Goal: Information Seeking & Learning: Learn about a topic

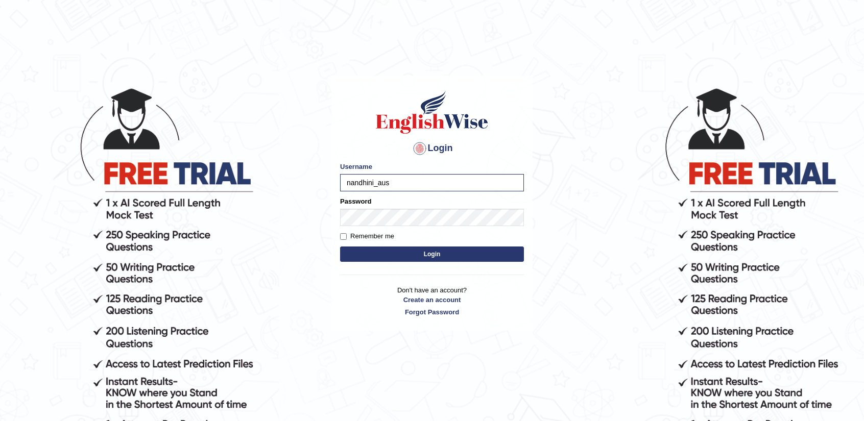
click at [445, 260] on button "Login" at bounding box center [432, 254] width 184 height 15
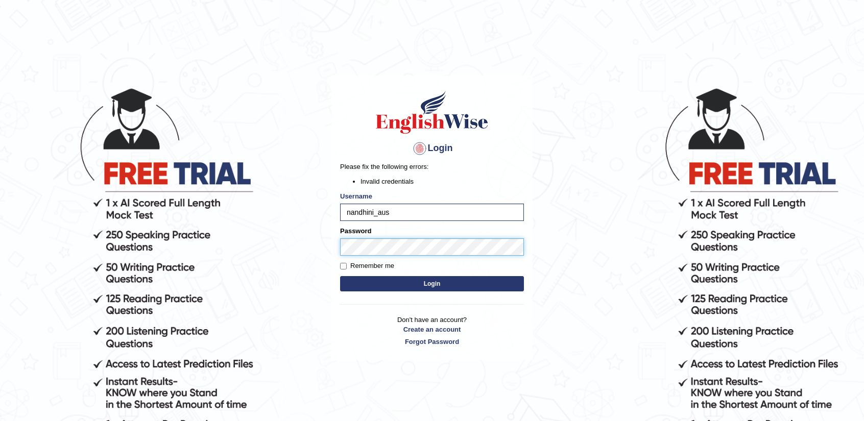
click at [294, 255] on body "Login Please fix the following errors: Invalid credentials Username nandhini_au…" at bounding box center [432, 253] width 864 height 421
click at [358, 287] on button "Login" at bounding box center [432, 283] width 184 height 15
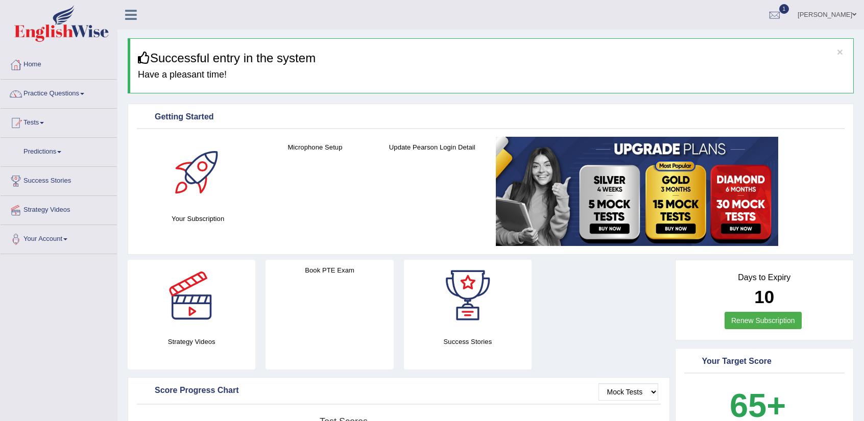
click at [29, 93] on link "Practice Questions" at bounding box center [59, 93] width 116 height 26
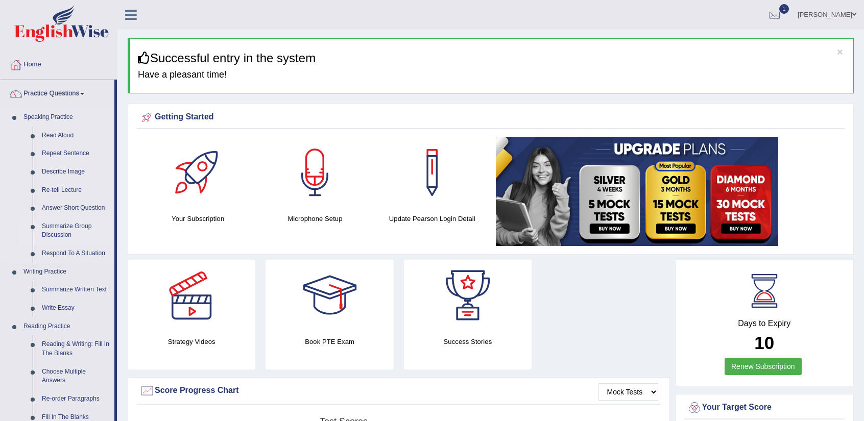
scroll to position [51, 0]
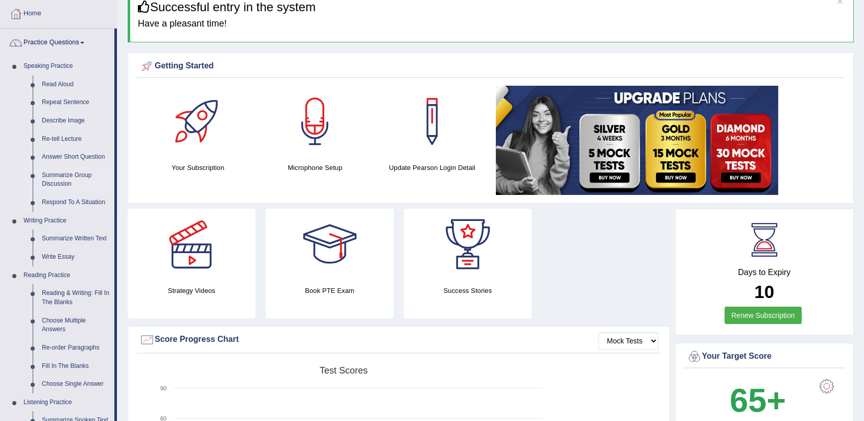
click at [78, 239] on link "Summarize Written Text" at bounding box center [75, 239] width 77 height 18
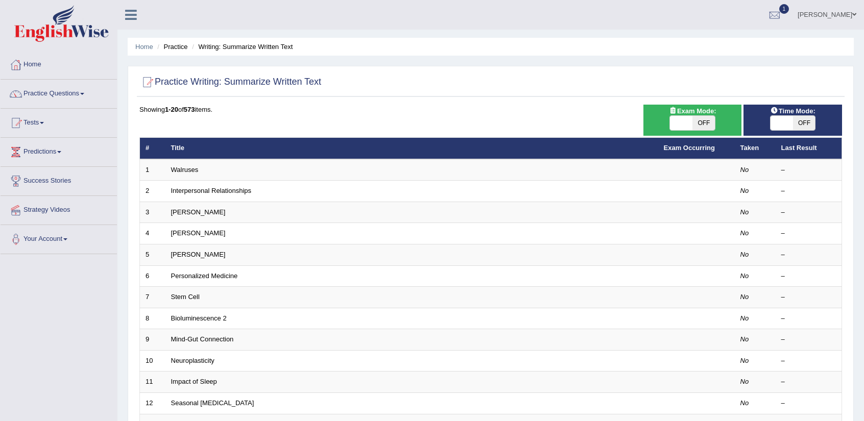
click at [688, 120] on span at bounding box center [681, 123] width 22 height 14
checkbox input "true"
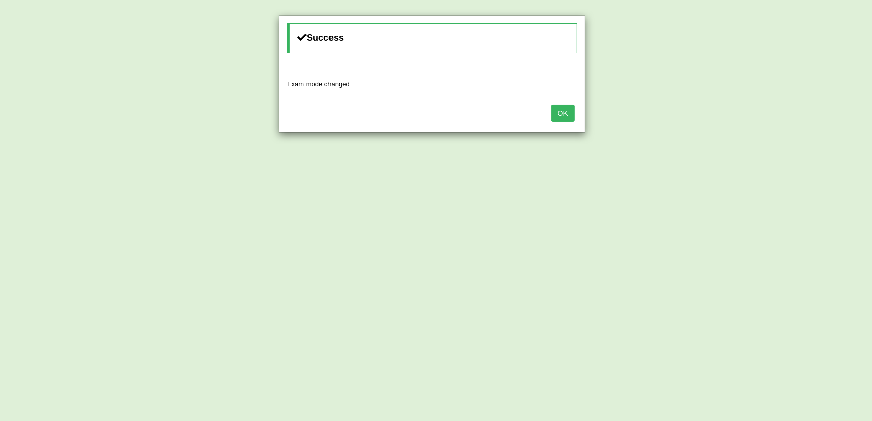
click at [552, 111] on button "OK" at bounding box center [562, 113] width 23 height 17
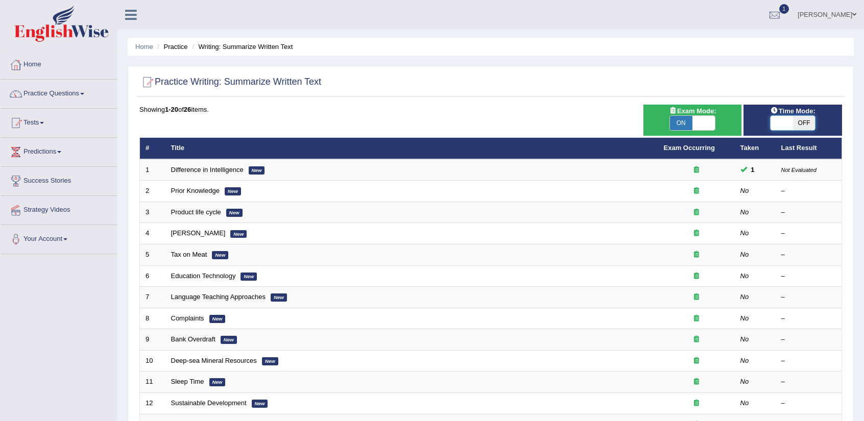
click at [774, 122] on span at bounding box center [782, 123] width 22 height 14
checkbox input "true"
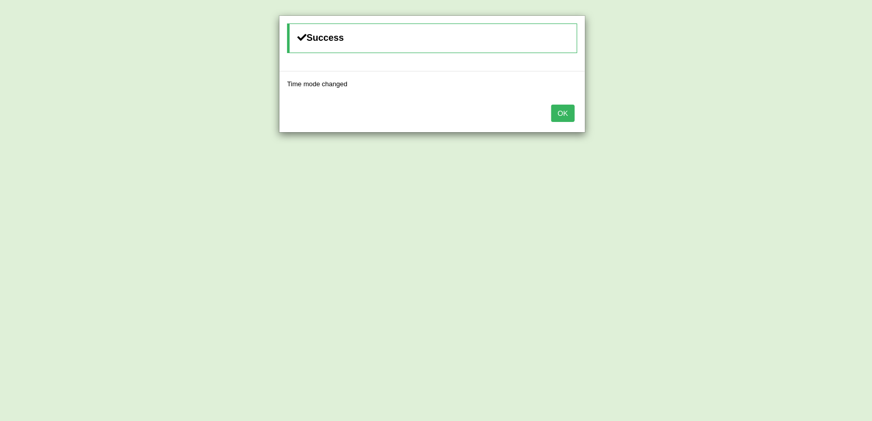
click at [569, 115] on button "OK" at bounding box center [562, 113] width 23 height 17
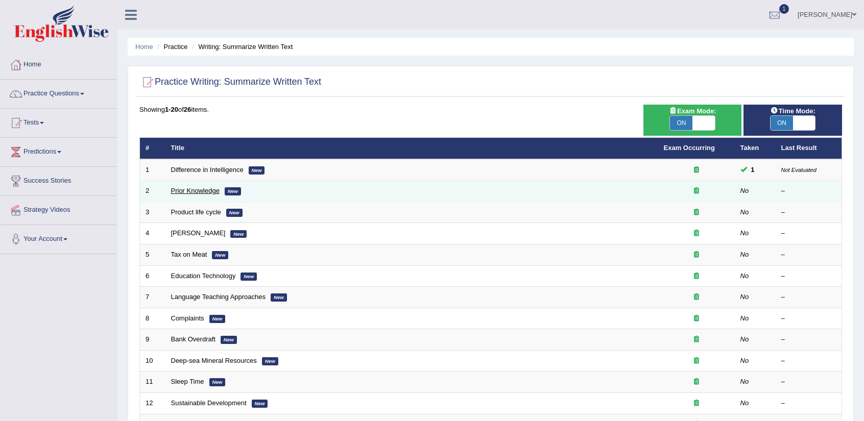
click at [192, 187] on link "Prior Knowledge" at bounding box center [195, 191] width 49 height 8
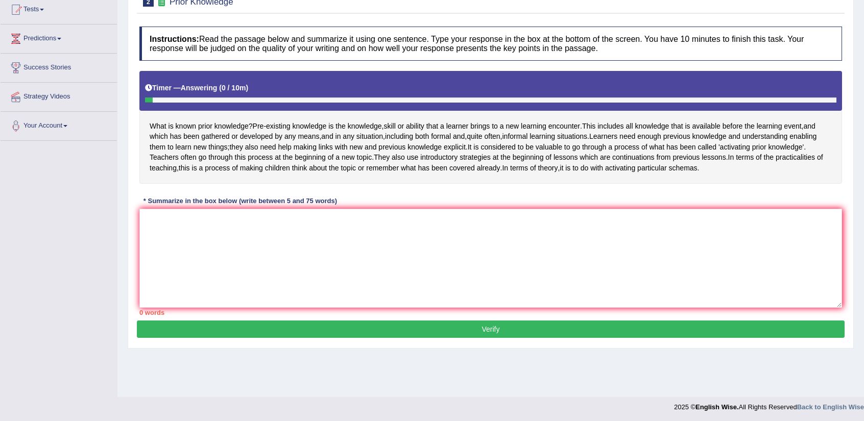
scroll to position [114, 0]
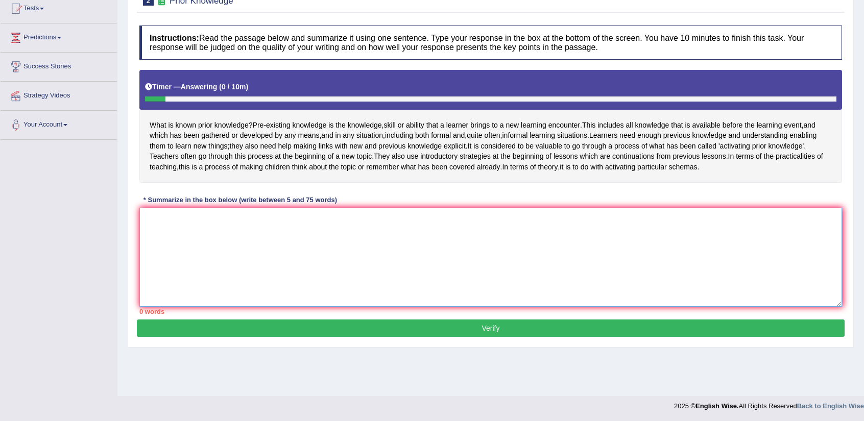
click at [504, 291] on textarea at bounding box center [490, 257] width 703 height 99
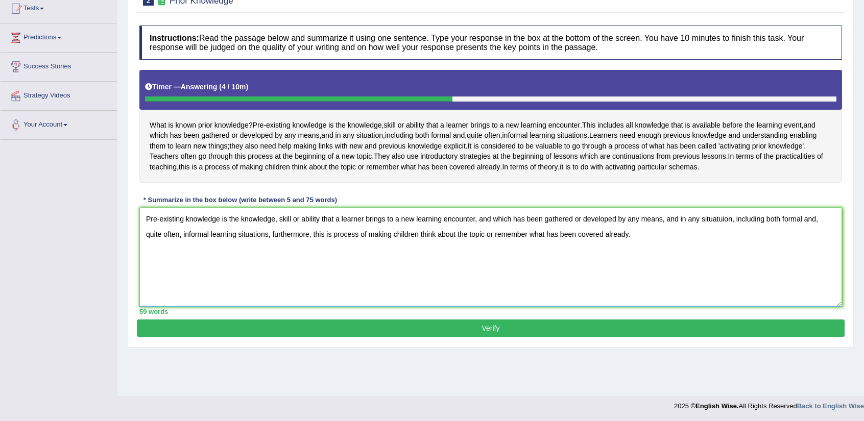
click at [253, 254] on textarea "Pre-existing knowledge is the knowledge, skill or ability that a learner brings…" at bounding box center [490, 257] width 703 height 99
type textarea "Pre-existing knowledge is the knowledge, skill or ability that a learner brings…"
drag, startPoint x: 487, startPoint y: 165, endPoint x: 445, endPoint y: 162, distance: 42.0
click at [445, 162] on div "What is known prior knowledge ? Pre - existing knowledge is the knowledge , ski…" at bounding box center [490, 126] width 703 height 112
click at [528, 337] on button "Verify" at bounding box center [491, 328] width 708 height 17
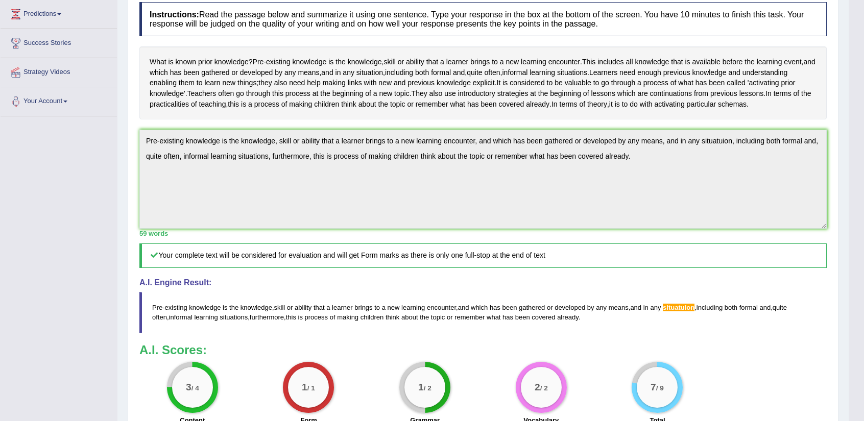
scroll to position [31, 0]
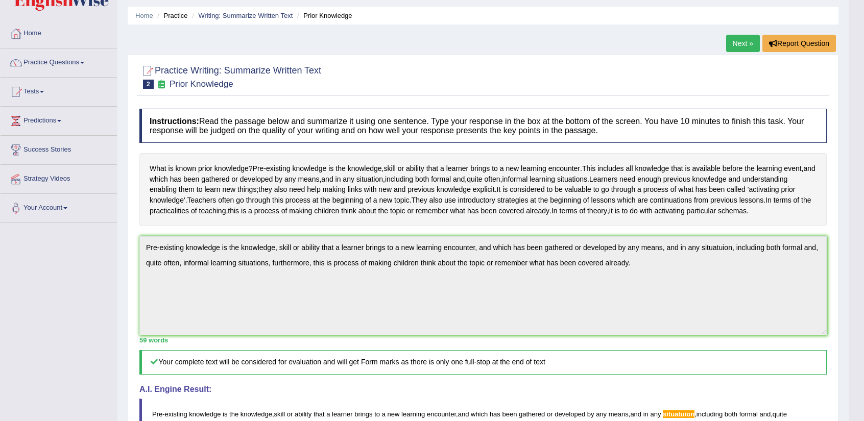
click at [736, 41] on link "Next »" at bounding box center [743, 43] width 34 height 17
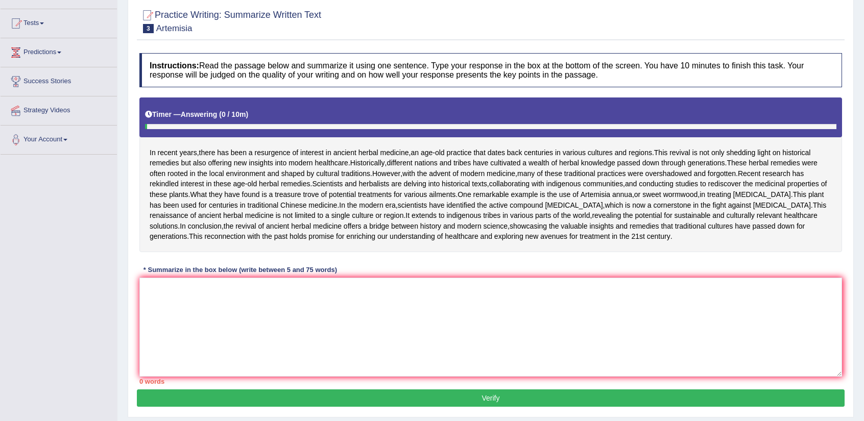
scroll to position [153, 0]
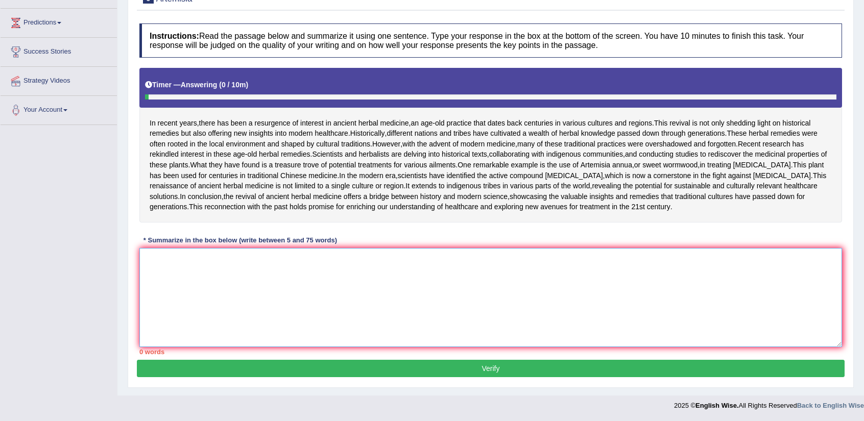
click at [473, 321] on textarea at bounding box center [490, 297] width 703 height 99
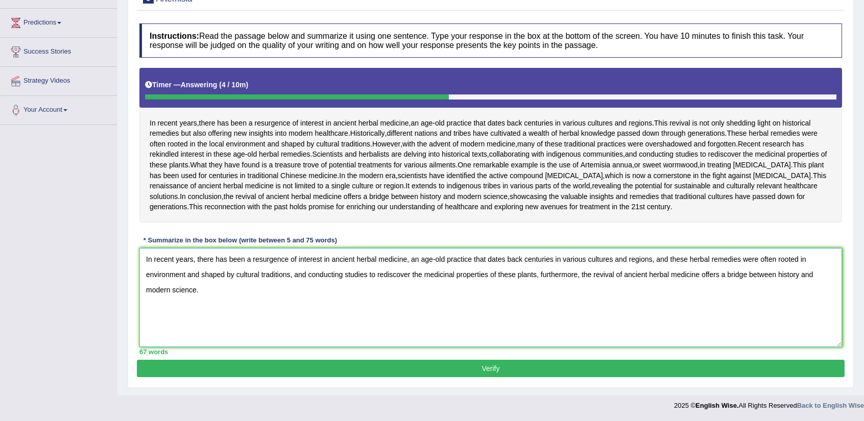
click at [807, 316] on textarea "In recent years, there has been a resurgence of interest in ancient herbal medi…" at bounding box center [490, 297] width 703 height 99
type textarea "In recent years, there has been a resurgence of interest in ancient herbal medi…"
click at [390, 365] on button "Verify" at bounding box center [491, 368] width 708 height 17
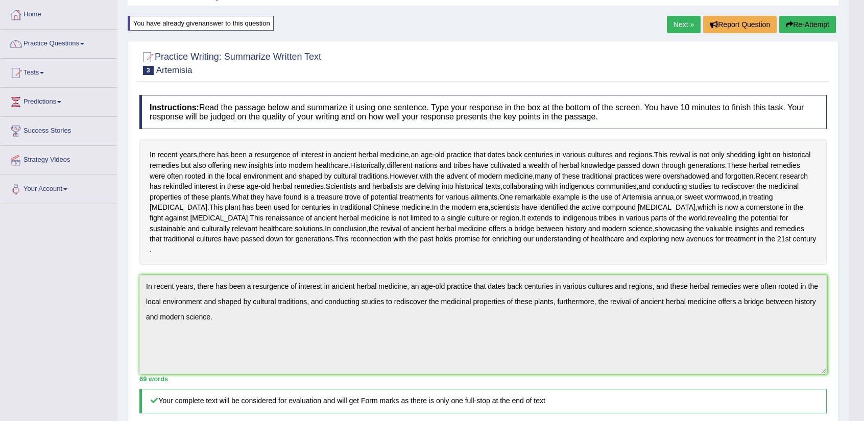
scroll to position [0, 0]
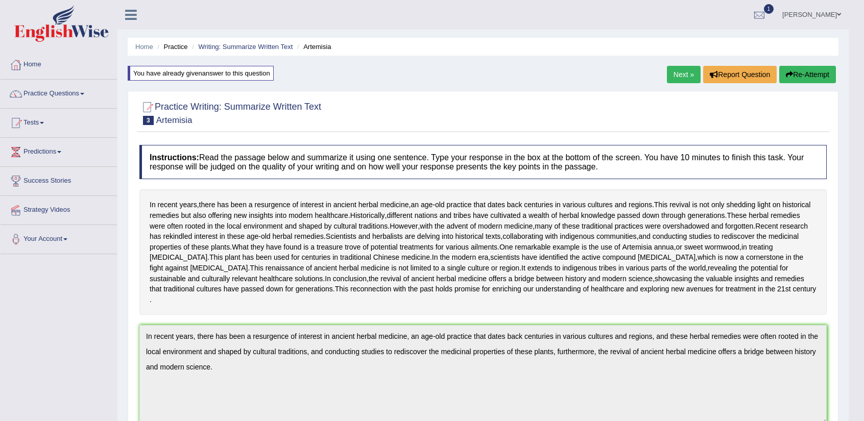
click at [668, 73] on link "Next »" at bounding box center [684, 74] width 34 height 17
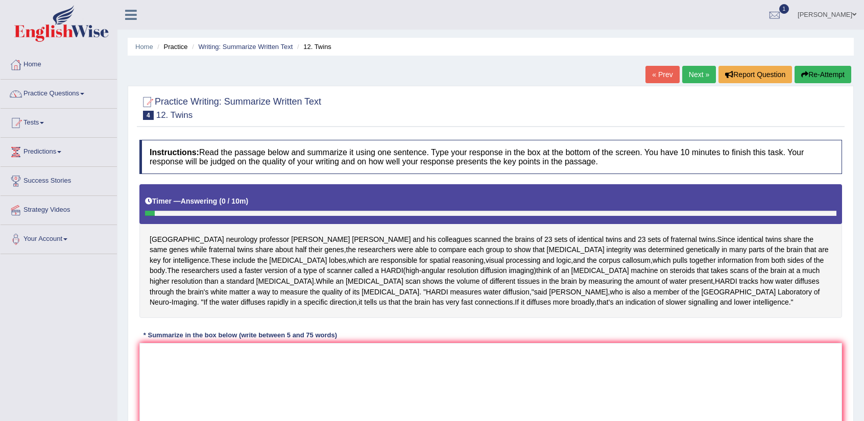
click at [658, 78] on link "« Prev" at bounding box center [663, 74] width 34 height 17
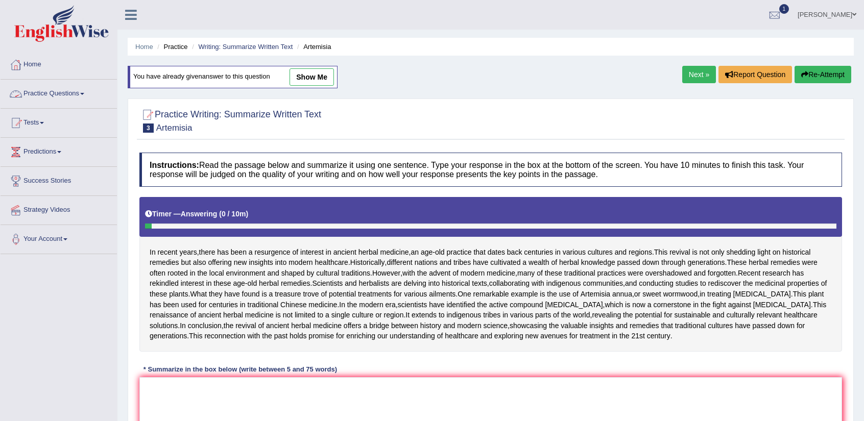
click at [73, 97] on link "Practice Questions" at bounding box center [59, 93] width 116 height 26
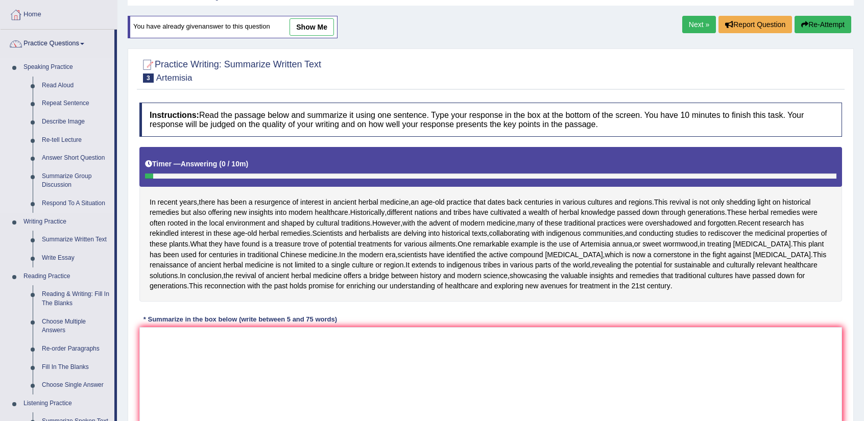
scroll to position [153, 0]
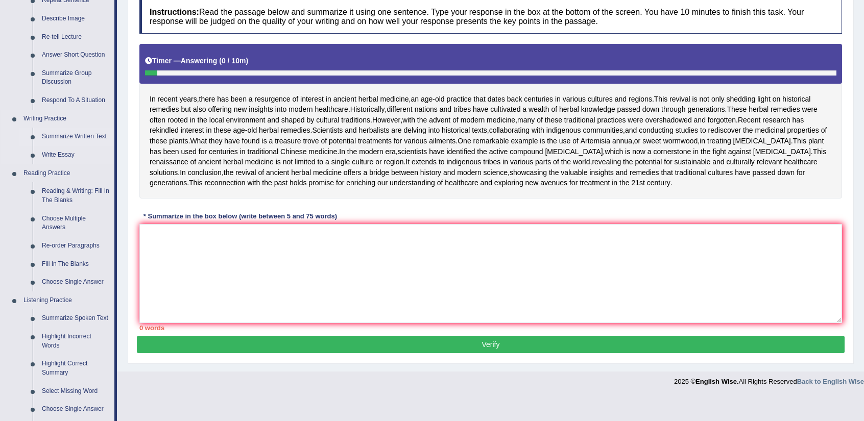
click at [74, 133] on link "Summarize Written Text" at bounding box center [75, 137] width 77 height 18
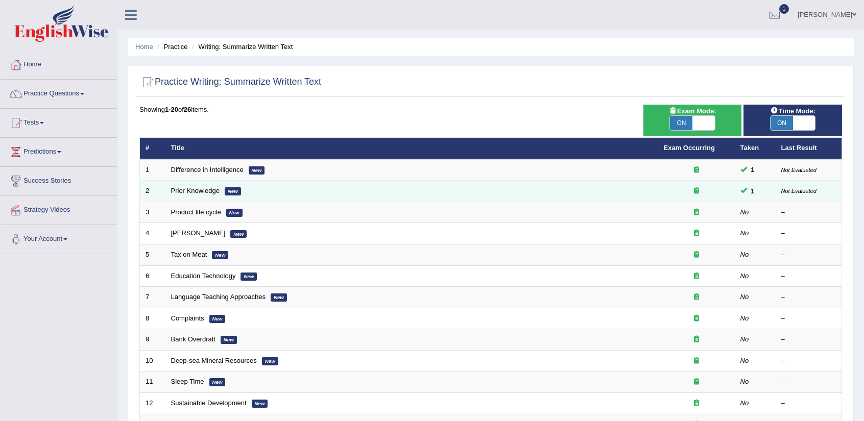
click at [180, 185] on td "Prior Knowledge New" at bounding box center [412, 191] width 493 height 21
click at [177, 191] on link "Prior Knowledge" at bounding box center [195, 191] width 49 height 8
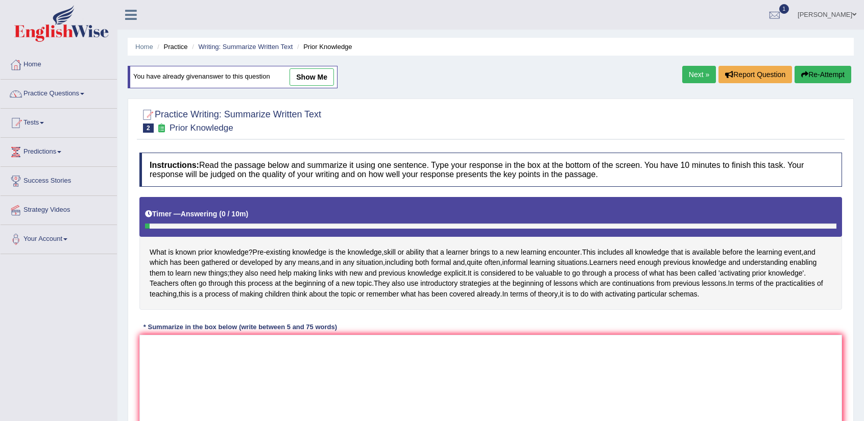
scroll to position [102, 0]
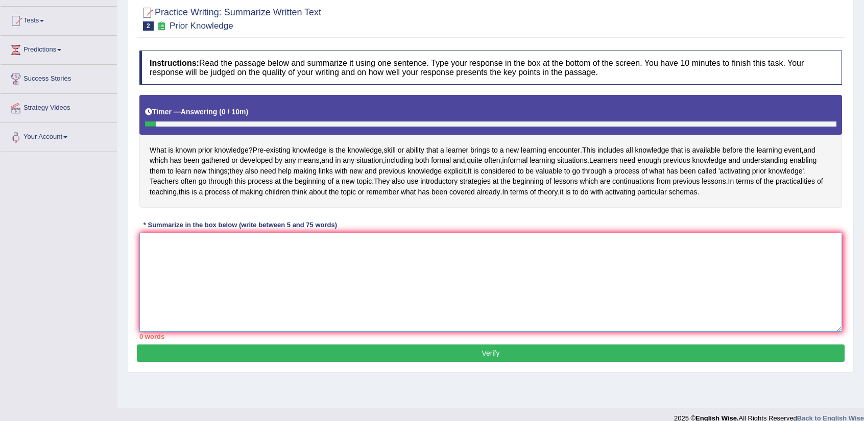
click at [542, 286] on textarea at bounding box center [490, 282] width 703 height 99
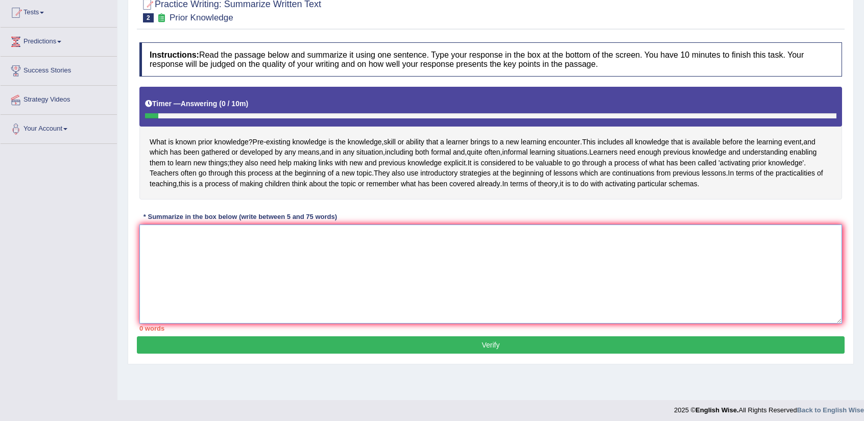
scroll to position [114, 0]
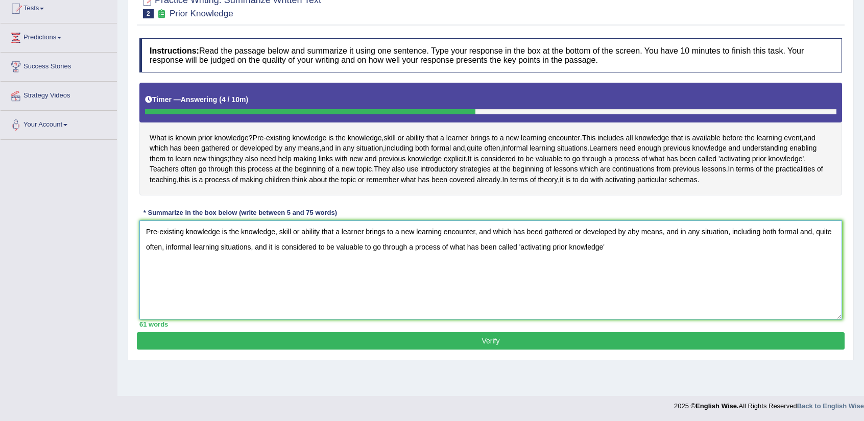
click at [637, 253] on textarea "Pre-existing knowledge is the knowledge, skill or ability that a learner brings…" at bounding box center [490, 270] width 703 height 99
click at [605, 268] on textarea "Pre-existing knowledge is the knowledge, skill or ability that a learner brings…" at bounding box center [490, 270] width 703 height 99
click at [544, 251] on textarea "Pre-existing knowledge is the knowledge, skill or ability that a learner brings…" at bounding box center [490, 270] width 703 height 99
click at [266, 267] on textarea "Pre-existing knowledge is the knowledge, skill or ability that a learner brings…" at bounding box center [490, 270] width 703 height 99
type textarea "Pre-existing knowledge is the knowledge, skill or ability that a learner brings…"
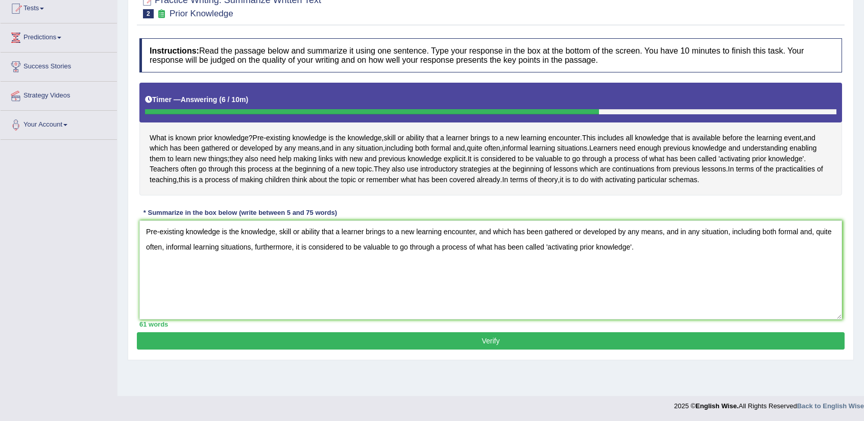
click at [504, 350] on button "Verify" at bounding box center [491, 341] width 708 height 17
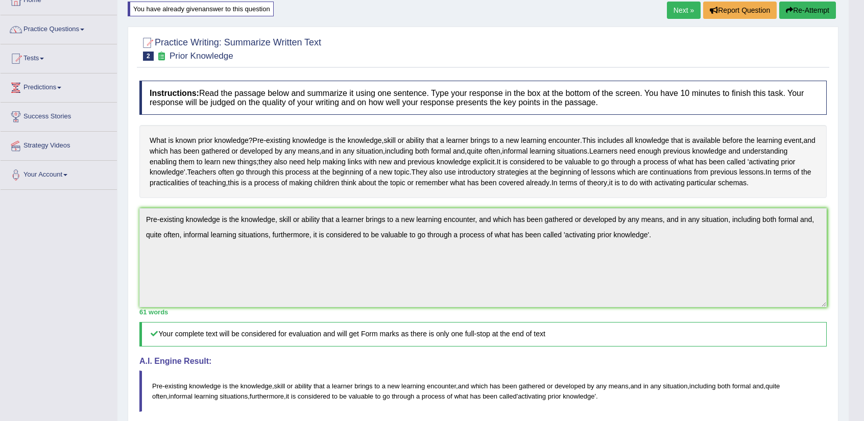
scroll to position [0, 0]
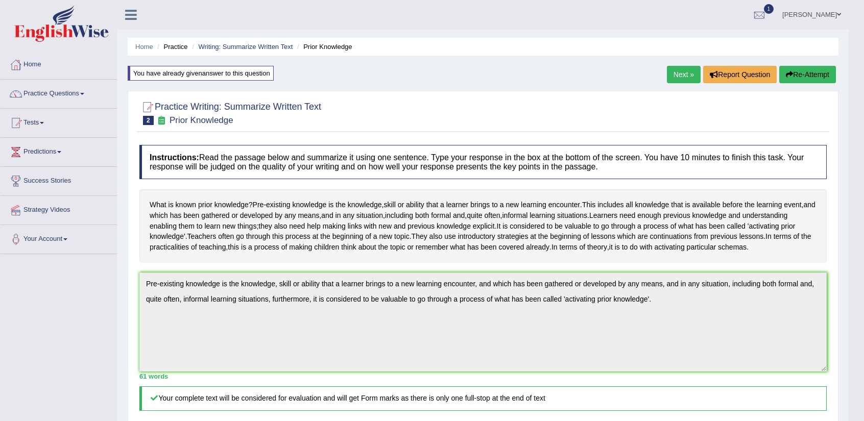
click at [814, 76] on button "Re-Attempt" at bounding box center [808, 74] width 57 height 17
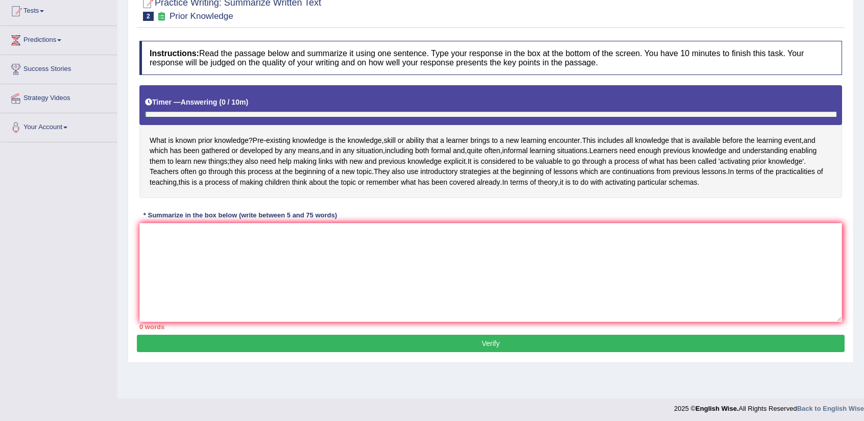
scroll to position [114, 0]
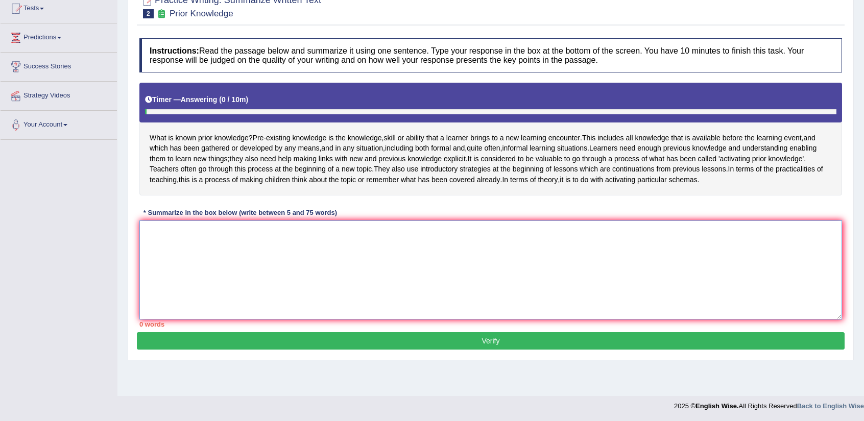
click at [542, 280] on textarea at bounding box center [490, 270] width 703 height 99
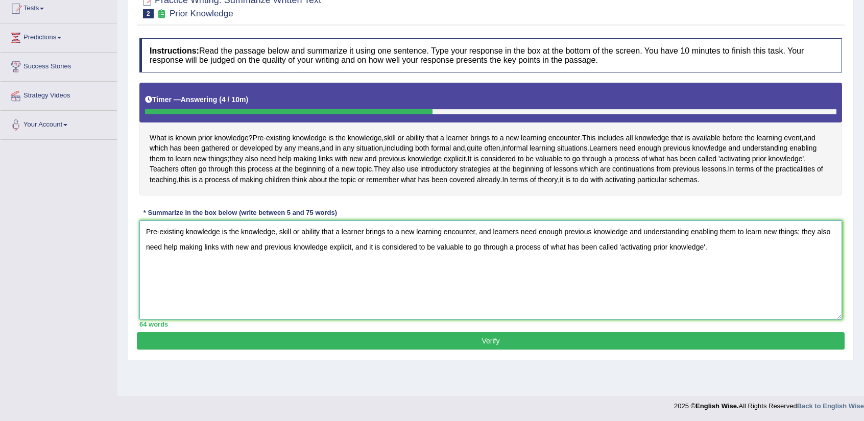
type textarea "Pre-existing knowledge is the knowledge, skill or ability that a learner brings…"
click at [520, 350] on button "Verify" at bounding box center [491, 341] width 708 height 17
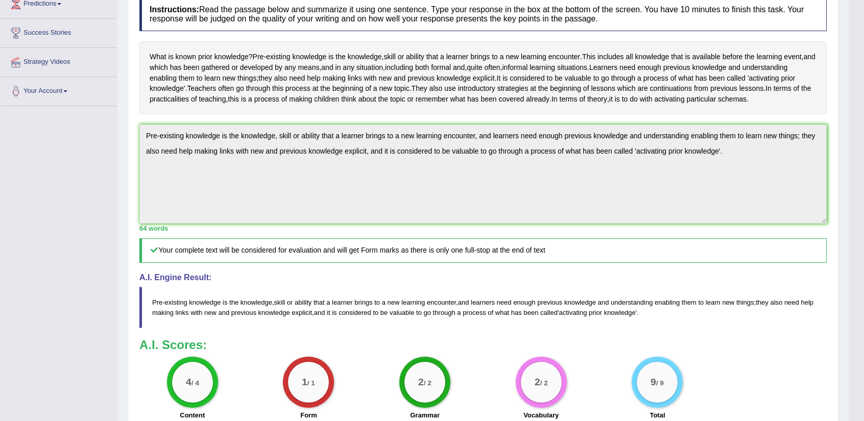
scroll to position [46, 0]
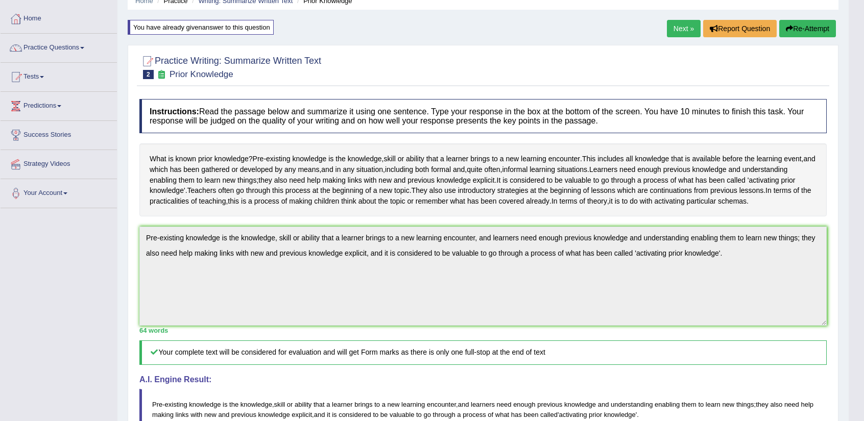
click at [684, 31] on link "Next »" at bounding box center [684, 28] width 34 height 17
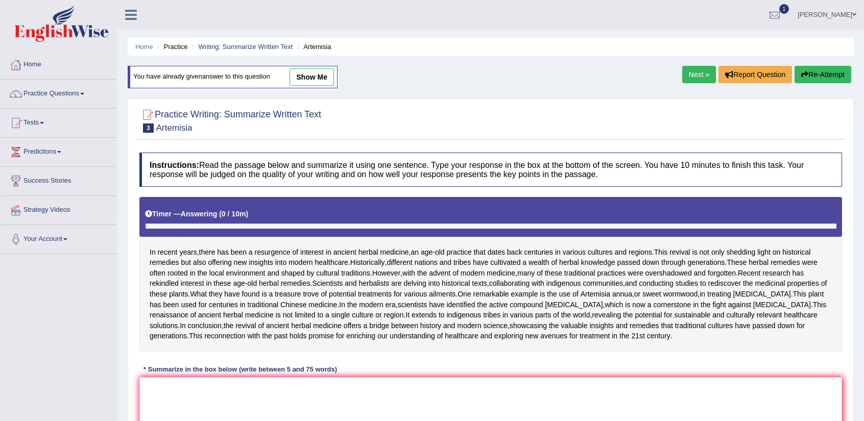
click at [686, 80] on link "Next »" at bounding box center [700, 74] width 34 height 17
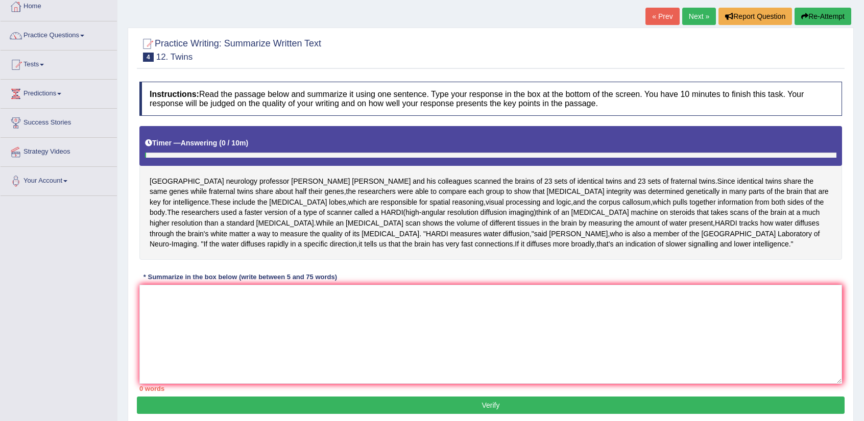
scroll to position [102, 0]
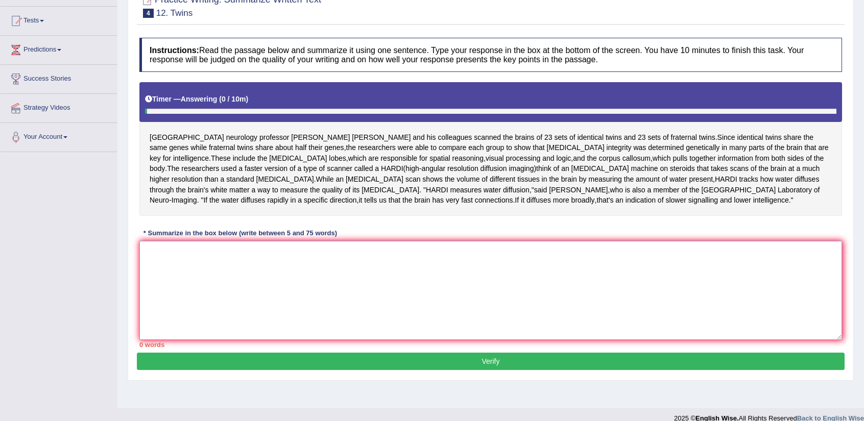
click at [443, 274] on textarea at bounding box center [490, 290] width 703 height 99
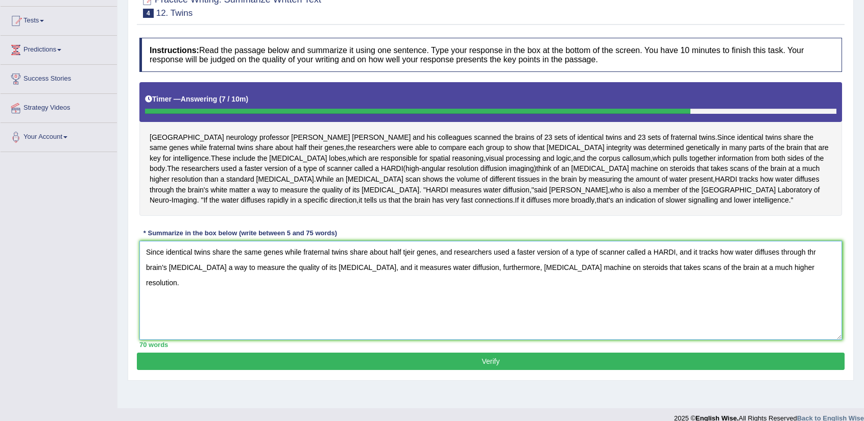
click at [406, 251] on textarea "Since identical twins share the same genes while fraternal twins share about ha…" at bounding box center [490, 290] width 703 height 99
click at [820, 254] on textarea "Since identical twins share the same genes while fraternal twins share about ha…" at bounding box center [490, 290] width 703 height 99
type textarea "Since identical twins share the same genes while fraternal twins share about ha…"
click at [554, 357] on button "Verify" at bounding box center [491, 361] width 708 height 17
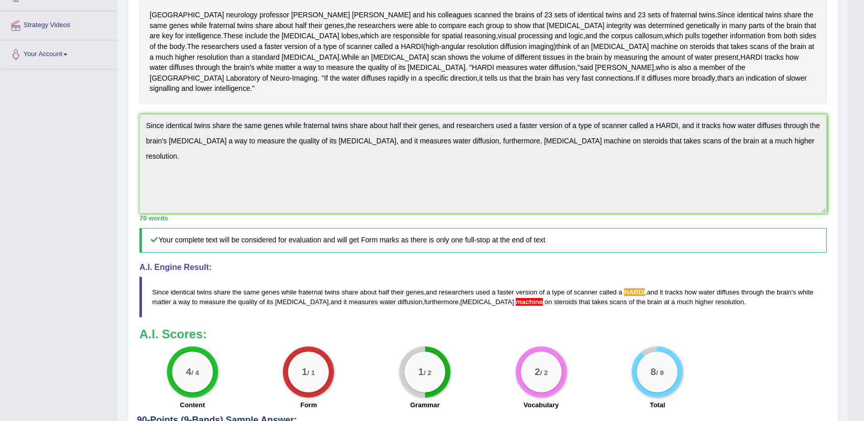
scroll to position [204, 0]
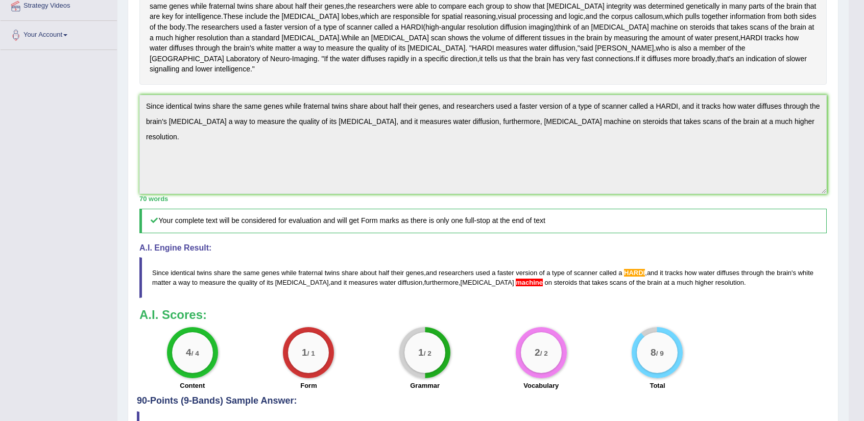
click at [634, 269] on span "HARDI" at bounding box center [634, 273] width 21 height 8
click at [635, 269] on span "HARDI" at bounding box center [634, 273] width 21 height 8
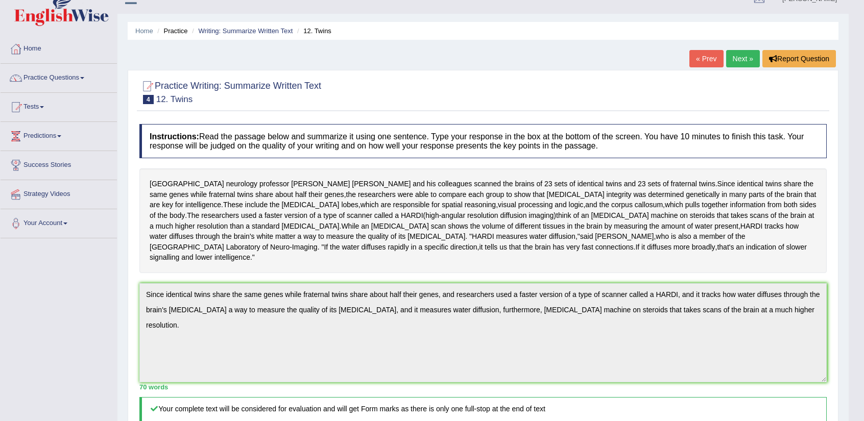
scroll to position [0, 0]
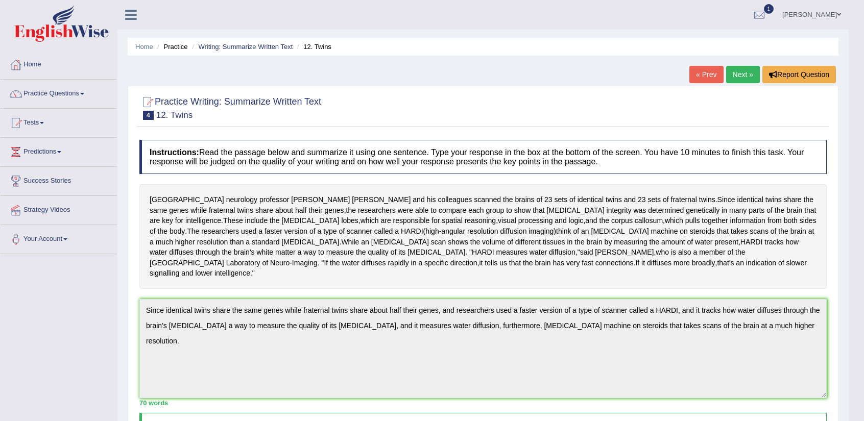
click at [737, 71] on link "Next »" at bounding box center [743, 74] width 34 height 17
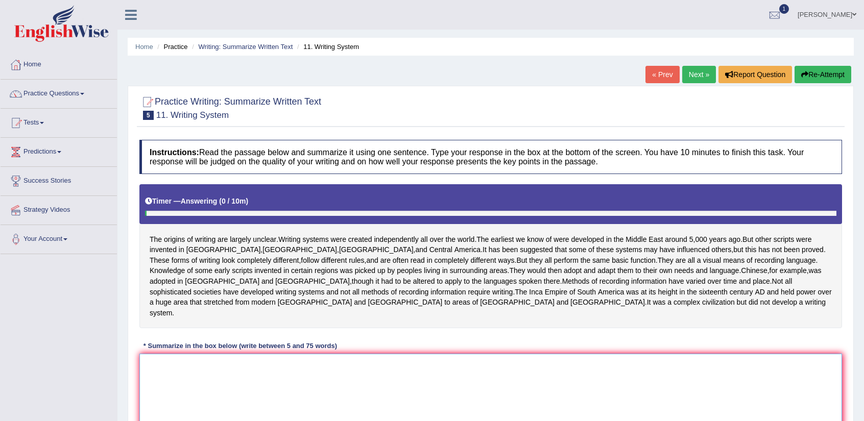
click at [561, 410] on textarea at bounding box center [490, 403] width 703 height 99
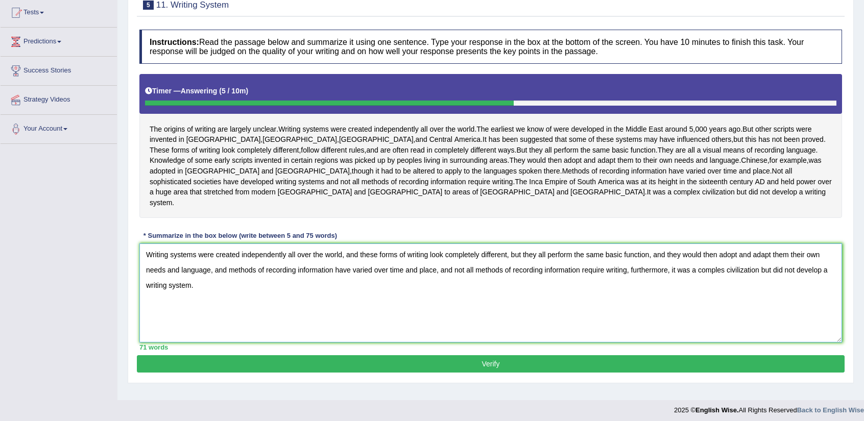
scroll to position [114, 0]
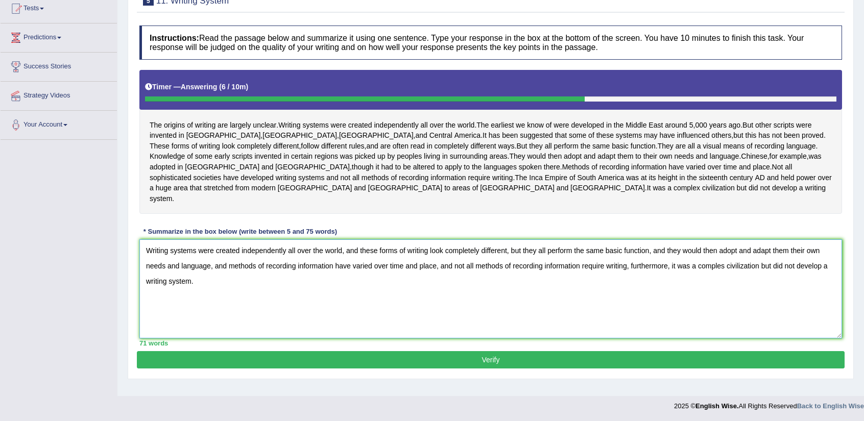
click at [726, 253] on textarea "Writing systems were created independently all over the world, and these forms …" at bounding box center [490, 289] width 703 height 99
type textarea "Writing systems were created independently all over the world, and these forms …"
click at [548, 351] on button "Verify" at bounding box center [491, 359] width 708 height 17
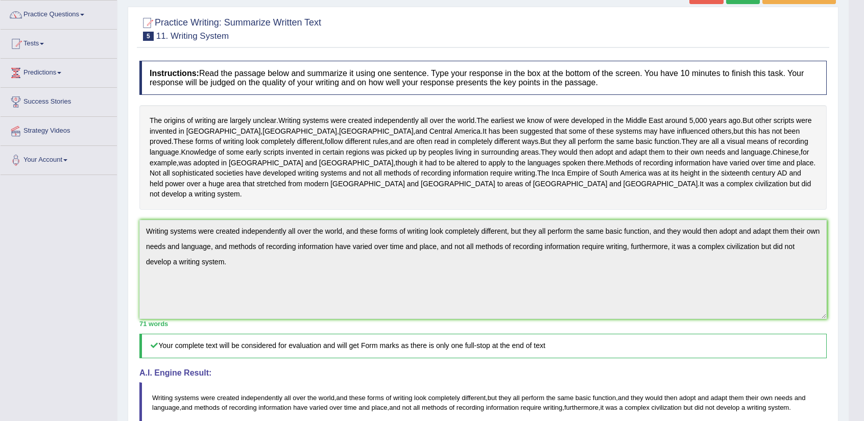
scroll to position [63, 0]
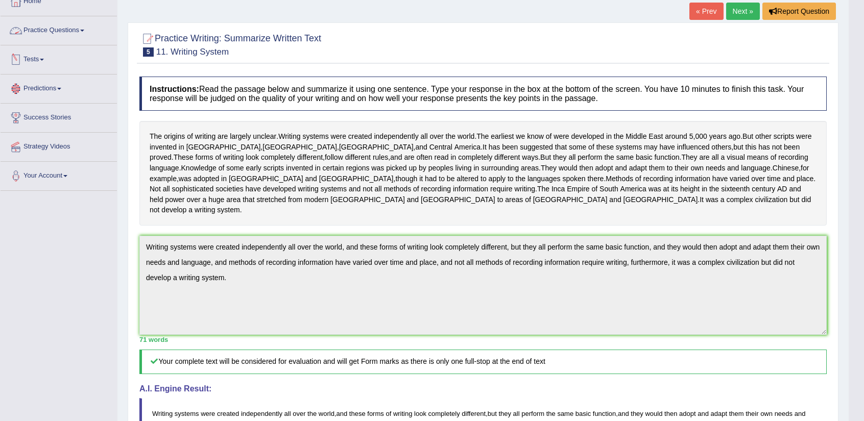
click at [53, 34] on link "Practice Questions" at bounding box center [59, 29] width 116 height 26
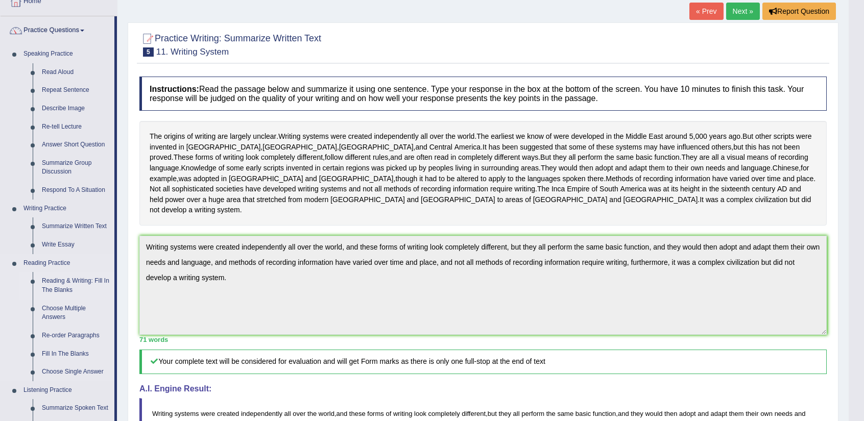
click at [71, 278] on link "Reading & Writing: Fill In The Blanks" at bounding box center [75, 285] width 77 height 27
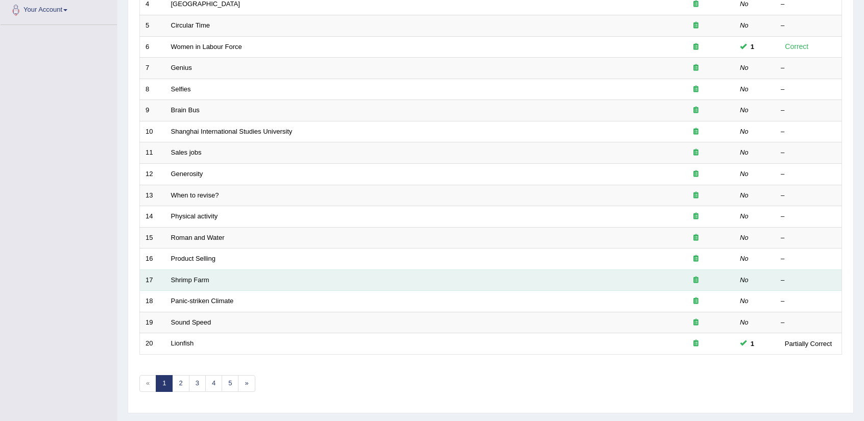
scroll to position [250, 0]
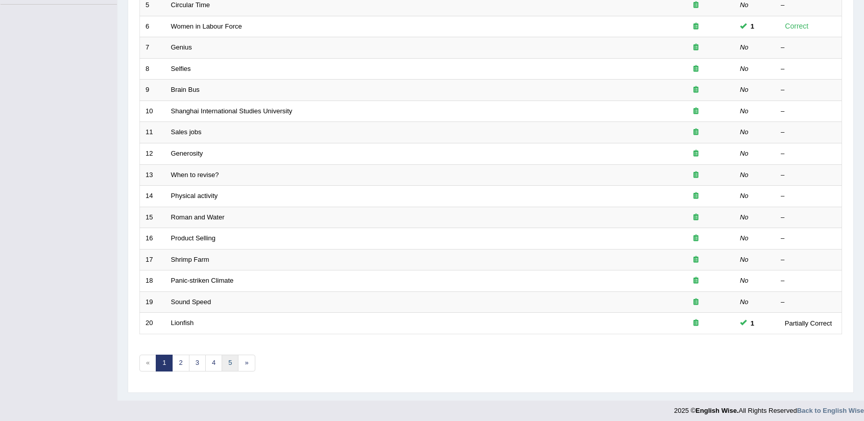
click at [228, 358] on link "5" at bounding box center [230, 363] width 17 height 17
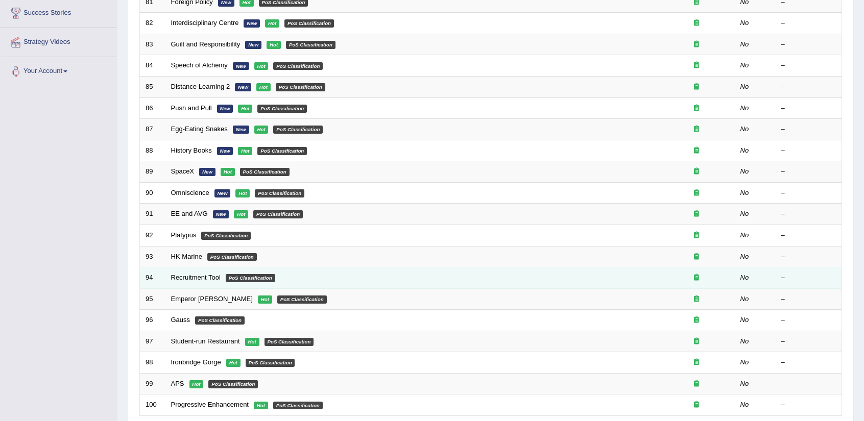
scroll to position [45, 0]
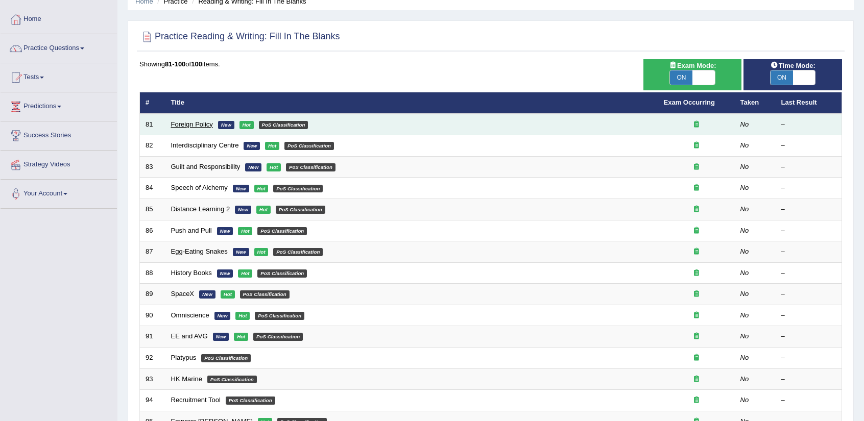
click at [194, 126] on link "Foreign Policy" at bounding box center [192, 125] width 42 height 8
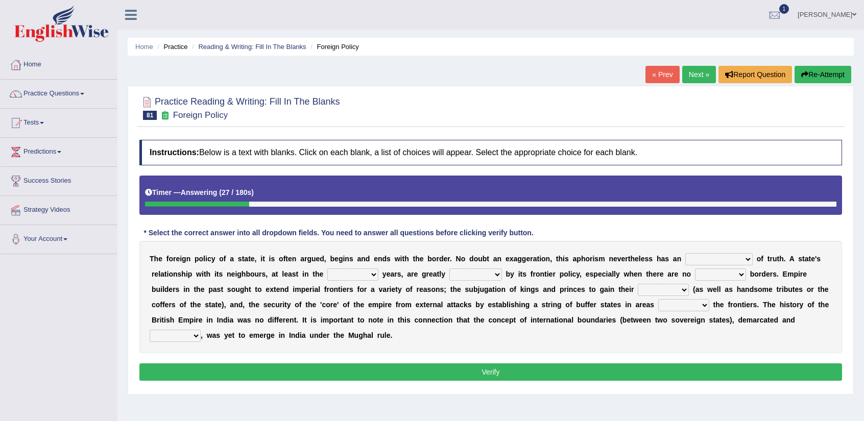
click at [742, 257] on select "implementation existence element extention" at bounding box center [719, 259] width 67 height 12
select select "existence"
click at [686, 253] on select "implementation existence element extention" at bounding box center [719, 259] width 67 height 12
click at [358, 277] on select "formative discuss inclusive decisive" at bounding box center [352, 275] width 51 height 12
click at [483, 275] on select "managed subscirbed affected influenced" at bounding box center [476, 275] width 53 height 12
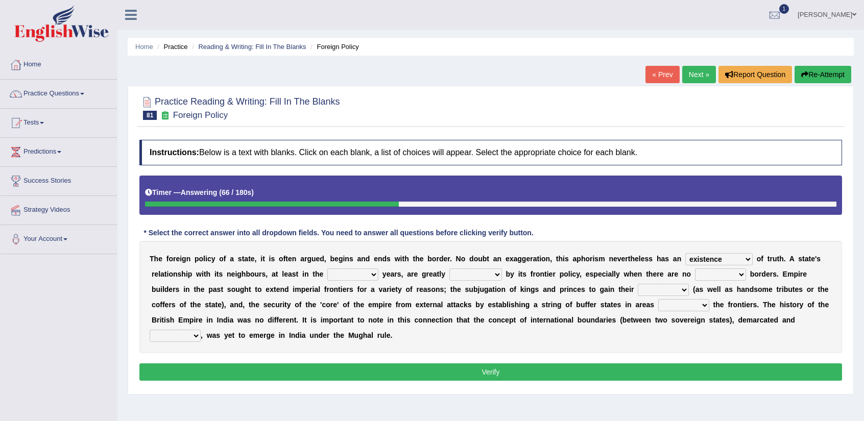
select select "influenced"
click at [450, 269] on select "managed subscirbed affected influenced" at bounding box center [476, 275] width 53 height 12
click at [732, 271] on select "satellite set settled stated" at bounding box center [720, 275] width 51 height 12
select select "settled"
click at [695, 269] on select "satellite set settled stated" at bounding box center [720, 275] width 51 height 12
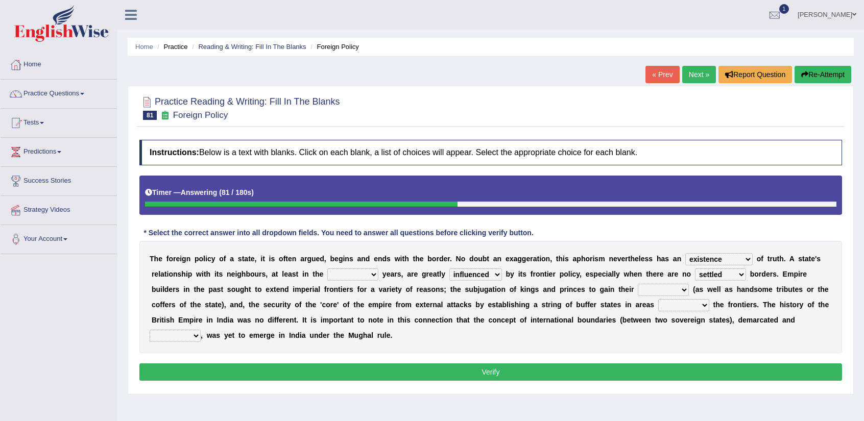
click at [354, 273] on select "formative discuss inclusive decisive" at bounding box center [352, 275] width 51 height 12
select select "formative"
click at [327, 269] on select "formative discuss inclusive decisive" at bounding box center [352, 275] width 51 height 12
click at [368, 274] on select "formative discuss inclusive decisive" at bounding box center [352, 275] width 51 height 12
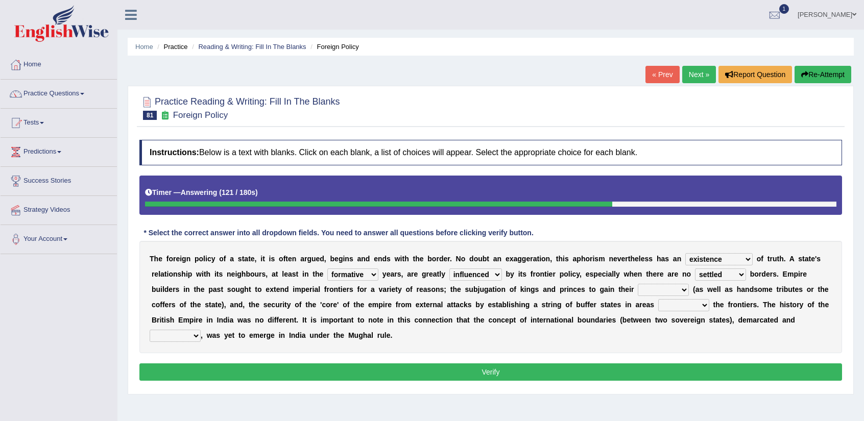
click at [688, 291] on select "allegiance elegant aspiration execution" at bounding box center [663, 290] width 51 height 12
select select "aspiration"
click at [638, 284] on select "allegiance elegant aspiration execution" at bounding box center [663, 290] width 51 height 12
click at [688, 305] on select "bringing capturing stating adjoining" at bounding box center [684, 305] width 51 height 12
select select "capturing"
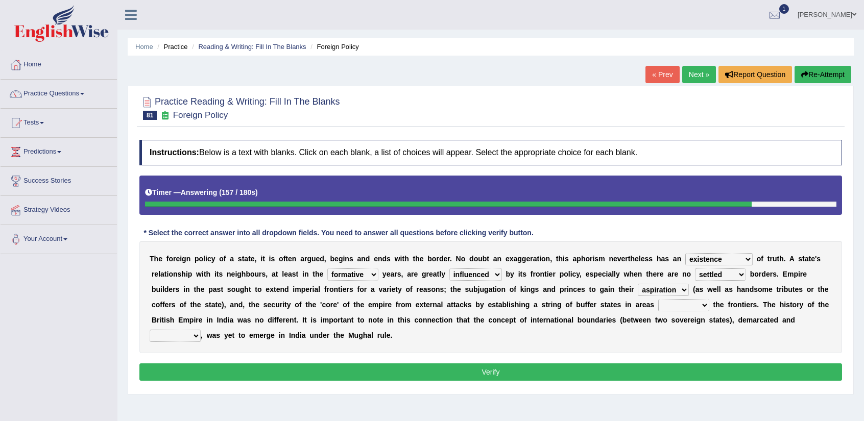
click at [659, 299] on select "bringing capturing stating adjoining" at bounding box center [684, 305] width 51 height 12
click at [194, 334] on select "defected delineated affected ampled" at bounding box center [175, 336] width 51 height 12
select select "affected"
click at [150, 330] on select "defected delineated affected ampled" at bounding box center [175, 336] width 51 height 12
click at [465, 370] on button "Verify" at bounding box center [490, 372] width 703 height 17
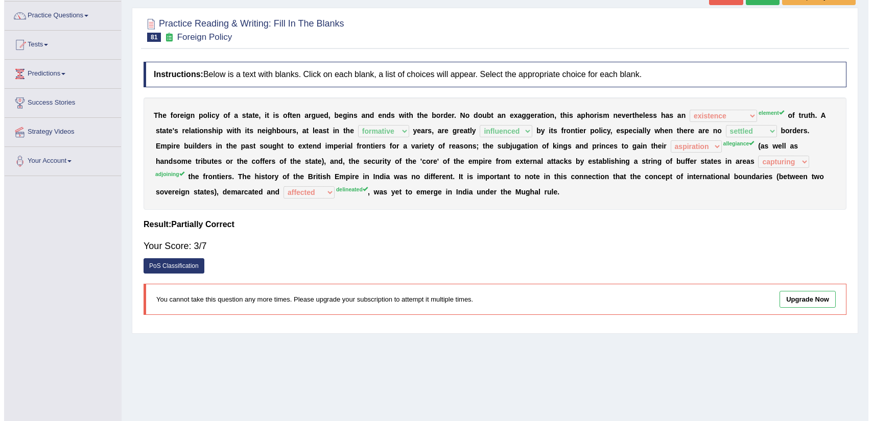
scroll to position [102, 0]
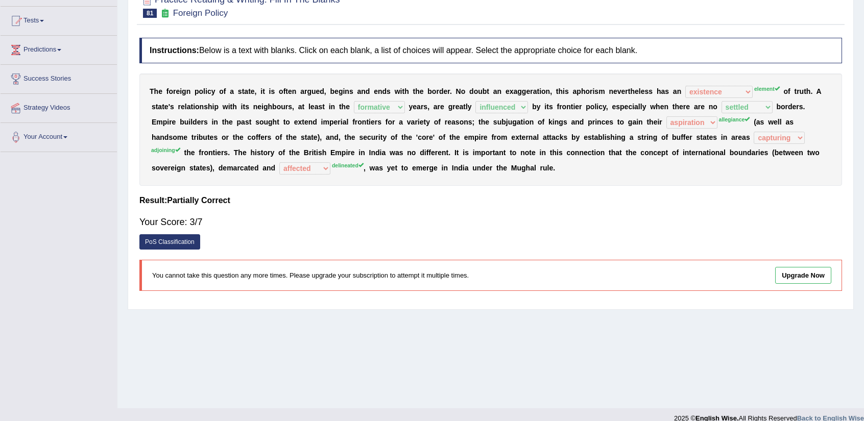
click at [161, 241] on link "PoS Classification" at bounding box center [169, 241] width 61 height 15
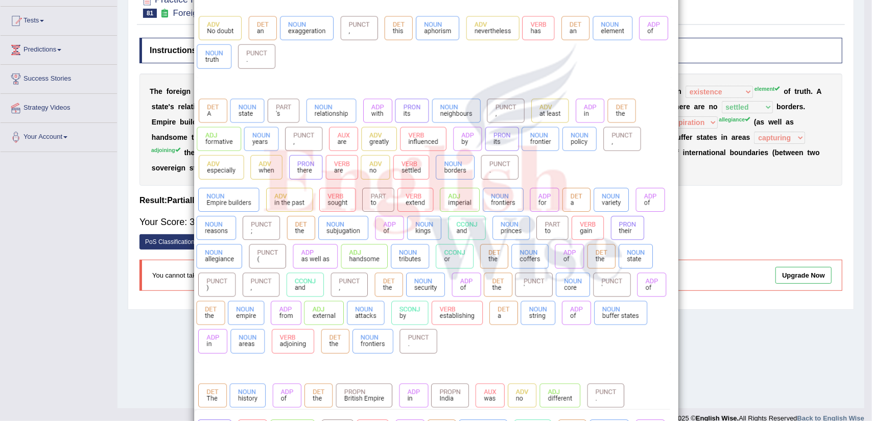
click at [743, 311] on div "×" at bounding box center [436, 225] width 872 height 624
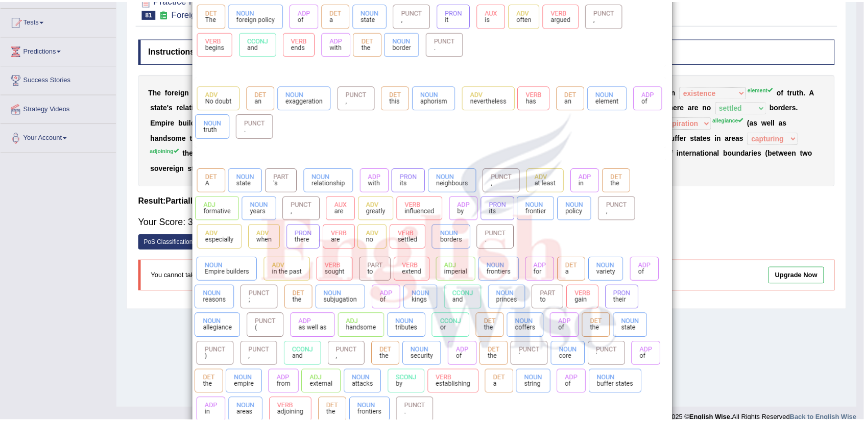
scroll to position [0, 0]
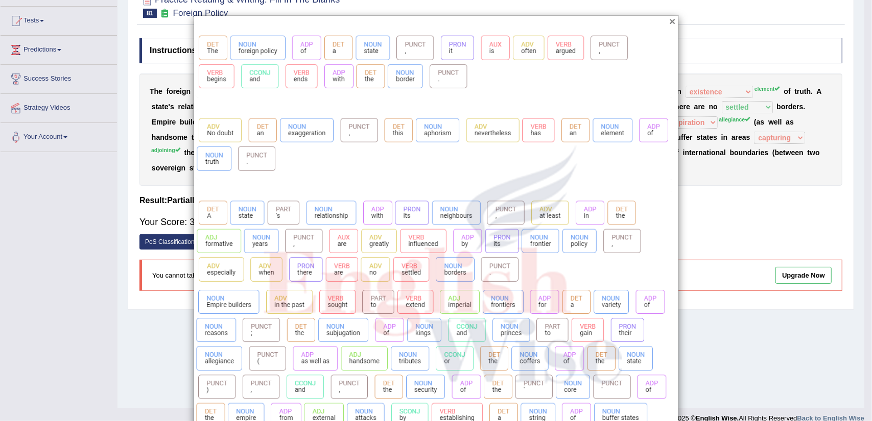
click at [669, 23] on button "×" at bounding box center [672, 21] width 6 height 11
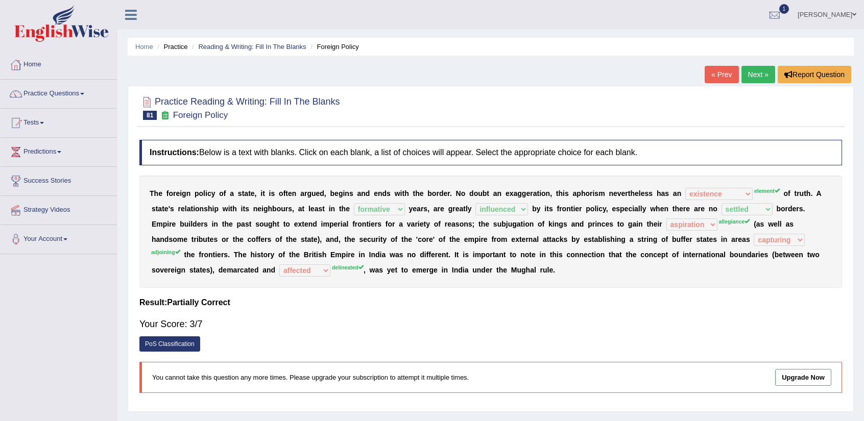
click at [750, 70] on link "Next »" at bounding box center [759, 74] width 34 height 17
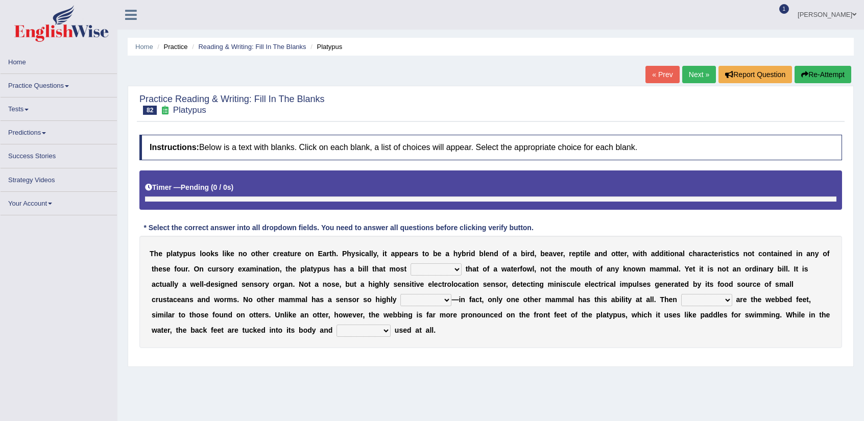
click at [177, 260] on div "T h e p l a t y p u s l o o k s l i k e n o o t h e r c r e a t u r e o n E a r…" at bounding box center [490, 292] width 703 height 112
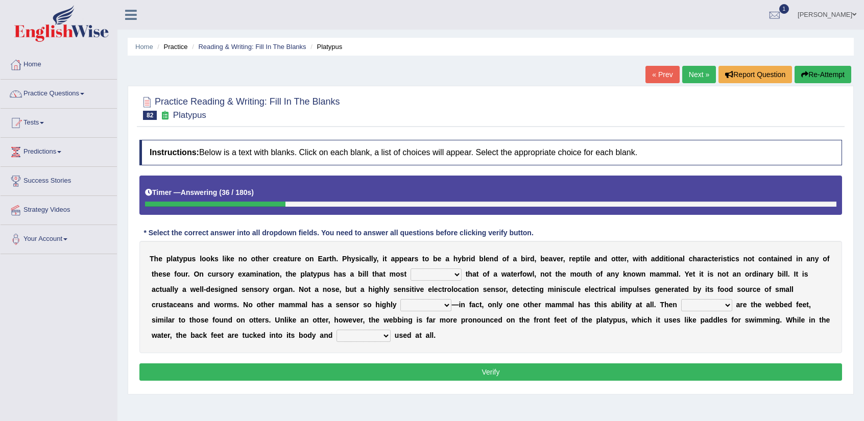
click at [443, 273] on select "say looks resembles likely" at bounding box center [436, 275] width 51 height 12
select select "likely"
click at [411, 269] on select "say looks resembles likely" at bounding box center [436, 275] width 51 height 12
click at [416, 307] on select "installed developed pervasive dependent" at bounding box center [426, 305] width 51 height 12
select select "developed"
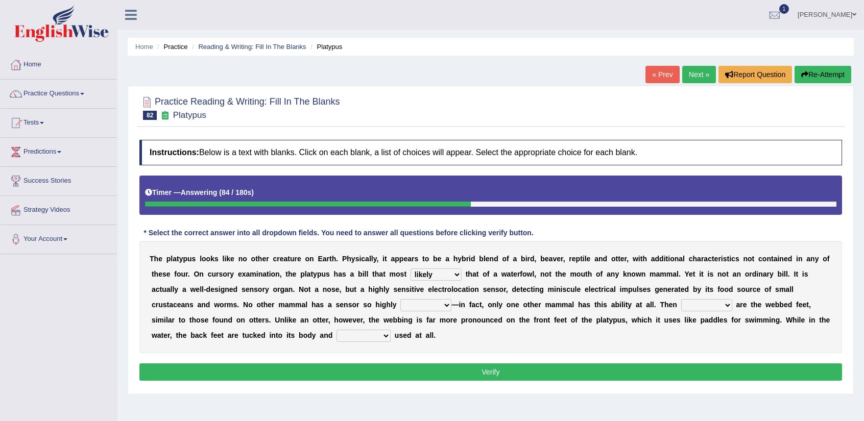
click at [401, 299] on select "installed developed pervasive dependent" at bounding box center [426, 305] width 51 height 12
click at [686, 305] on select "so as their there" at bounding box center [706, 305] width 51 height 12
click at [681, 299] on select "so as their there" at bounding box center [706, 305] width 51 height 12
click at [695, 303] on select "so as their there" at bounding box center [706, 305] width 51 height 12
select select "there"
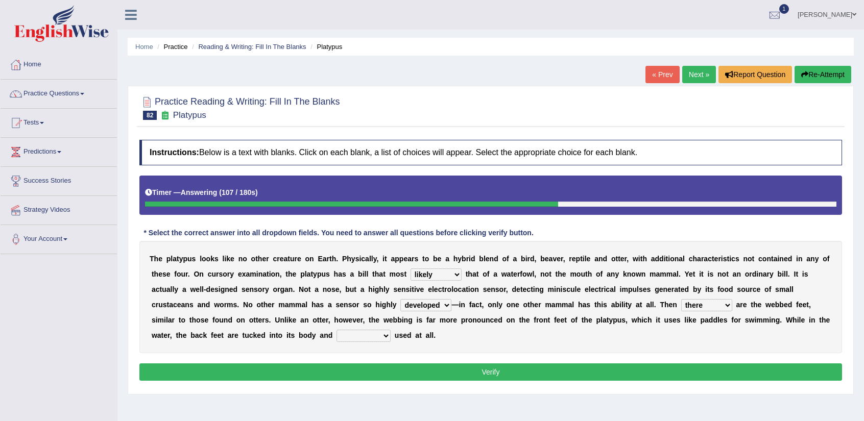
click at [681, 299] on select "so as their there" at bounding box center [706, 305] width 51 height 12
click at [358, 336] on select "purportedly hardly legged lagged" at bounding box center [364, 336] width 54 height 12
select select "hardly"
click at [337, 330] on select "purportedly hardly legged lagged" at bounding box center [364, 336] width 54 height 12
click at [504, 372] on button "Verify" at bounding box center [490, 372] width 703 height 17
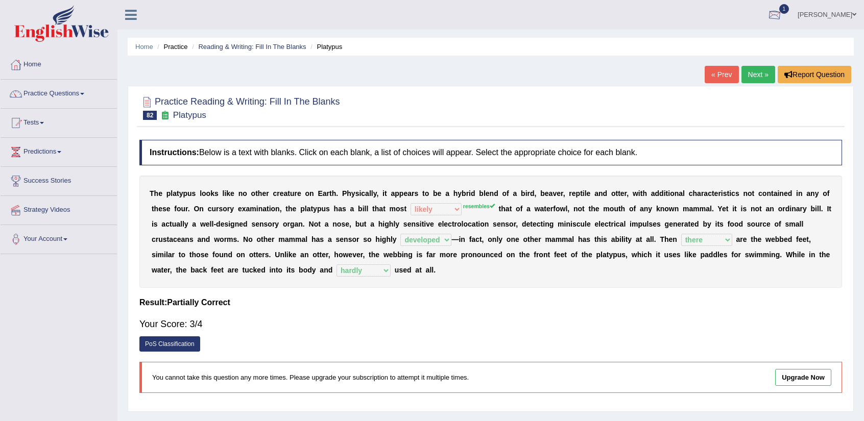
click at [724, 73] on link "« Prev" at bounding box center [722, 74] width 34 height 17
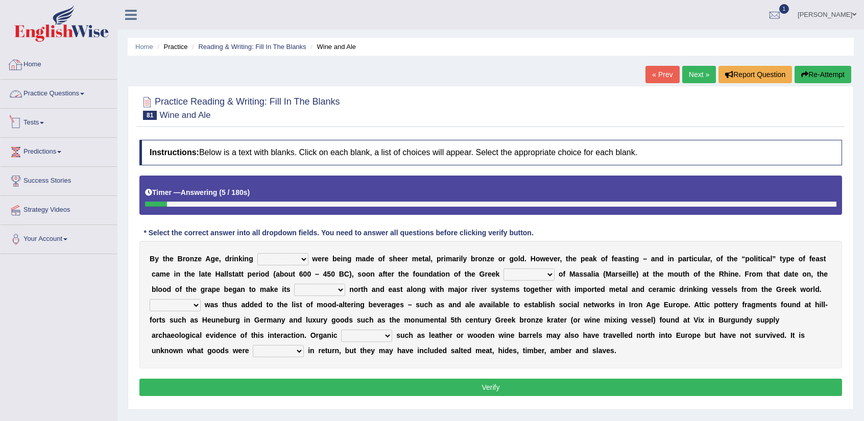
click at [39, 98] on link "Practice Questions" at bounding box center [59, 93] width 116 height 26
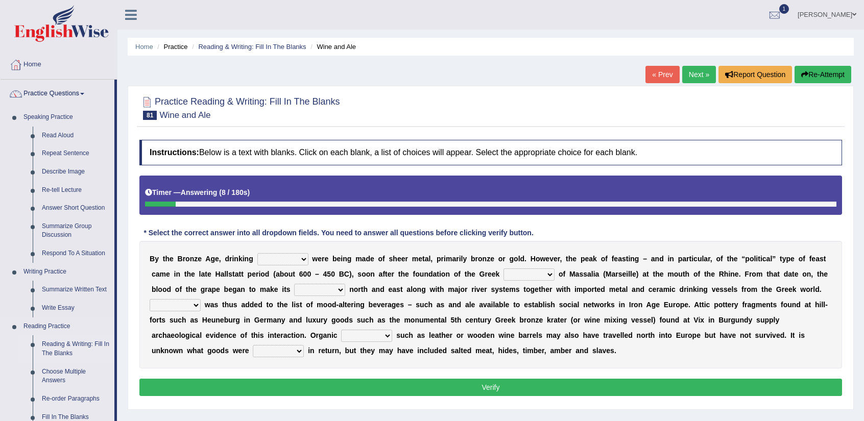
click at [69, 351] on link "Reading & Writing: Fill In The Blanks" at bounding box center [75, 349] width 77 height 27
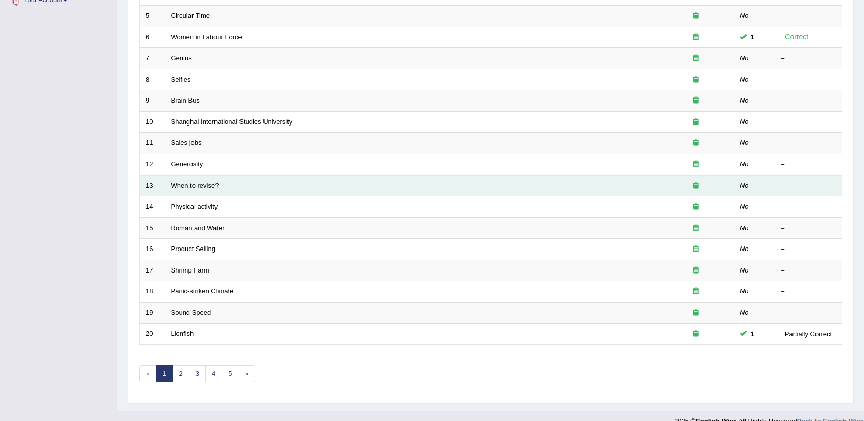
scroll to position [250, 0]
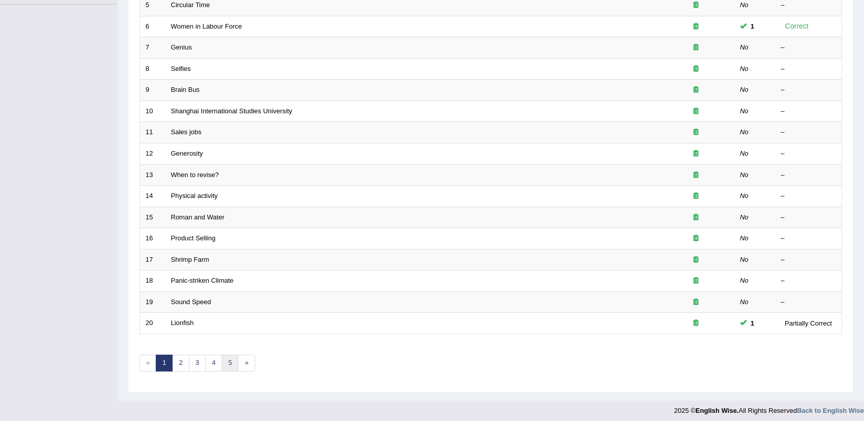
click at [227, 356] on link "5" at bounding box center [230, 363] width 17 height 17
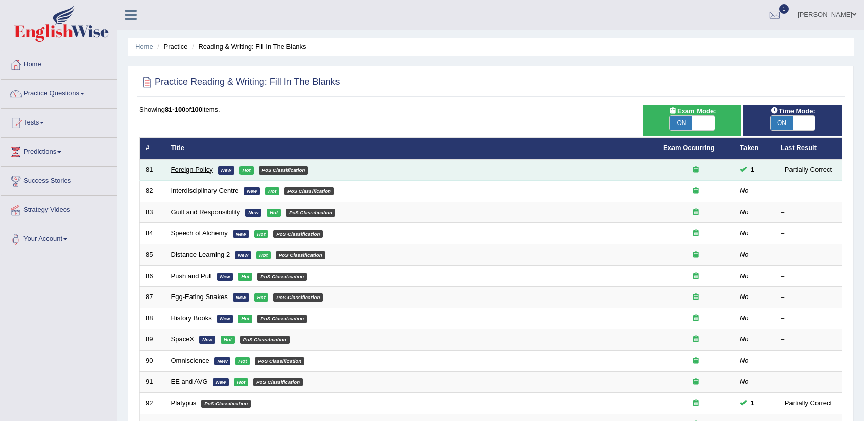
click at [206, 166] on link "Foreign Policy" at bounding box center [192, 170] width 42 height 8
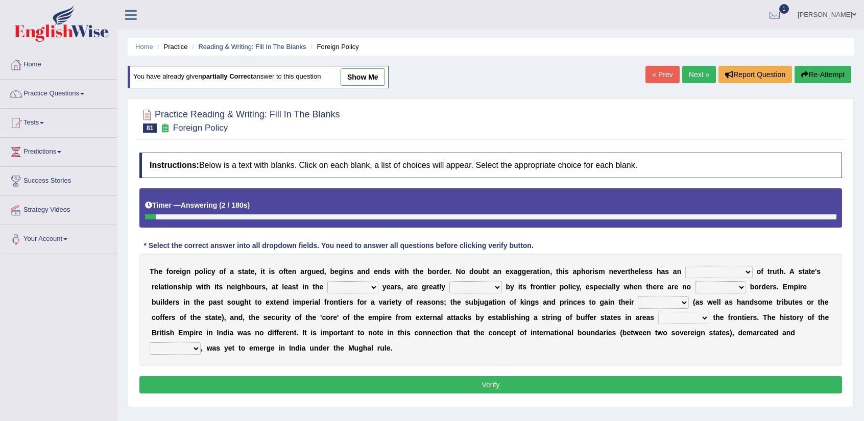
click at [737, 274] on select "implementation existence element extention" at bounding box center [719, 272] width 67 height 12
select select "element"
click at [686, 266] on select "implementation existence element extention" at bounding box center [719, 272] width 67 height 12
click at [366, 288] on select "formative discuss inclusive decisive" at bounding box center [352, 287] width 51 height 12
select select "formative"
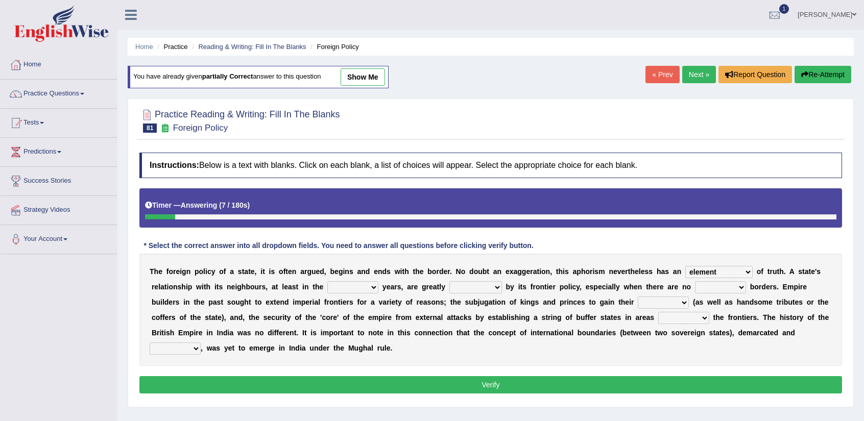
click at [327, 281] on select "formative discuss inclusive decisive" at bounding box center [352, 287] width 51 height 12
click at [461, 284] on select "managed subscirbed affected influenced" at bounding box center [476, 287] width 53 height 12
select select "influenced"
click at [450, 281] on select "managed subscirbed affected influenced" at bounding box center [476, 287] width 53 height 12
click at [642, 300] on select "allegiance elegant aspiration execution" at bounding box center [663, 303] width 51 height 12
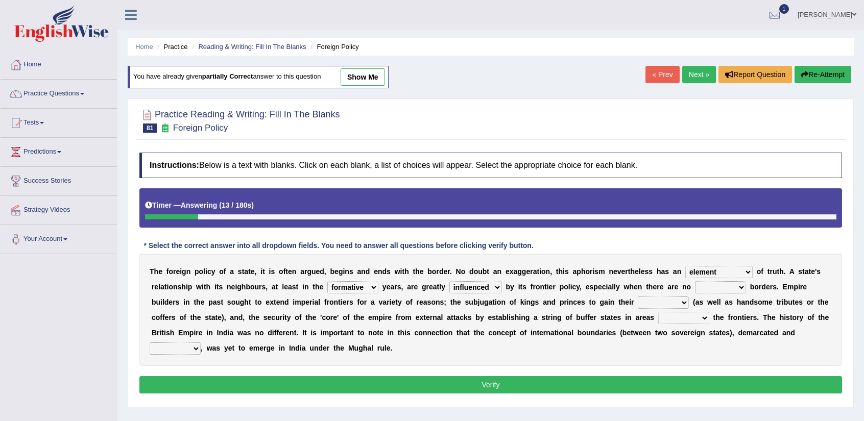
select select "allegiance"
click at [638, 297] on select "allegiance elegant aspiration execution" at bounding box center [663, 303] width 51 height 12
click at [662, 315] on select "bringing capturing stating adjoining" at bounding box center [684, 318] width 51 height 12
select select "adjoining"
click at [659, 312] on select "bringing capturing stating adjoining" at bounding box center [684, 318] width 51 height 12
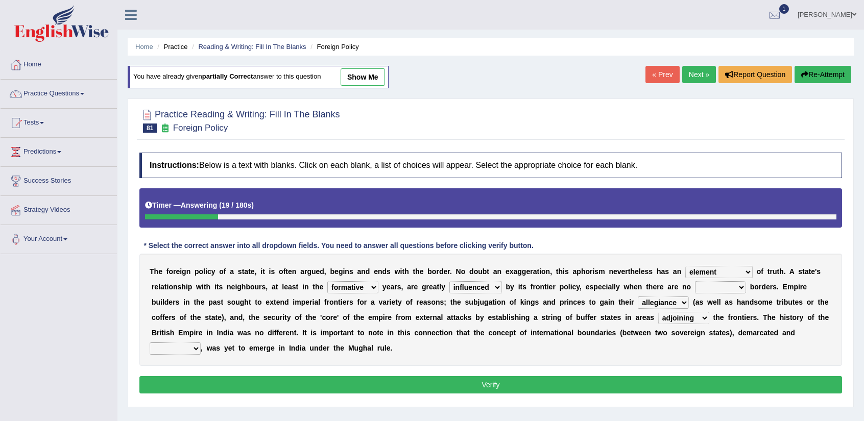
drag, startPoint x: 185, startPoint y: 348, endPoint x: 196, endPoint y: 348, distance: 10.2
click at [185, 348] on select "defected delineated affected ampled" at bounding box center [175, 349] width 51 height 12
select select "delineated"
click at [150, 343] on select "defected delineated affected ampled" at bounding box center [175, 349] width 51 height 12
drag, startPoint x: 422, startPoint y: 373, endPoint x: 428, endPoint y: 383, distance: 11.2
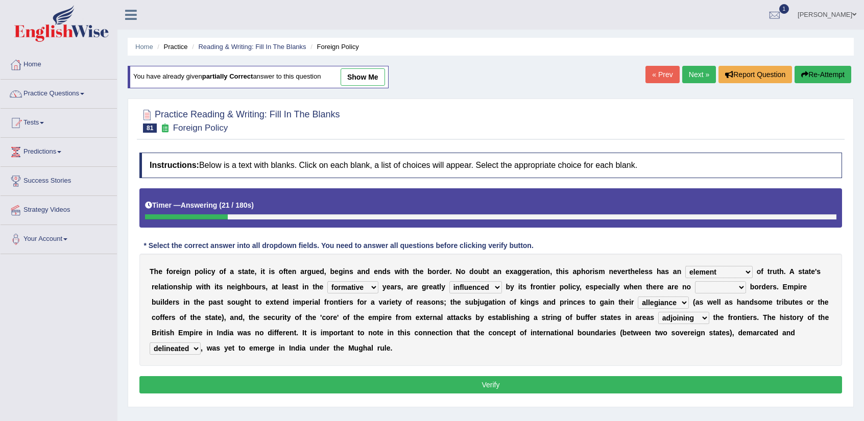
click at [422, 373] on div "Instructions: Below is a text with blanks. Click on each blank, a list of choic…" at bounding box center [491, 275] width 708 height 254
click at [428, 383] on button "Verify" at bounding box center [490, 385] width 703 height 17
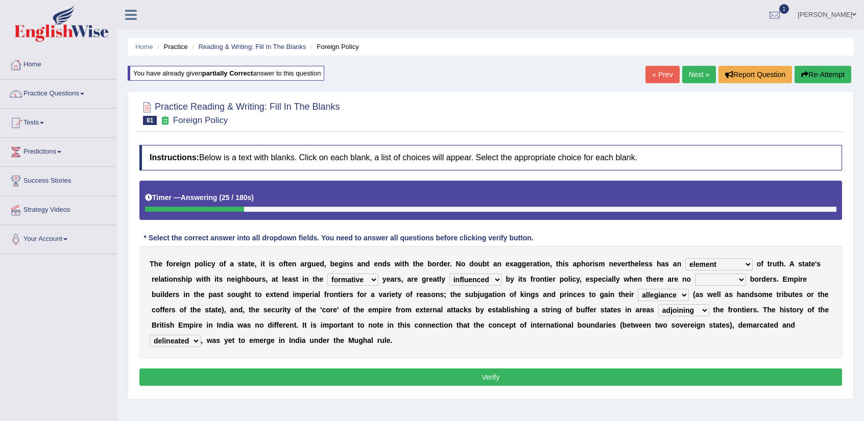
click at [725, 276] on select "satellite set settled stated" at bounding box center [720, 280] width 51 height 12
select select "settled"
click at [695, 274] on select "satellite set settled stated" at bounding box center [720, 280] width 51 height 12
click at [704, 382] on button "Verify" at bounding box center [490, 377] width 703 height 17
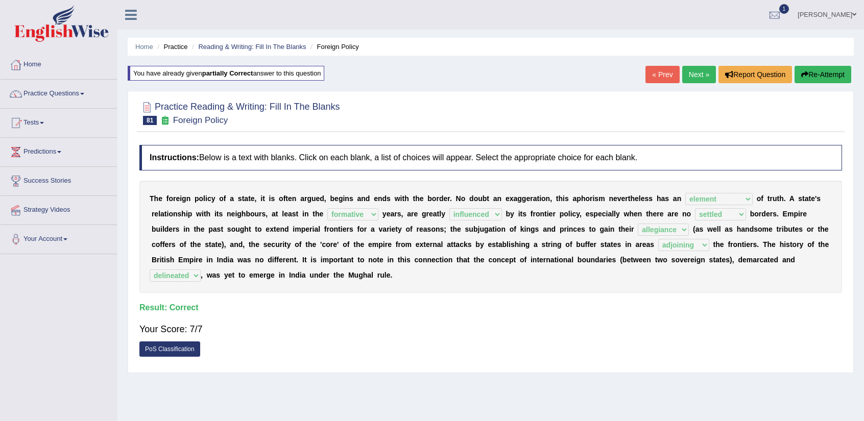
click at [699, 76] on link "Next »" at bounding box center [700, 74] width 34 height 17
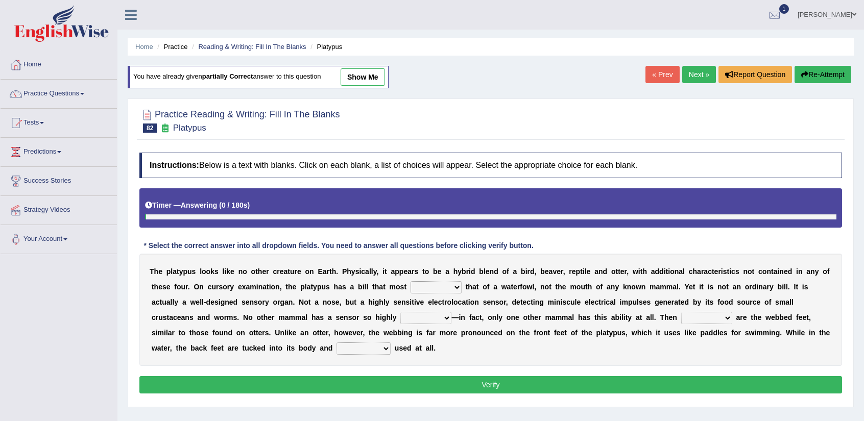
click at [699, 76] on link "Next »" at bounding box center [700, 74] width 34 height 17
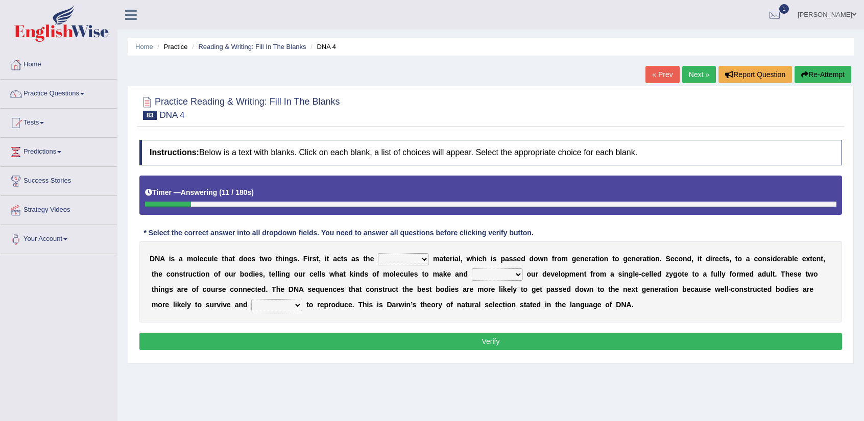
click at [417, 263] on select "bone crucial hereditary circular" at bounding box center [403, 259] width 51 height 12
select select "hereditary"
click at [378, 253] on select "bone crucial hereditary circular" at bounding box center [403, 259] width 51 height 12
click at [510, 275] on select "installing exploring writing guiding" at bounding box center [497, 275] width 51 height 12
select select "exploring"
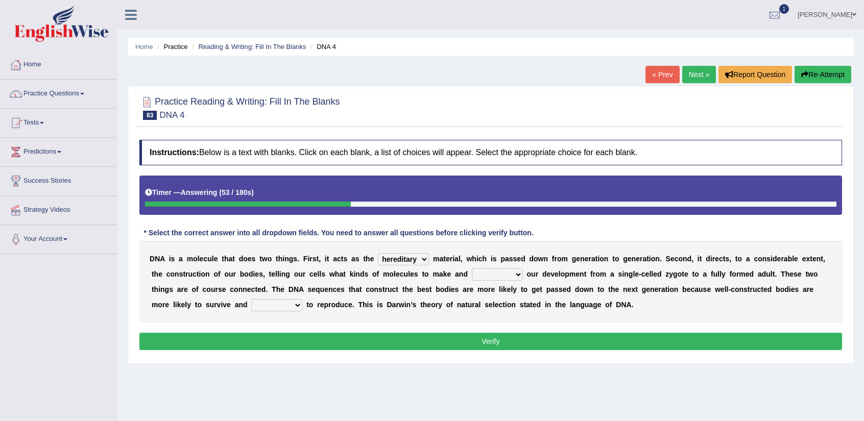
click at [472, 269] on select "installing exploring writing guiding" at bounding box center [497, 275] width 51 height 12
click at [293, 304] on select "able thus easy so" at bounding box center [276, 305] width 51 height 12
select select "able"
click at [251, 299] on select "able thus easy so" at bounding box center [276, 305] width 51 height 12
click at [510, 339] on button "Verify" at bounding box center [490, 341] width 703 height 17
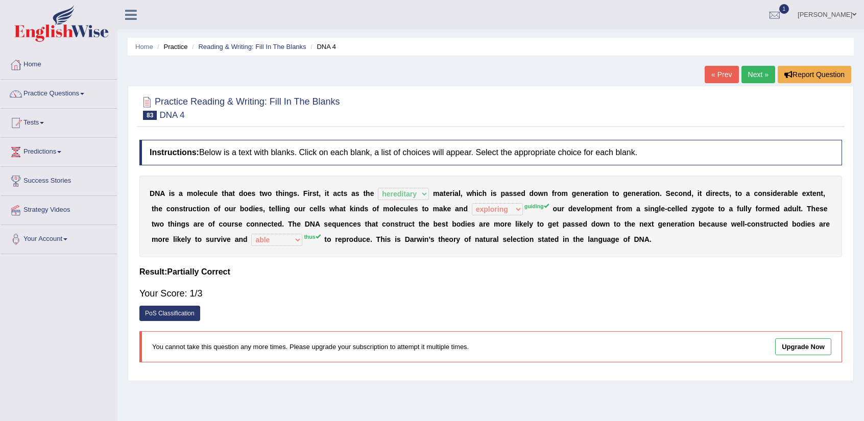
click at [749, 75] on link "Next »" at bounding box center [759, 74] width 34 height 17
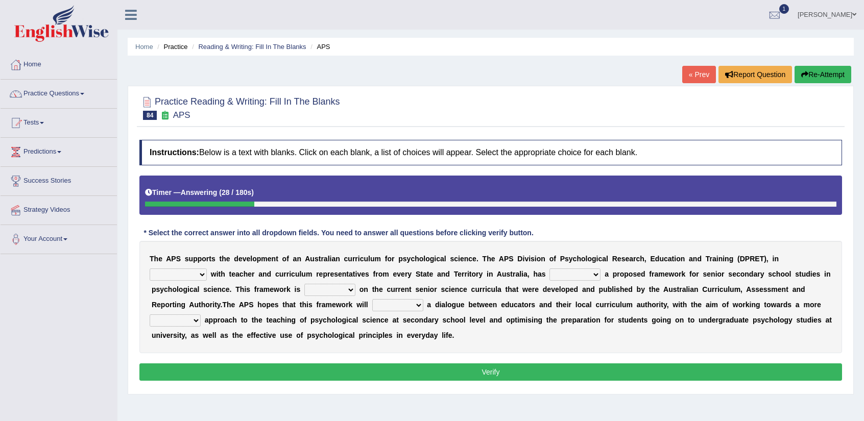
click at [187, 275] on select "aspiration assumption consultation connotation" at bounding box center [178, 275] width 57 height 12
select select "assumption"
click at [150, 269] on select "aspiration assumption consultation connotation" at bounding box center [178, 275] width 57 height 12
click at [595, 277] on select "deride denied demanded developed" at bounding box center [575, 275] width 51 height 12
select select "developed"
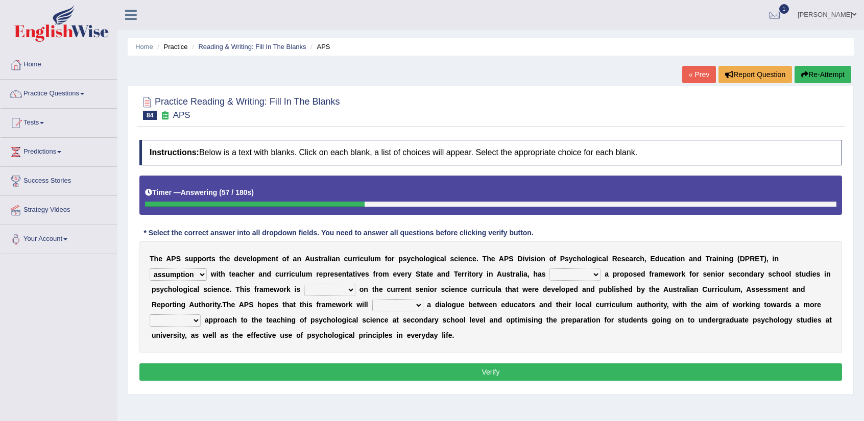
click at [550, 269] on select "deride denied demanded developed" at bounding box center [575, 275] width 51 height 12
click at [334, 291] on select "modelling meddling modelled meddled" at bounding box center [329, 290] width 51 height 12
select select "modelled"
click at [304, 284] on select "modelling meddling modelled meddled" at bounding box center [329, 290] width 51 height 12
click at [413, 305] on select "facilitate facilitates facilitating facilitated" at bounding box center [397, 305] width 51 height 12
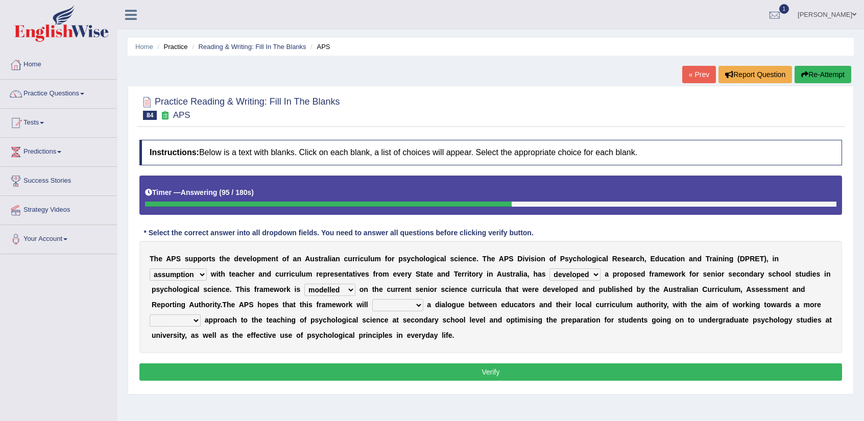
select select "facilitate"
click at [372, 299] on select "facilitate facilitates facilitating facilitated" at bounding box center [397, 305] width 51 height 12
click at [185, 318] on select "lenient abrasive consistent disruptive" at bounding box center [175, 321] width 51 height 12
select select "consistent"
click at [150, 315] on select "lenient abrasive consistent disruptive" at bounding box center [175, 321] width 51 height 12
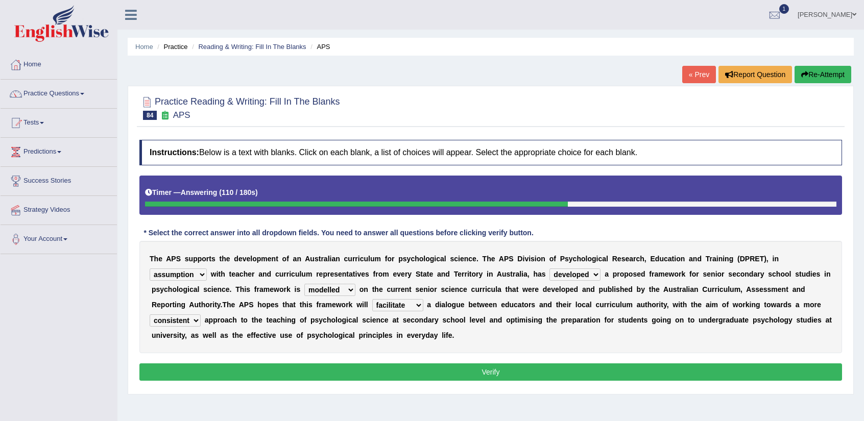
click at [192, 277] on select "aspiration assumption consultation connotation" at bounding box center [178, 275] width 57 height 12
select select "connotation"
click at [150, 269] on select "aspiration assumption consultation connotation" at bounding box center [178, 275] width 57 height 12
click at [485, 373] on button "Verify" at bounding box center [490, 372] width 703 height 17
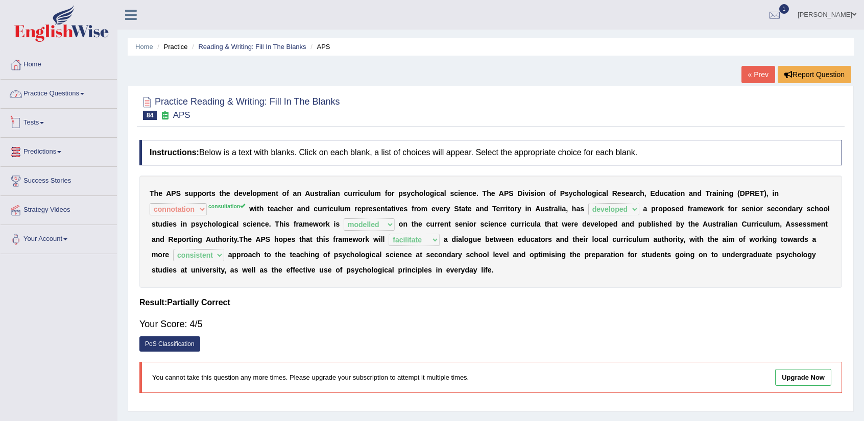
click at [52, 96] on link "Practice Questions" at bounding box center [59, 93] width 116 height 26
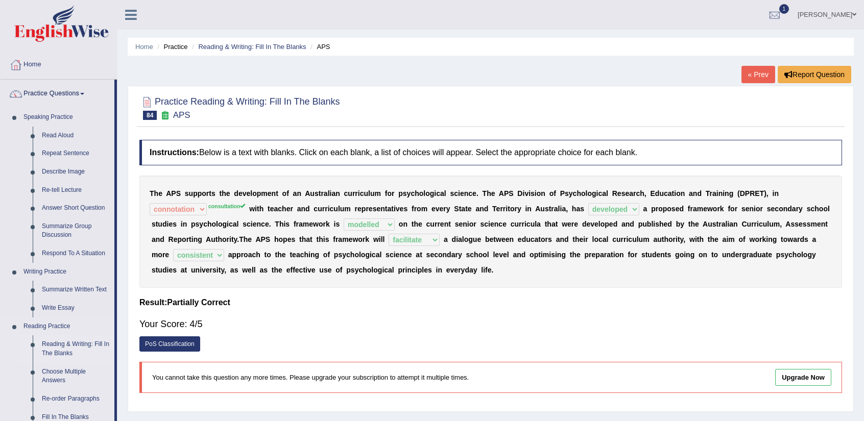
click at [62, 356] on link "Reading & Writing: Fill In The Blanks" at bounding box center [75, 349] width 77 height 27
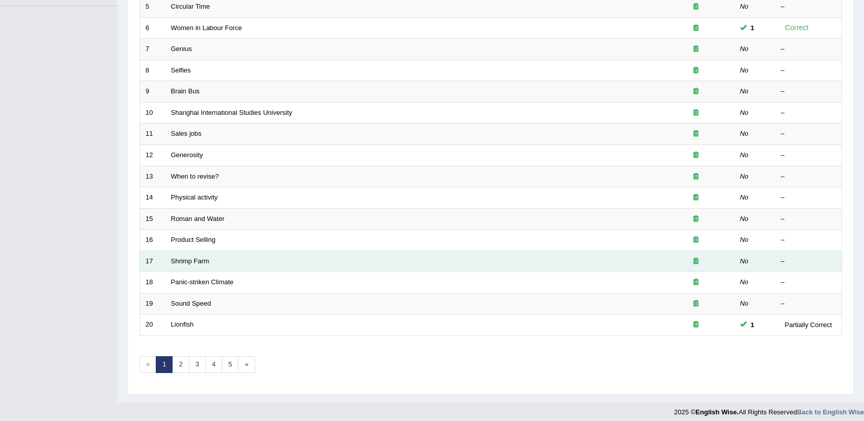
scroll to position [250, 0]
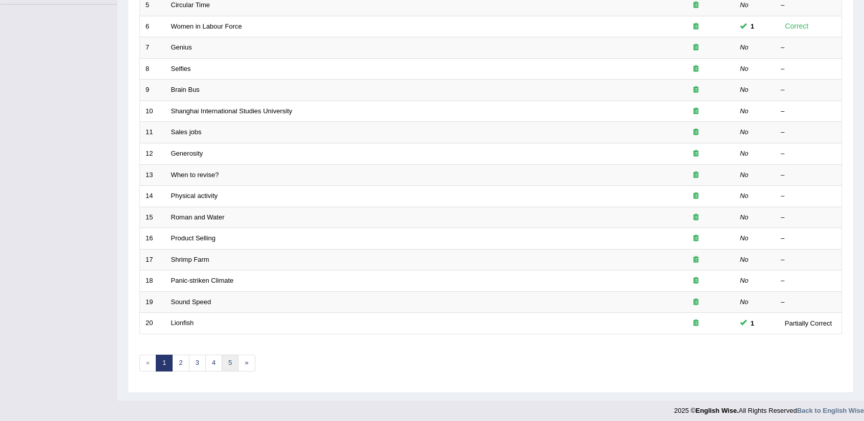
click at [223, 357] on link "5" at bounding box center [230, 363] width 17 height 17
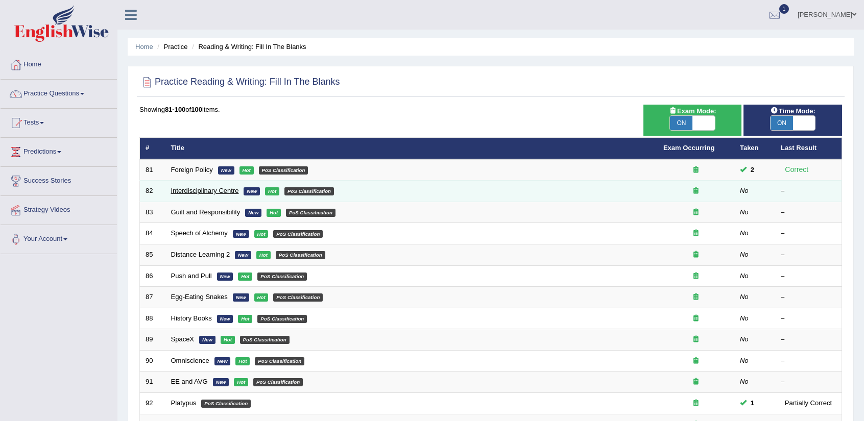
click at [180, 190] on link "Interdisciplinary Centre" at bounding box center [205, 191] width 68 height 8
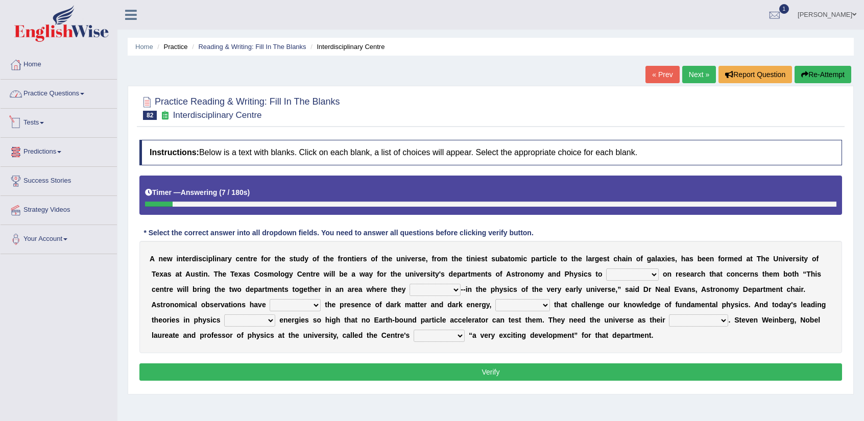
click at [62, 97] on link "Practice Questions" at bounding box center [59, 93] width 116 height 26
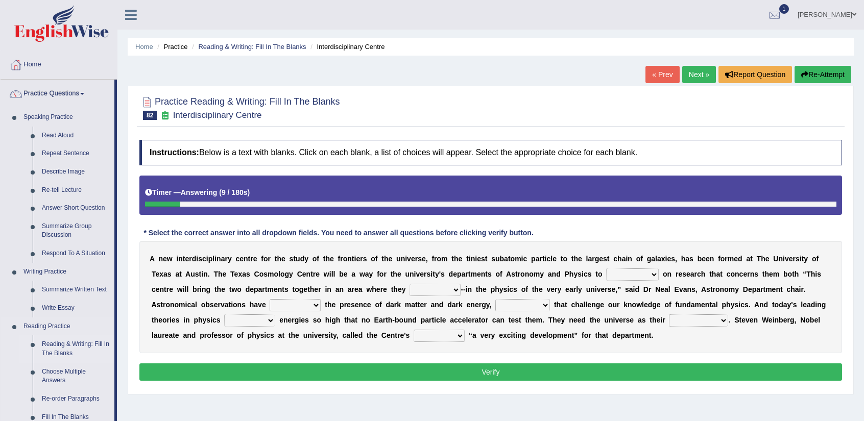
click at [72, 344] on link "Reading & Writing: Fill In The Blanks" at bounding box center [75, 349] width 77 height 27
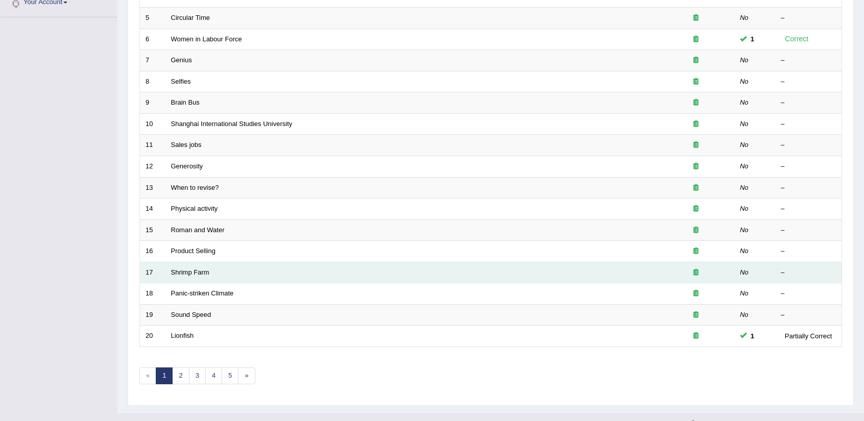
scroll to position [250, 0]
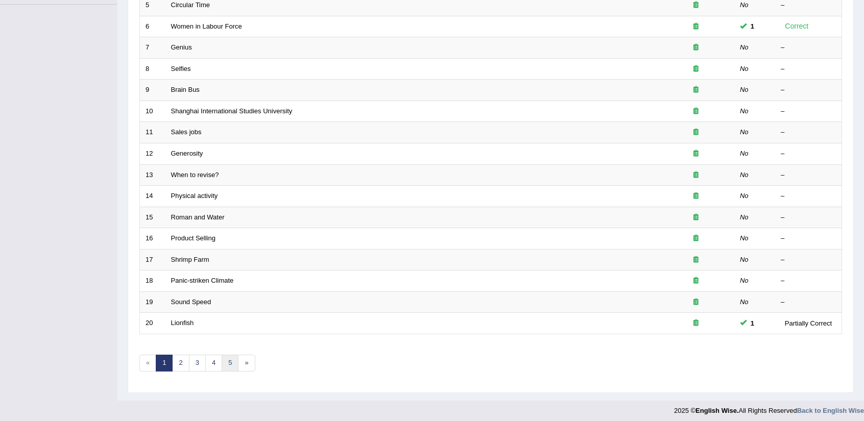
click at [229, 355] on link "5" at bounding box center [230, 363] width 17 height 17
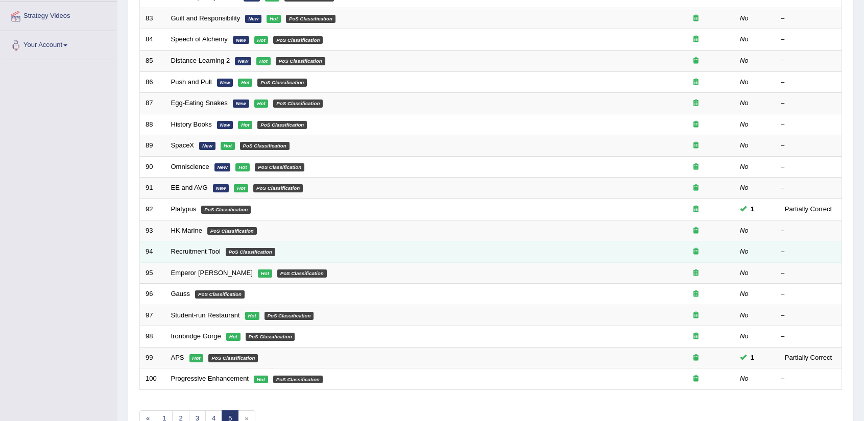
scroll to position [250, 0]
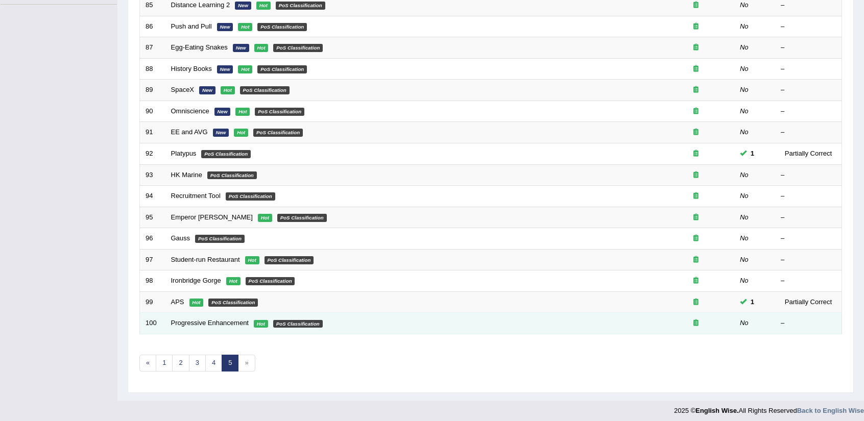
click at [201, 323] on td "Progressive Enhancement Hot PoS Classification" at bounding box center [412, 323] width 492 height 21
click at [201, 322] on link "Progressive Enhancement" at bounding box center [210, 323] width 78 height 8
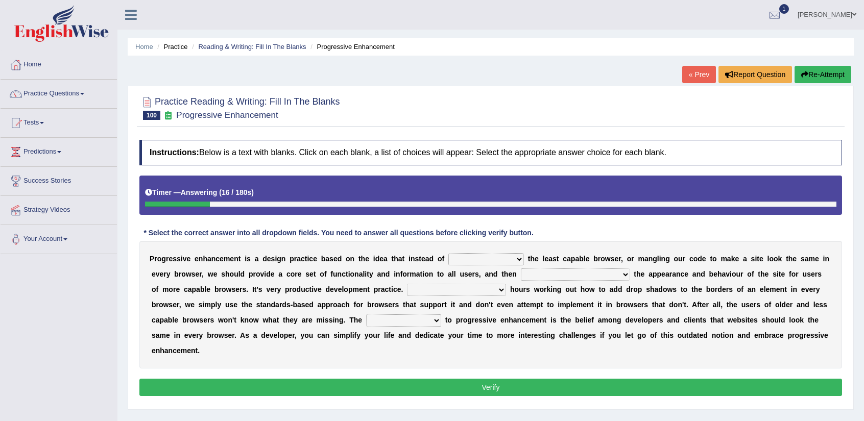
click at [520, 259] on select "designing for have to design have designed for be designing" at bounding box center [487, 259] width 76 height 12
select select "have designed for"
click at [449, 253] on select "designing for have to design have designed for be designing" at bounding box center [487, 259] width 76 height 12
click at [612, 275] on select "with progress enhancement progressively enhance progress so enhancing progress …" at bounding box center [575, 275] width 109 height 12
click at [521, 269] on select "with progress enhancement progressively enhance progress so enhancing progress …" at bounding box center [575, 275] width 109 height 12
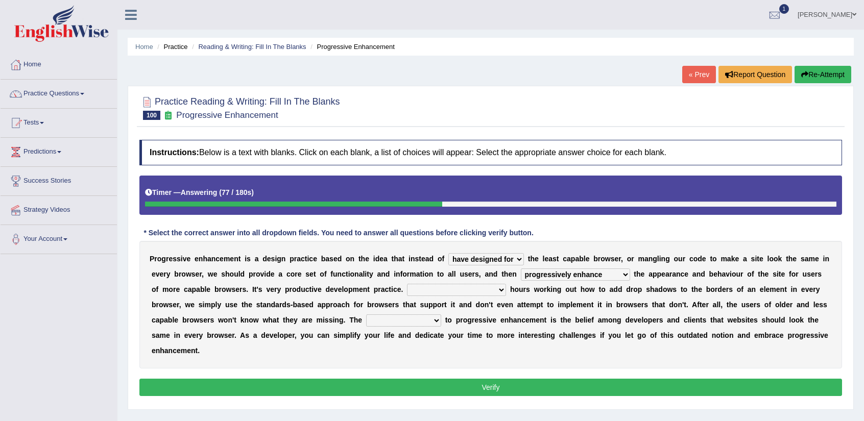
click at [592, 277] on select "with progress enhancement progressively enhance progress so enhancing progress …" at bounding box center [575, 275] width 109 height 12
select select "progress enhances for"
click at [521, 269] on select "with progress enhancement progressively enhance progress so enhancing progress …" at bounding box center [575, 275] width 109 height 12
click at [595, 275] on select "with progress enhancement progressively enhance progress so enhancing progress …" at bounding box center [575, 275] width 109 height 12
click at [440, 292] on select "In addition to developing Beside adding Whereby eliminating Instead of spending" at bounding box center [456, 290] width 99 height 12
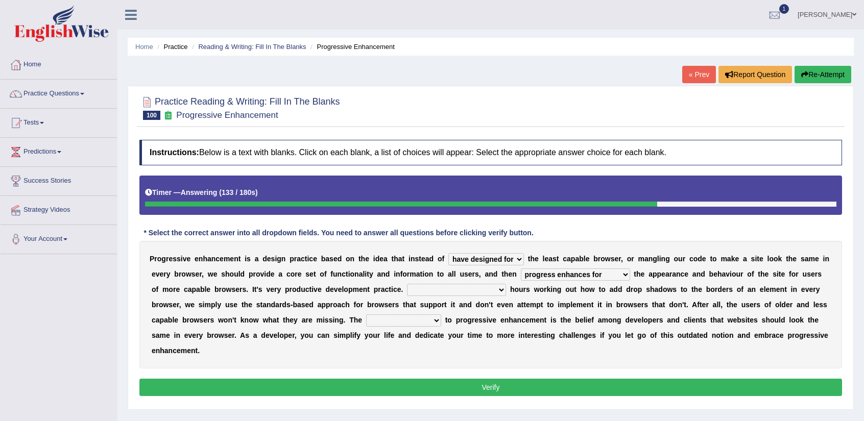
select select "Instead of spending"
click at [407, 284] on select "In addition to developing Beside adding Whereby eliminating Instead of spending" at bounding box center [456, 290] width 99 height 12
click at [422, 319] on select "larger problem lesser benefit biggest challenge least assurance" at bounding box center [403, 321] width 75 height 12
select select "biggest challenge"
click at [366, 315] on select "larger problem lesser benefit biggest challenge least assurance" at bounding box center [403, 321] width 75 height 12
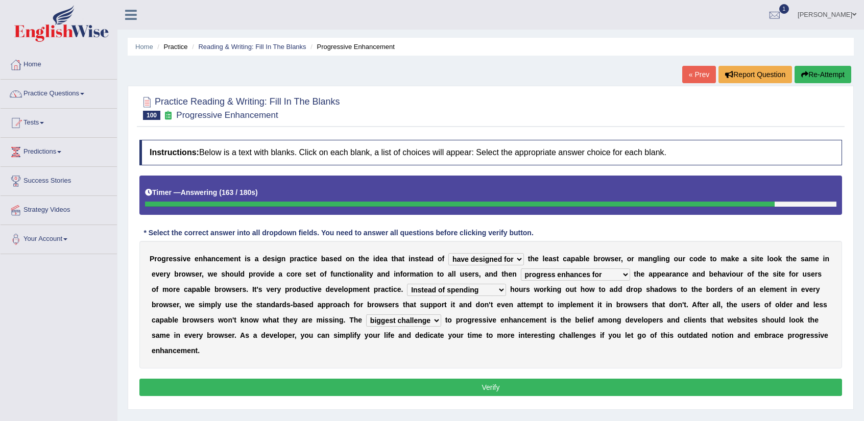
click at [560, 276] on select "with progress enhancement progressively enhance progress so enhancing progress …" at bounding box center [575, 275] width 109 height 12
select select "with progress enhancement"
click at [521, 269] on select "with progress enhancement progressively enhance progress so enhancing progress …" at bounding box center [575, 275] width 109 height 12
click at [545, 388] on button "Verify" at bounding box center [490, 387] width 703 height 17
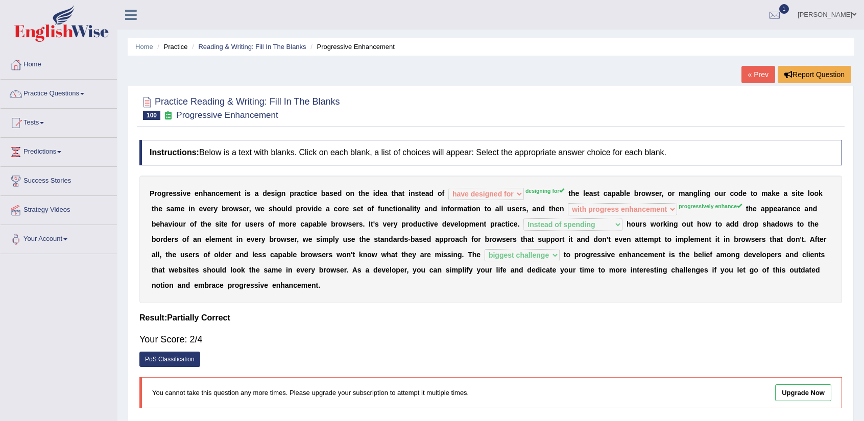
click at [180, 360] on link "PoS Classification" at bounding box center [169, 359] width 61 height 15
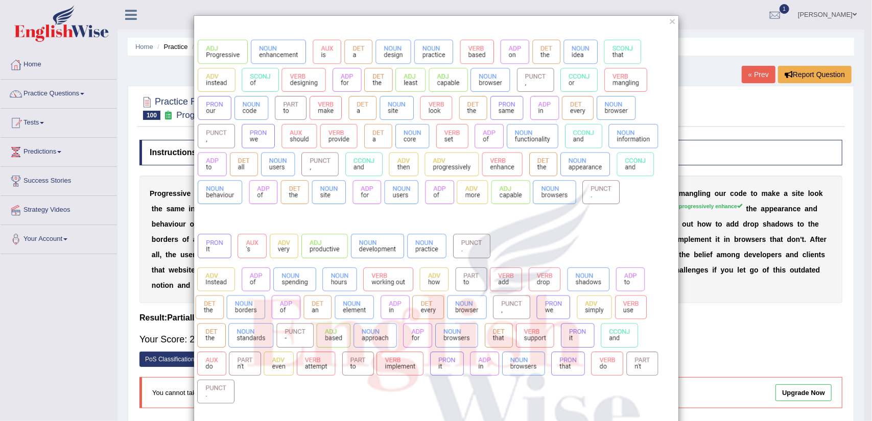
click at [750, 347] on div "×" at bounding box center [436, 352] width 872 height 675
click at [671, 26] on button "×" at bounding box center [672, 21] width 6 height 11
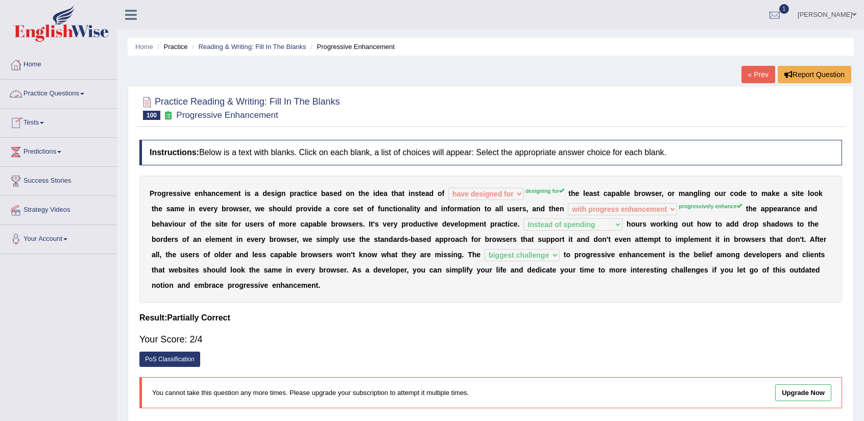
click at [51, 99] on link "Practice Questions" at bounding box center [59, 93] width 116 height 26
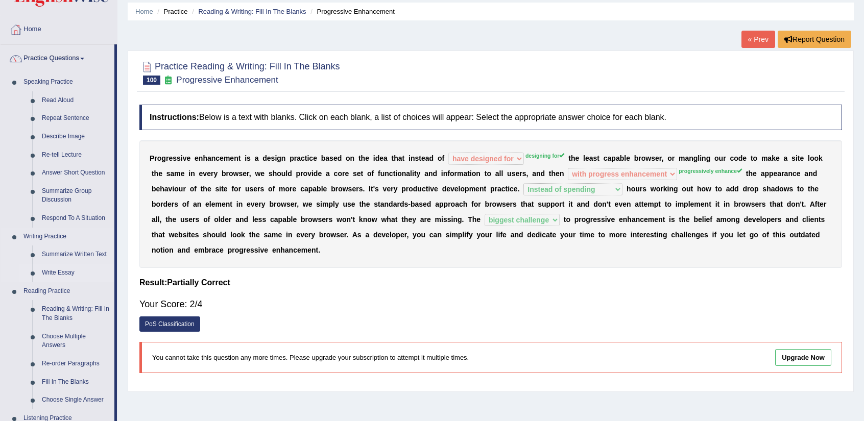
scroll to position [51, 0]
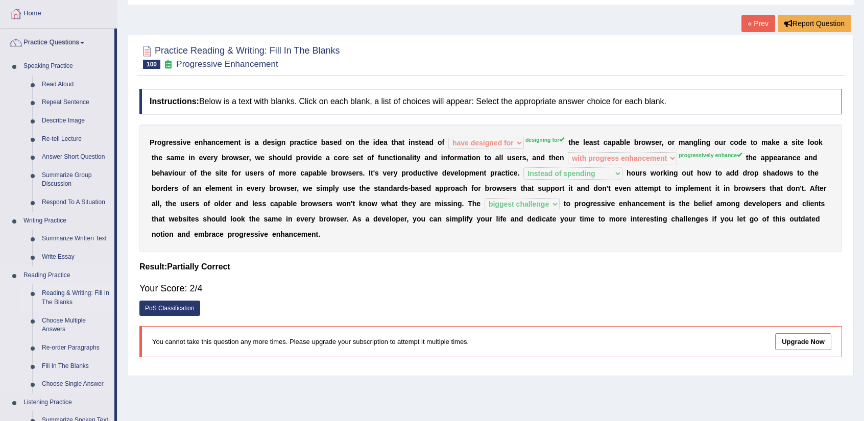
click at [86, 292] on link "Reading & Writing: Fill In The Blanks" at bounding box center [75, 298] width 77 height 27
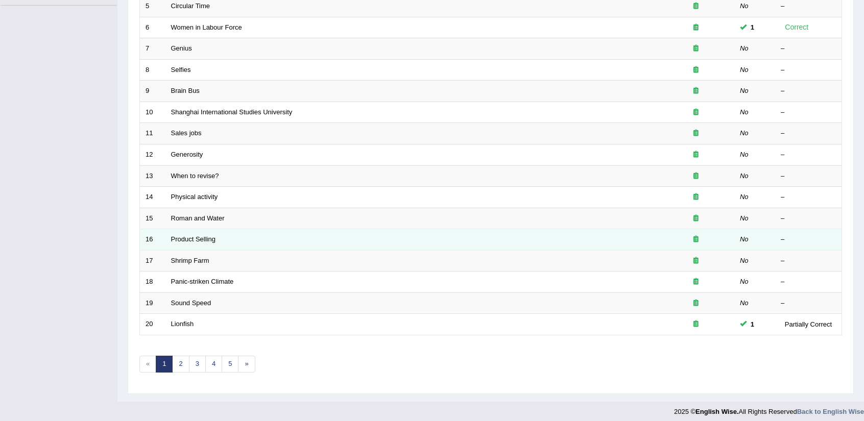
scroll to position [250, 0]
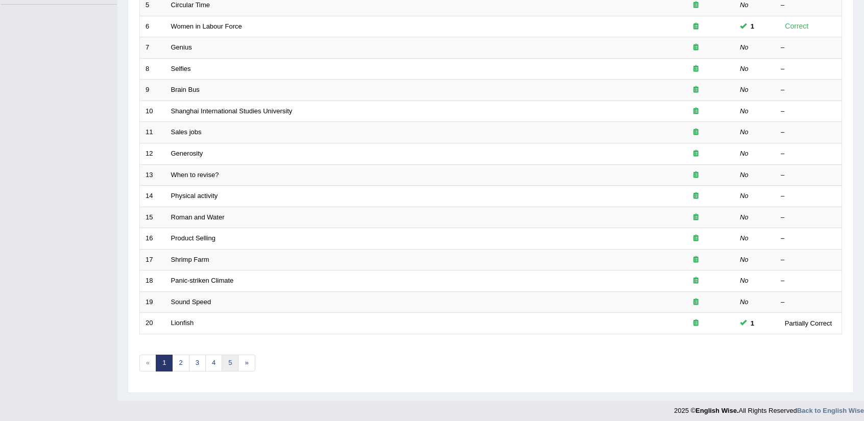
click at [226, 355] on link "5" at bounding box center [230, 363] width 17 height 17
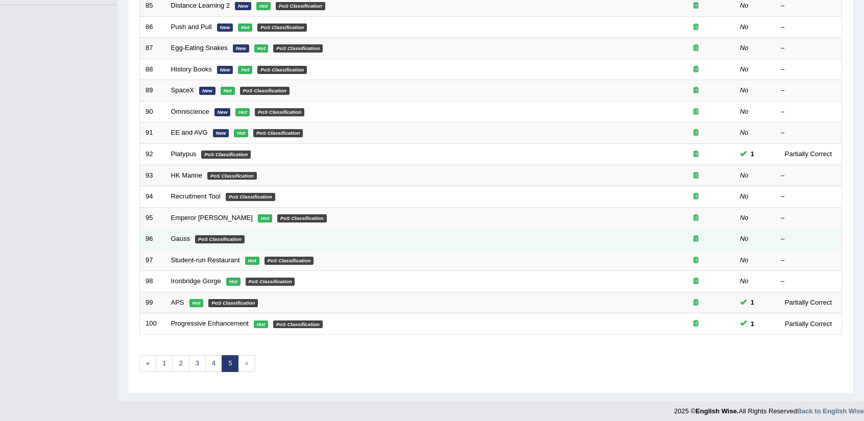
scroll to position [250, 0]
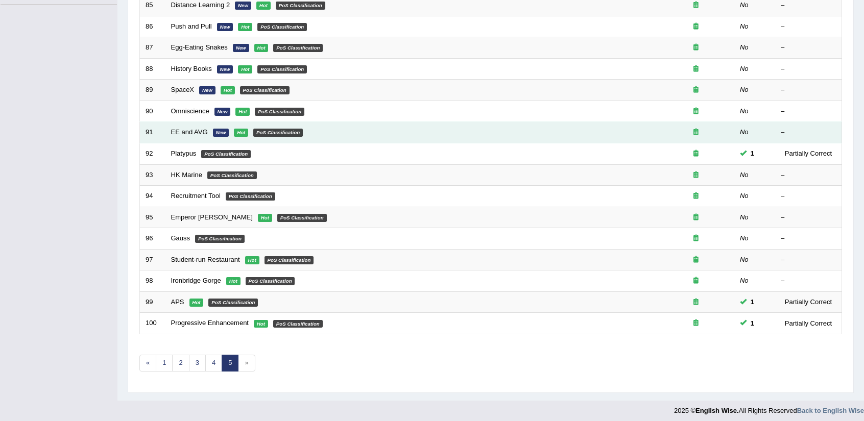
click at [208, 134] on td "EE and AVG New Hot PoS Classification" at bounding box center [412, 132] width 492 height 21
click at [207, 128] on link "EE and AVG" at bounding box center [189, 132] width 37 height 8
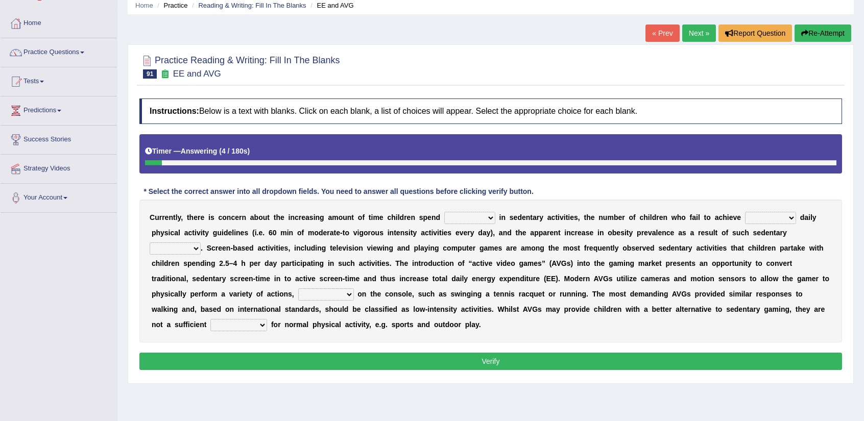
scroll to position [51, 0]
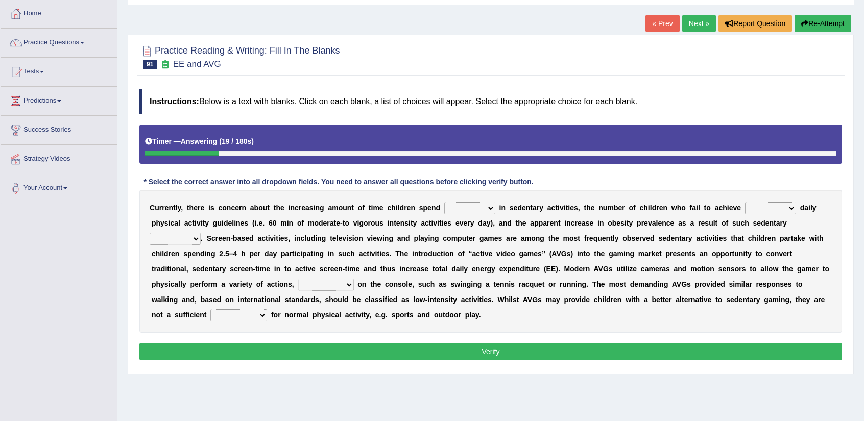
click at [466, 205] on select "enamored employed enclosed engaged" at bounding box center [469, 208] width 51 height 12
select select "engaged"
click at [444, 202] on select "enamored employed enclosed engaged" at bounding box center [469, 208] width 51 height 12
click at [477, 208] on select "enamored employed enclosed engaged" at bounding box center [469, 208] width 51 height 12
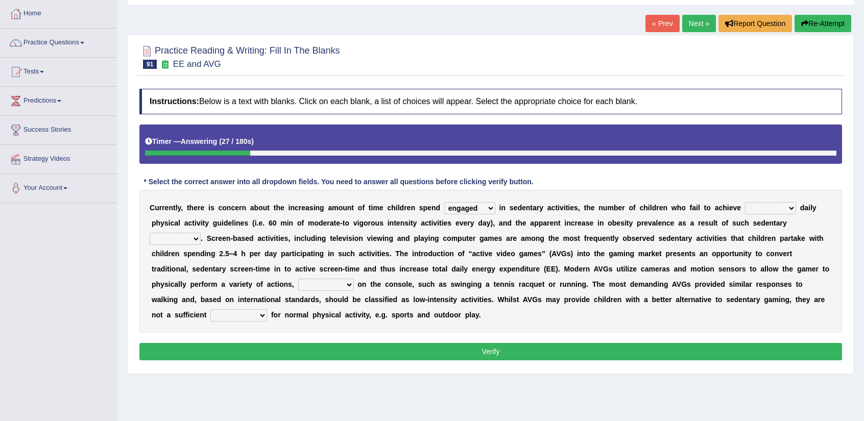
click at [765, 204] on select "minimized minimum minute minginess" at bounding box center [770, 208] width 51 height 12
select select "minimum"
click at [745, 202] on select "minimized minimum minute minginess" at bounding box center [770, 208] width 51 height 12
click at [187, 234] on select "benefits benefactor behavior besides" at bounding box center [175, 239] width 51 height 12
select select "behavior"
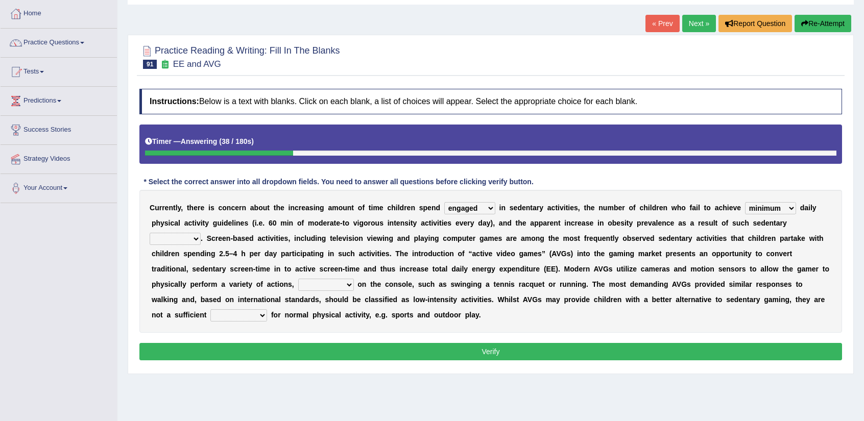
click at [150, 233] on select "benefits benefactor behavior besides" at bounding box center [175, 239] width 51 height 12
click at [298, 282] on select "framed dependent absolutely materialized" at bounding box center [326, 285] width 56 height 12
select select "dependent"
click at [298, 279] on select "framed dependent absolutely materialized" at bounding box center [326, 285] width 56 height 12
click at [232, 317] on select "replaces replaced replacement replacing" at bounding box center [238, 316] width 57 height 12
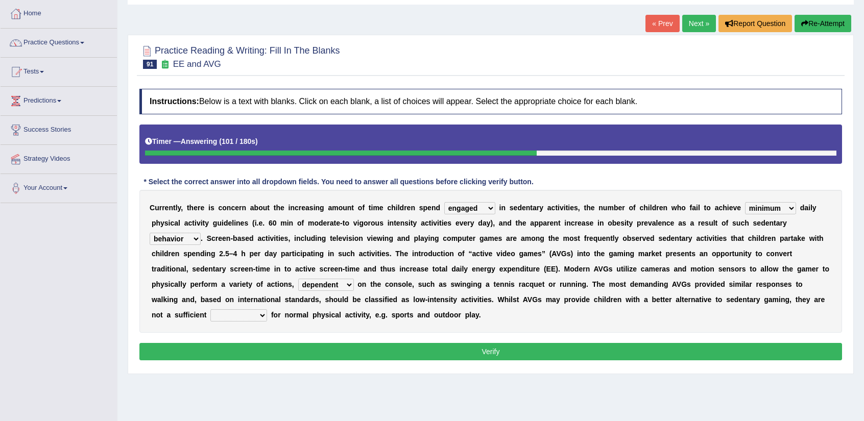
select select "replacement"
click at [210, 310] on select "replaces replaced replacement replacing" at bounding box center [238, 316] width 57 height 12
click at [227, 318] on select "replaces replaced replacement replacing" at bounding box center [238, 316] width 57 height 12
click at [298, 283] on select "framed dependent absolutely materialized" at bounding box center [326, 285] width 56 height 12
click at [414, 351] on button "Verify" at bounding box center [490, 351] width 703 height 17
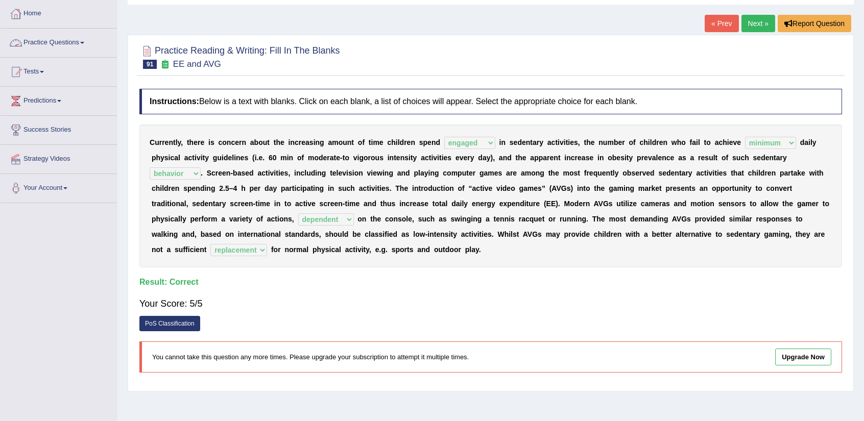
click at [66, 46] on link "Practice Questions" at bounding box center [59, 42] width 116 height 26
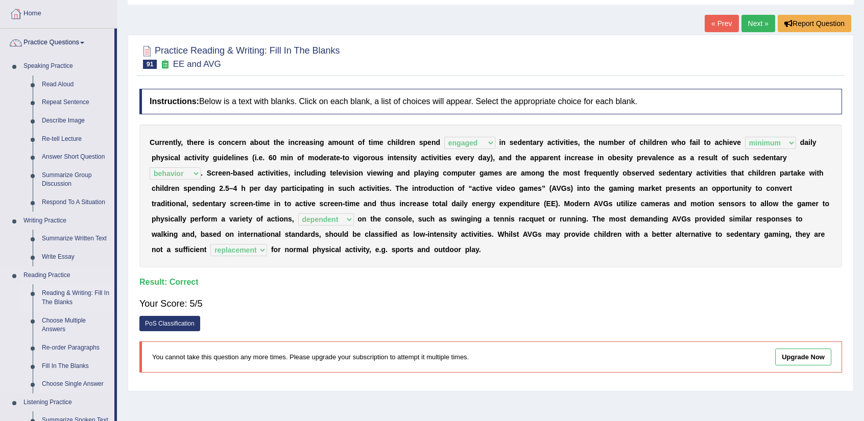
click at [54, 294] on link "Reading & Writing: Fill In The Blanks" at bounding box center [75, 298] width 77 height 27
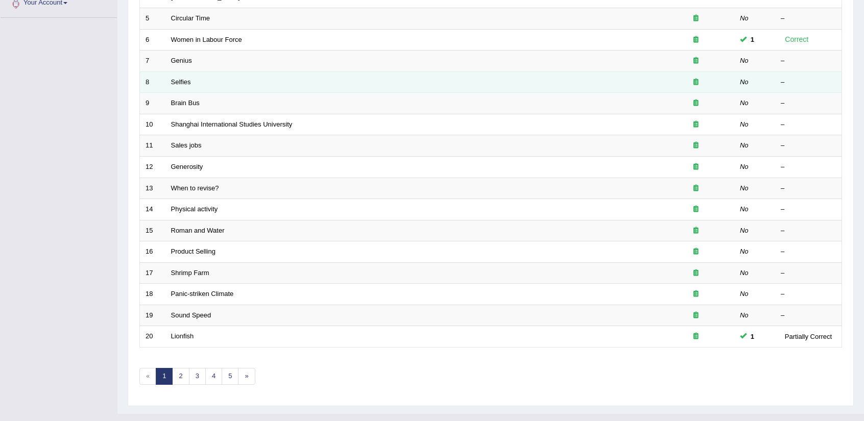
scroll to position [250, 0]
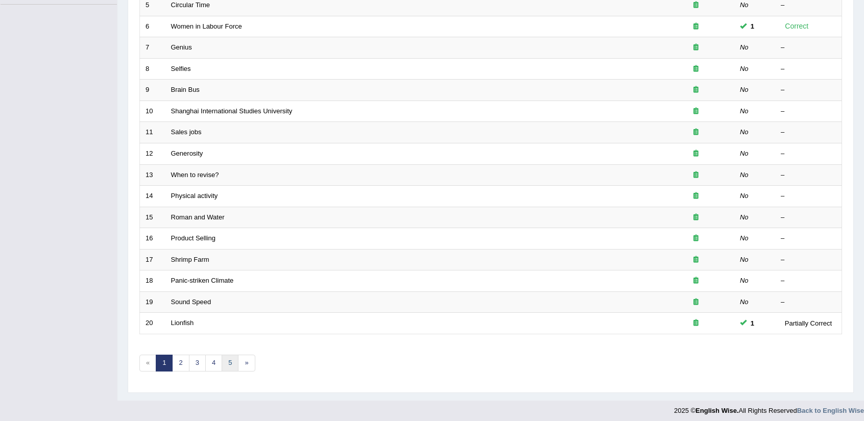
click at [222, 357] on link "5" at bounding box center [230, 363] width 17 height 17
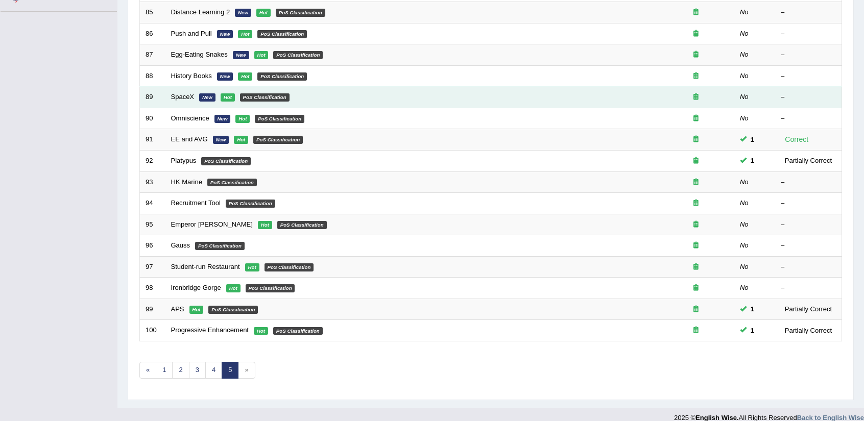
scroll to position [250, 0]
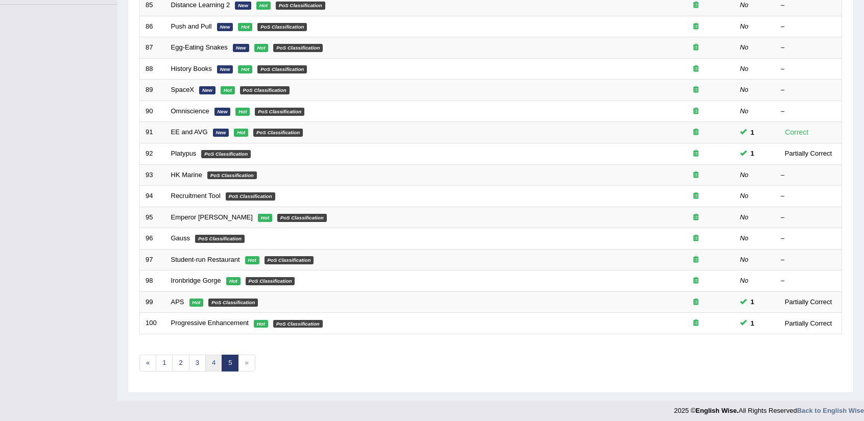
click at [205, 361] on link "4" at bounding box center [213, 363] width 17 height 17
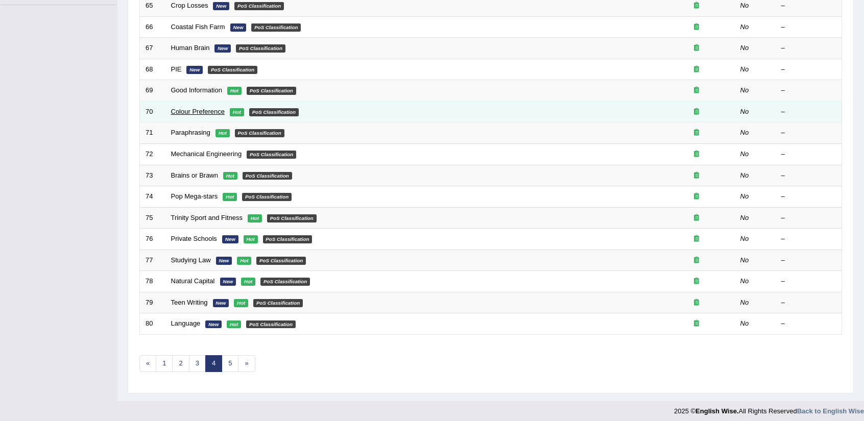
scroll to position [250, 0]
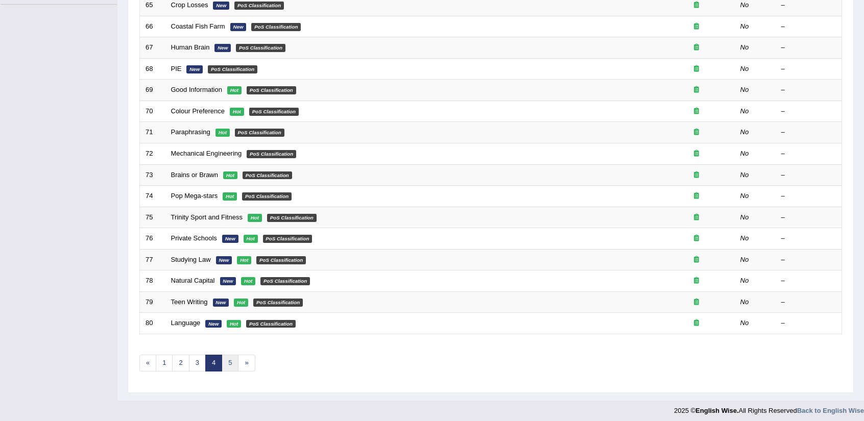
click at [229, 358] on link "5" at bounding box center [230, 363] width 17 height 17
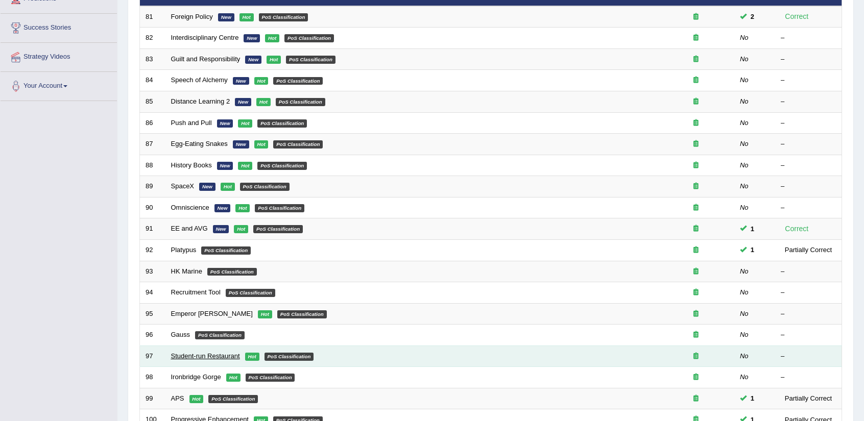
scroll to position [250, 0]
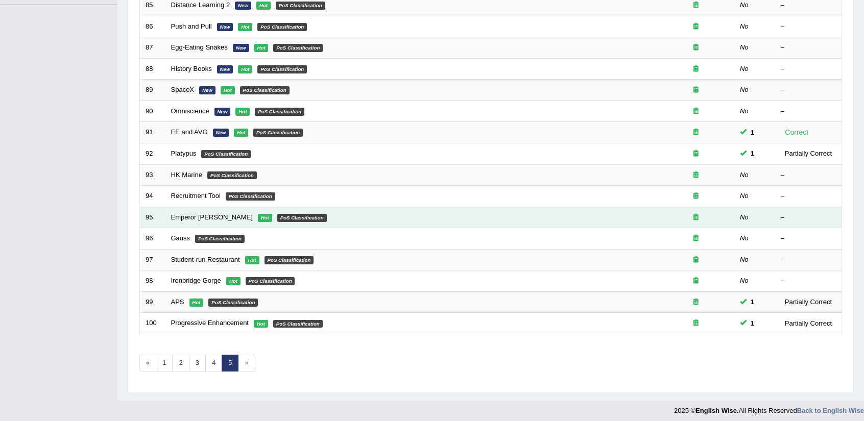
click at [196, 222] on td "Emperor Penguin Hot PoS Classification" at bounding box center [412, 217] width 492 height 21
click at [217, 214] on link "Emperor [PERSON_NAME]" at bounding box center [212, 218] width 82 height 8
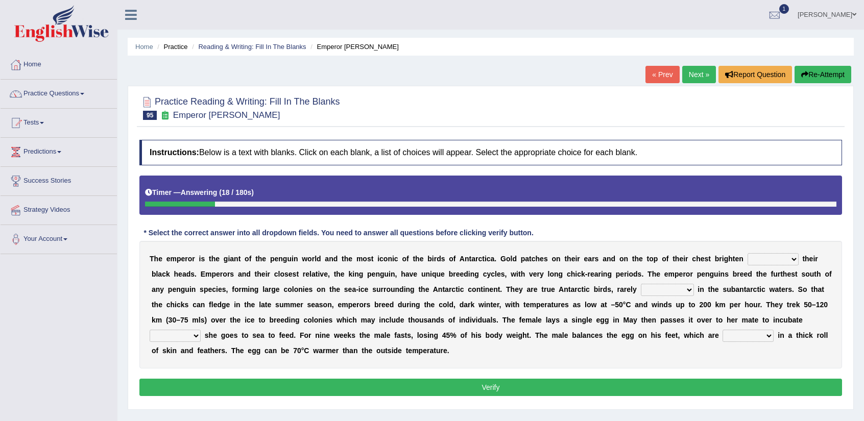
click at [768, 258] on select "down glow up on" at bounding box center [773, 259] width 51 height 12
click at [748, 253] on select "down glow up on" at bounding box center [773, 259] width 51 height 12
click at [769, 255] on select "down glow up on" at bounding box center [773, 259] width 51 height 12
select select "glow"
click at [748, 253] on select "down glow up on" at bounding box center [773, 259] width 51 height 12
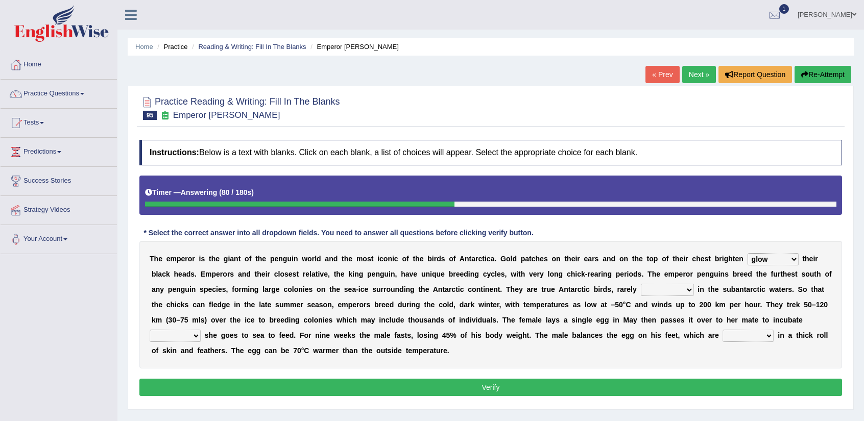
click at [687, 294] on select "swim seen submerged floating" at bounding box center [667, 290] width 53 height 12
select select "seen"
click at [641, 284] on select "swim seen submerged floating" at bounding box center [667, 290] width 53 height 12
click at [192, 337] on select "whilst rather however though" at bounding box center [175, 336] width 51 height 12
select select "whilst"
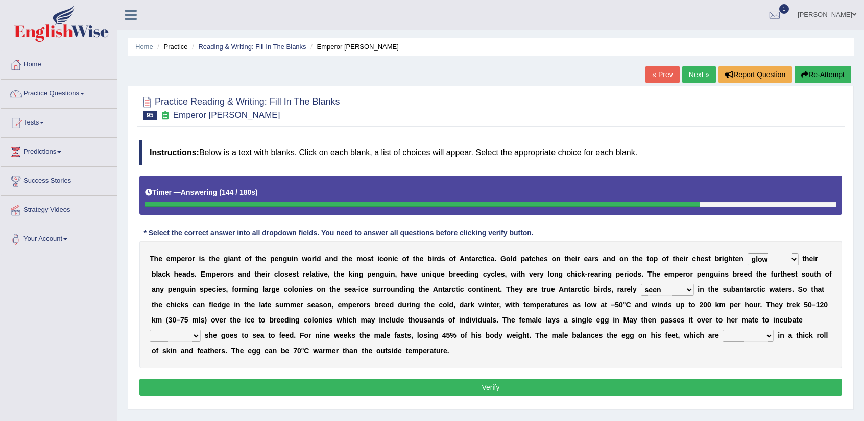
click at [150, 330] on select "whilst rather however though" at bounding box center [175, 336] width 51 height 12
click at [756, 336] on select "powered caved carved covered" at bounding box center [748, 336] width 51 height 12
select select "covered"
click at [723, 330] on select "powered caved carved covered" at bounding box center [748, 336] width 51 height 12
click at [636, 382] on button "Verify" at bounding box center [490, 387] width 703 height 17
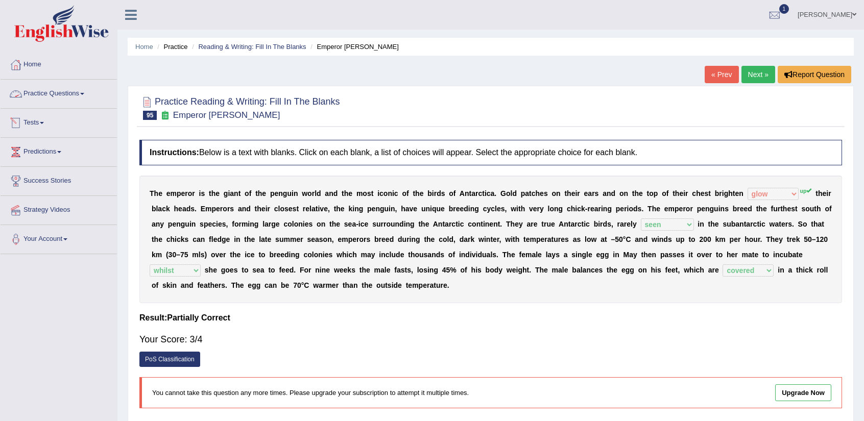
click at [73, 95] on link "Practice Questions" at bounding box center [59, 93] width 116 height 26
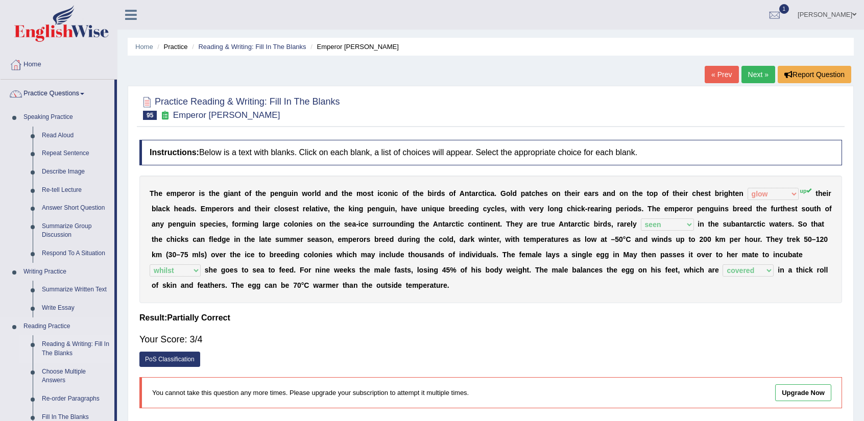
click at [81, 347] on link "Reading & Writing: Fill In The Blanks" at bounding box center [75, 349] width 77 height 27
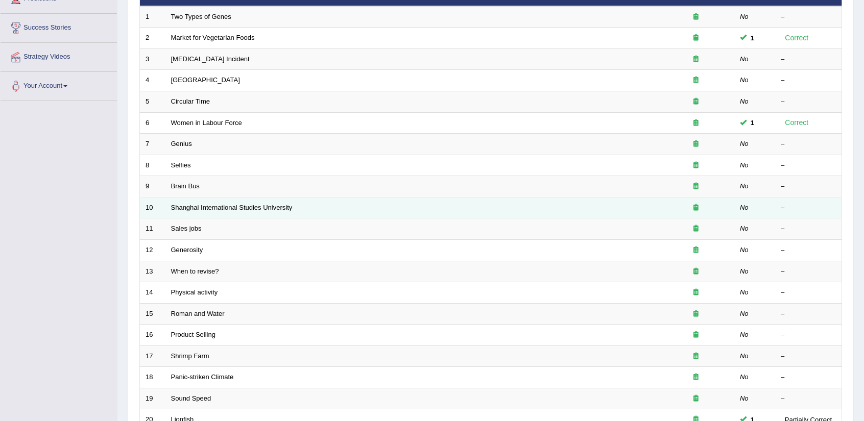
scroll to position [250, 0]
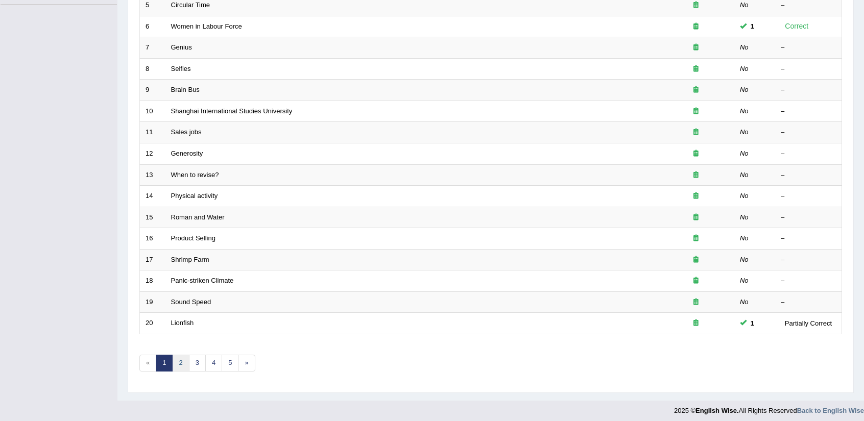
click at [180, 362] on link "2" at bounding box center [180, 363] width 17 height 17
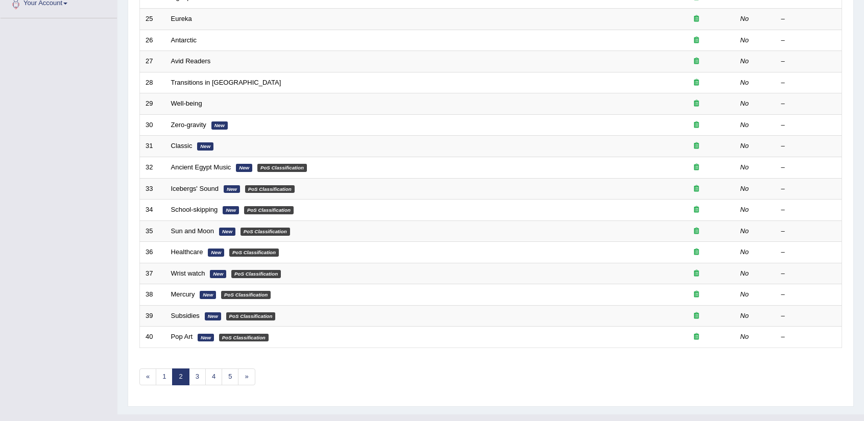
scroll to position [250, 0]
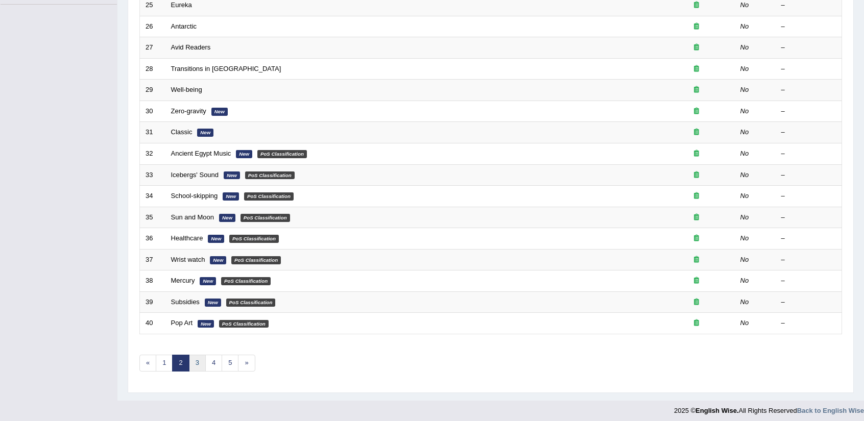
click at [196, 355] on link "3" at bounding box center [197, 363] width 17 height 17
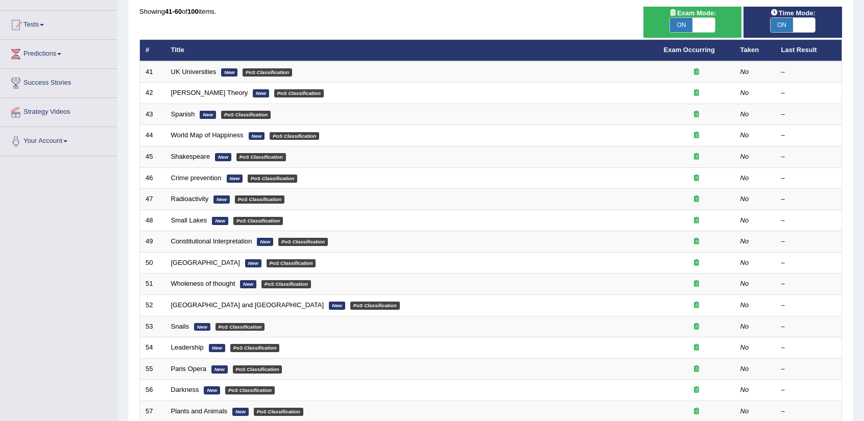
scroll to position [102, 0]
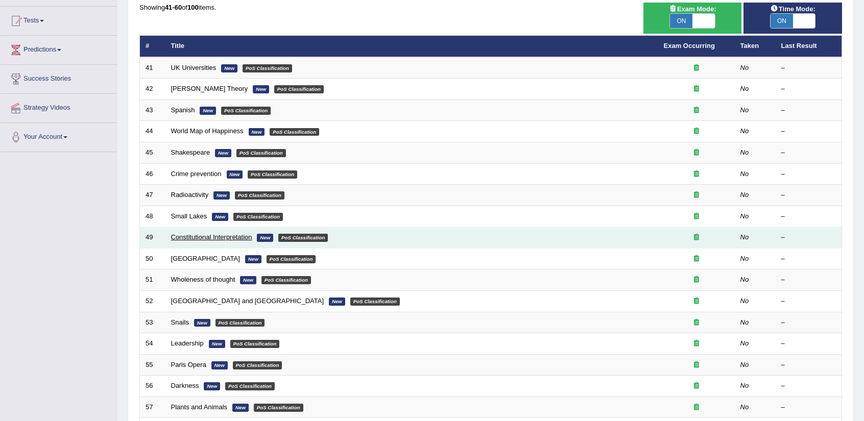
click at [232, 234] on link "Constitutional Interpretation" at bounding box center [211, 237] width 81 height 8
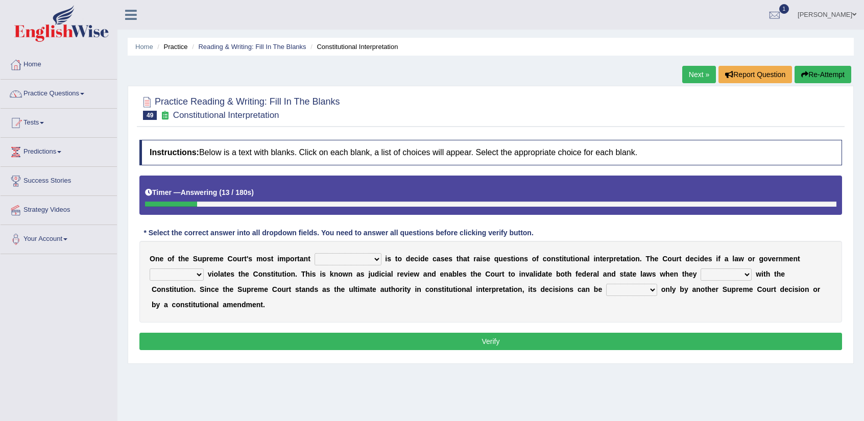
click at [368, 260] on select "legislation purviews permissions responsibilities" at bounding box center [348, 259] width 67 height 12
select select "responsibilities"
click at [315, 253] on select "legislation purviews permissions responsibilities" at bounding box center [348, 259] width 67 height 12
click at [712, 273] on select "tally conflict accord overlap" at bounding box center [726, 275] width 51 height 12
select select "conflict"
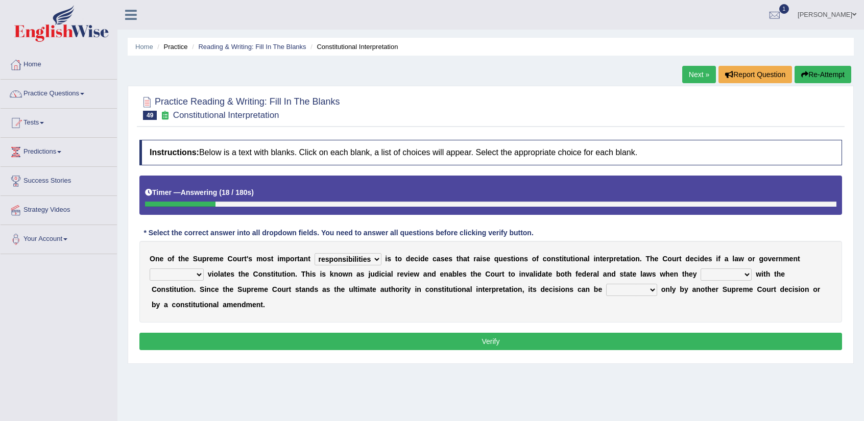
click at [701, 269] on select "tally conflict accord overlap" at bounding box center [726, 275] width 51 height 12
click at [606, 287] on select "charged changed followed altered" at bounding box center [631, 290] width 51 height 12
select select "changed"
click at [606, 284] on select "charged changed followed altered" at bounding box center [631, 290] width 51 height 12
click at [195, 272] on select "auction action approach speculation" at bounding box center [177, 275] width 54 height 12
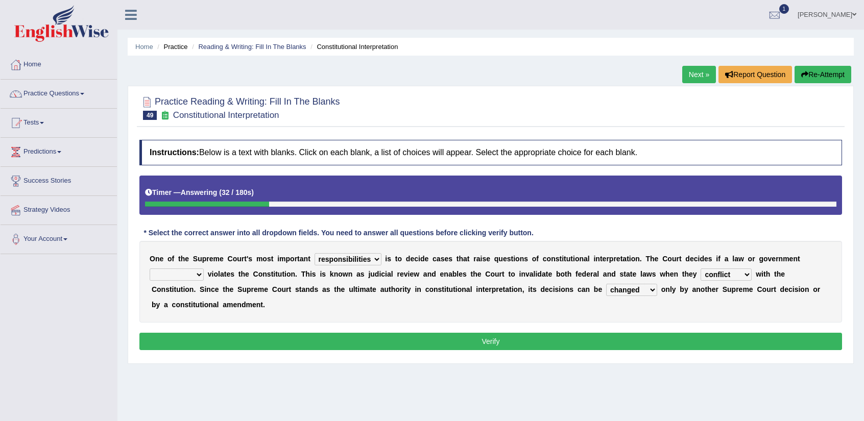
select select "action"
click at [150, 269] on select "auction action approach speculation" at bounding box center [177, 275] width 54 height 12
click at [301, 339] on button "Verify" at bounding box center [490, 341] width 703 height 17
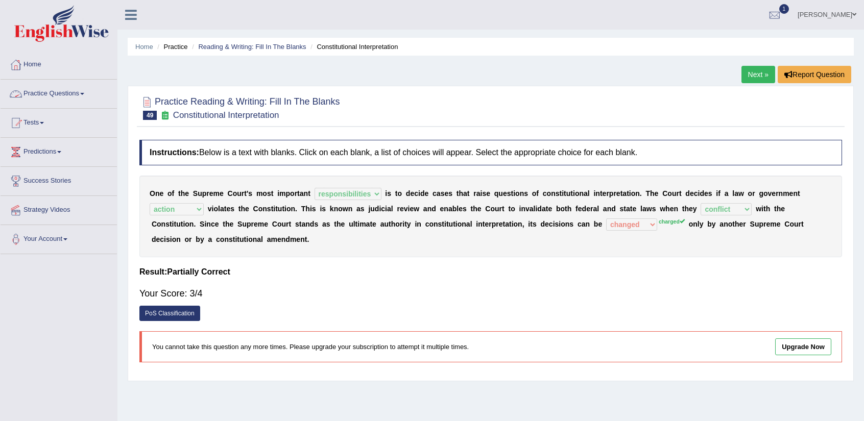
click at [81, 101] on link "Practice Questions" at bounding box center [59, 93] width 116 height 26
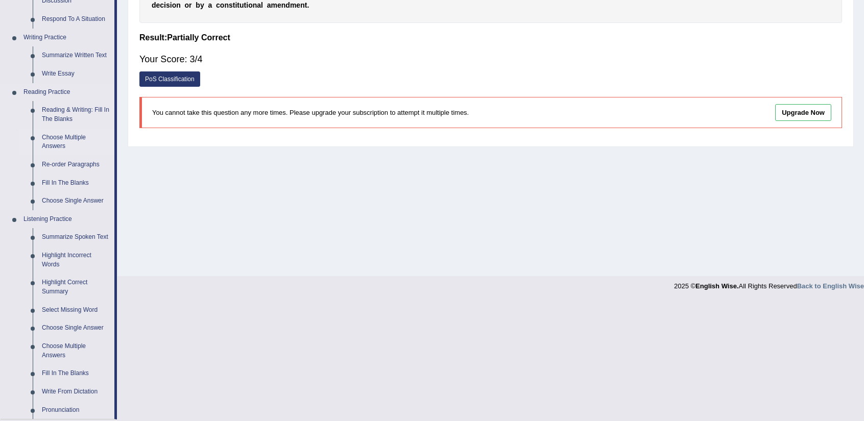
scroll to position [255, 0]
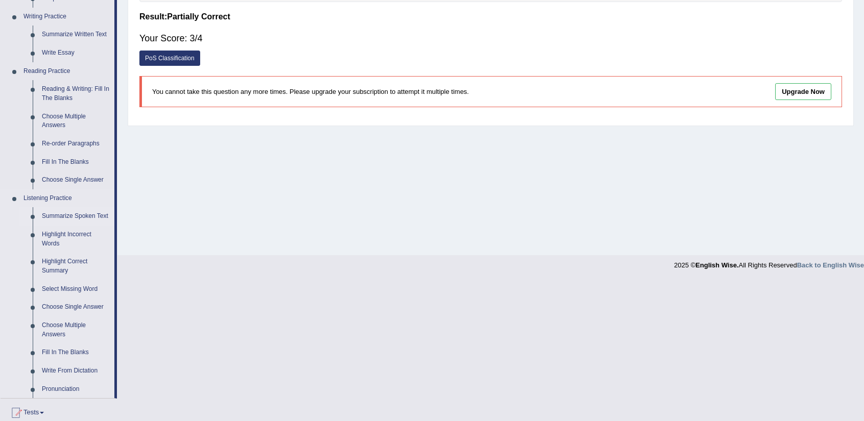
click at [92, 210] on link "Summarize Spoken Text" at bounding box center [75, 216] width 77 height 18
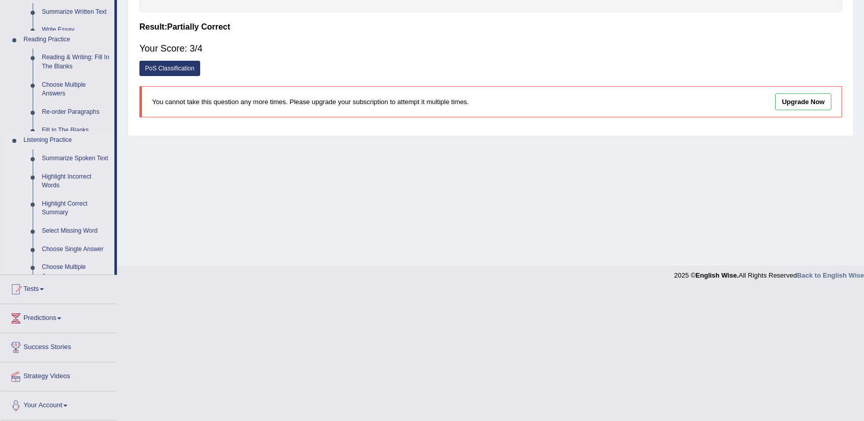
scroll to position [114, 0]
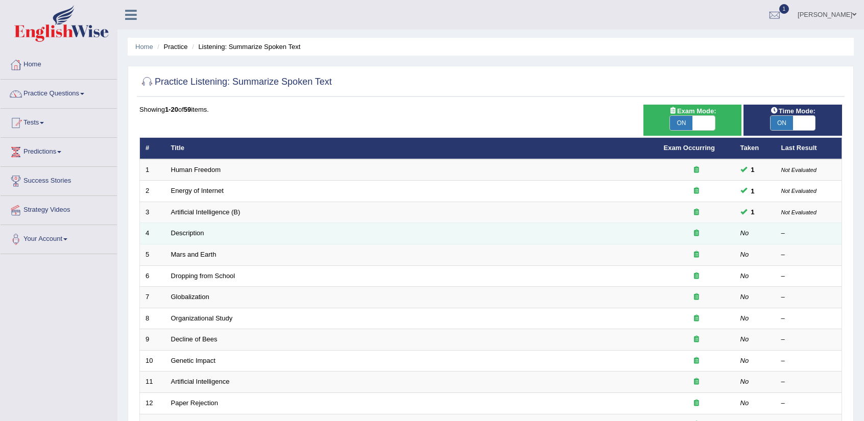
click at [206, 239] on td "Description" at bounding box center [412, 233] width 493 height 21
drag, startPoint x: 185, startPoint y: 225, endPoint x: 185, endPoint y: 233, distance: 8.2
click at [185, 232] on td "Description" at bounding box center [412, 233] width 493 height 21
click at [185, 233] on link "Description" at bounding box center [187, 233] width 33 height 8
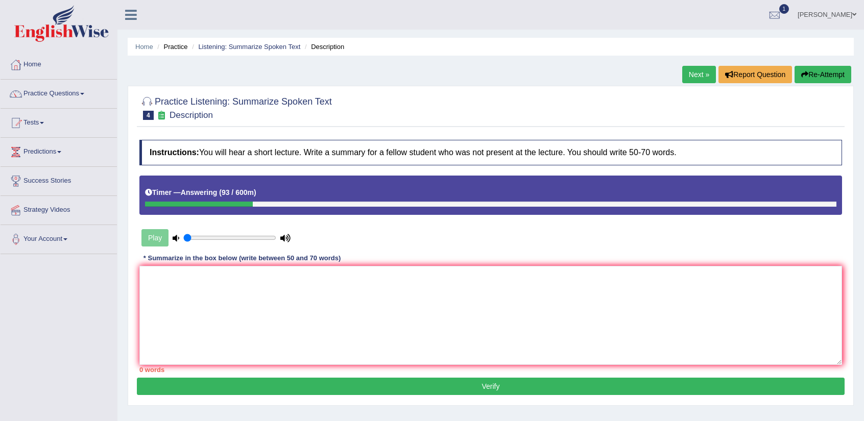
drag, startPoint x: 159, startPoint y: 234, endPoint x: 157, endPoint y: 241, distance: 6.5
click at [158, 236] on div "Play" at bounding box center [215, 238] width 153 height 26
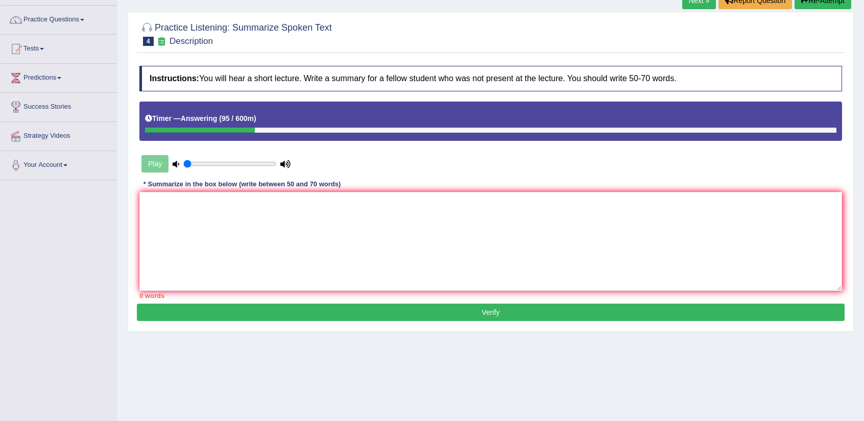
scroll to position [12, 0]
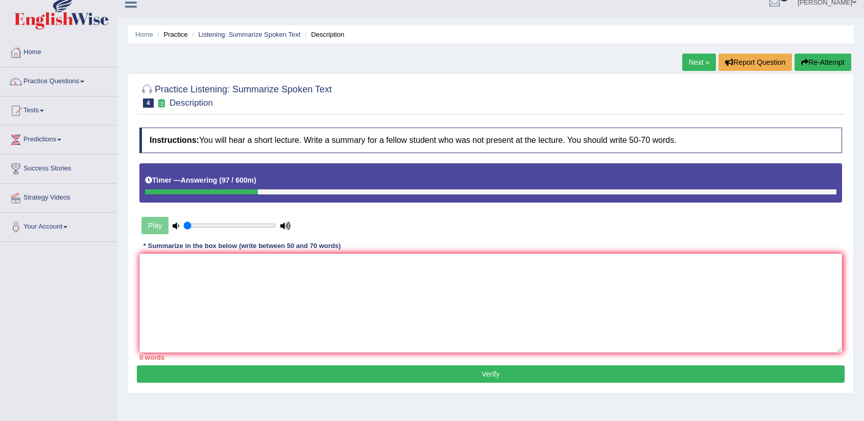
click at [827, 67] on button "Re-Attempt" at bounding box center [823, 62] width 57 height 17
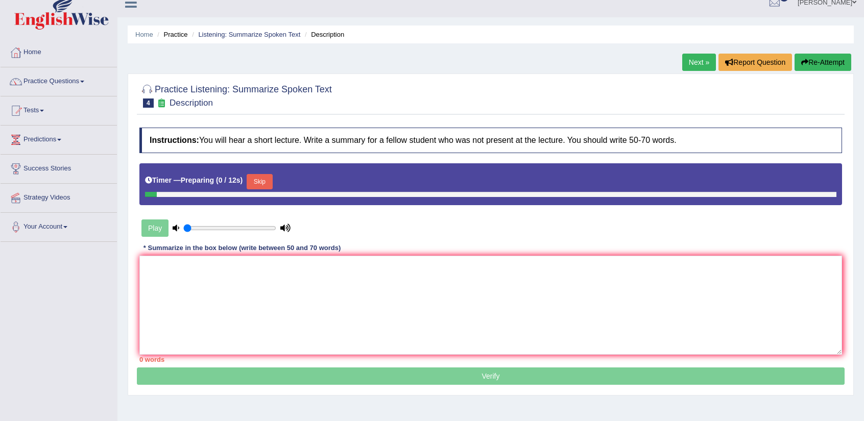
scroll to position [12, 0]
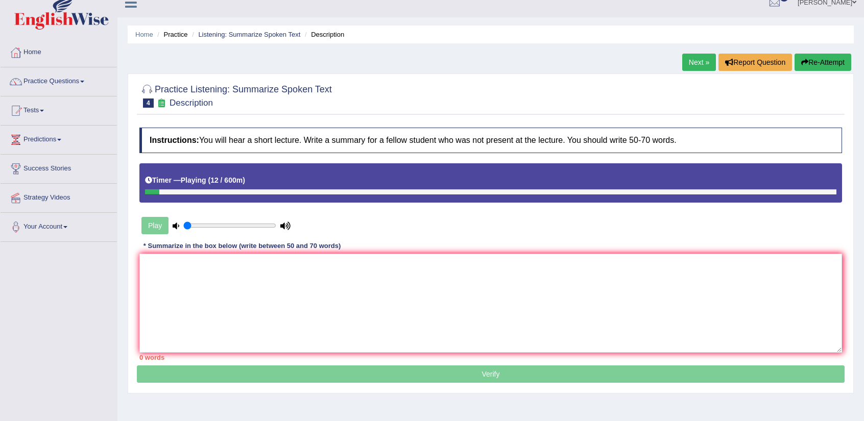
click at [686, 61] on link "Next »" at bounding box center [700, 62] width 34 height 17
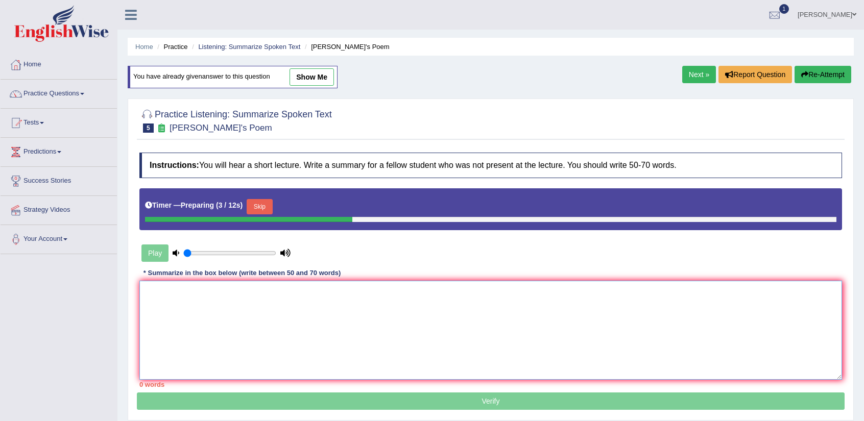
click at [410, 344] on textarea at bounding box center [490, 330] width 703 height 99
click at [695, 74] on link "Next »" at bounding box center [700, 74] width 34 height 17
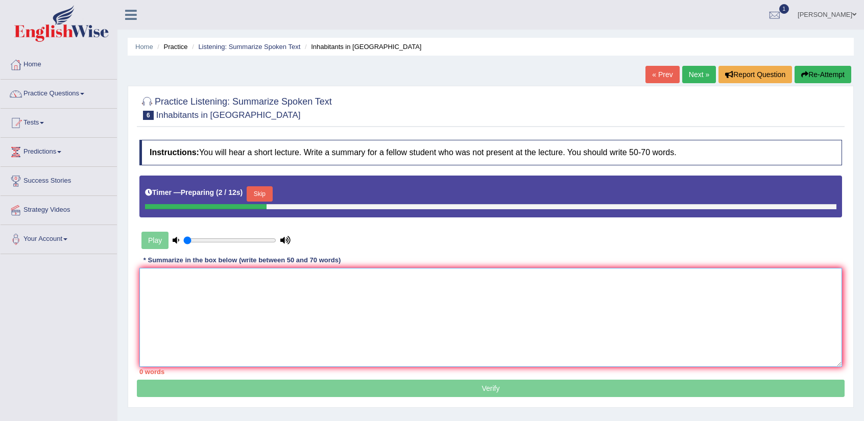
click at [472, 328] on textarea at bounding box center [490, 317] width 703 height 99
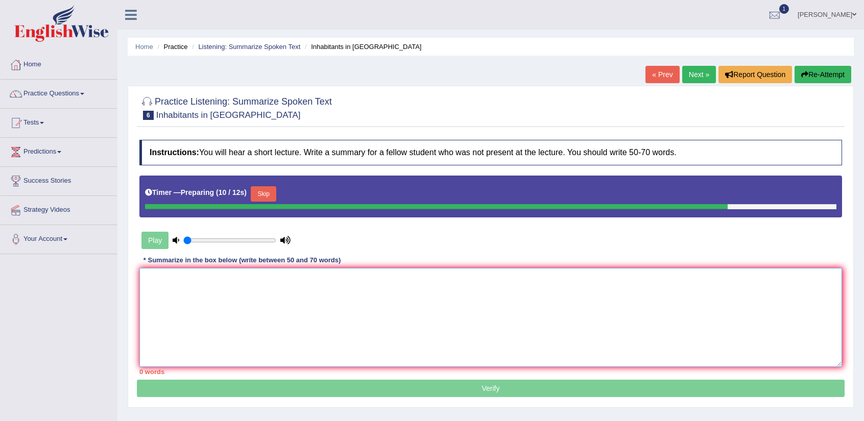
type textarea "i"
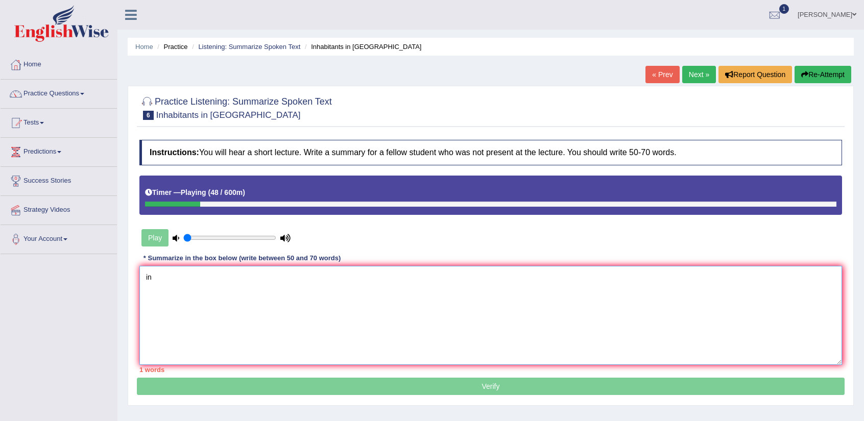
type textarea "i"
click at [821, 70] on button "Re-Attempt" at bounding box center [823, 74] width 57 height 17
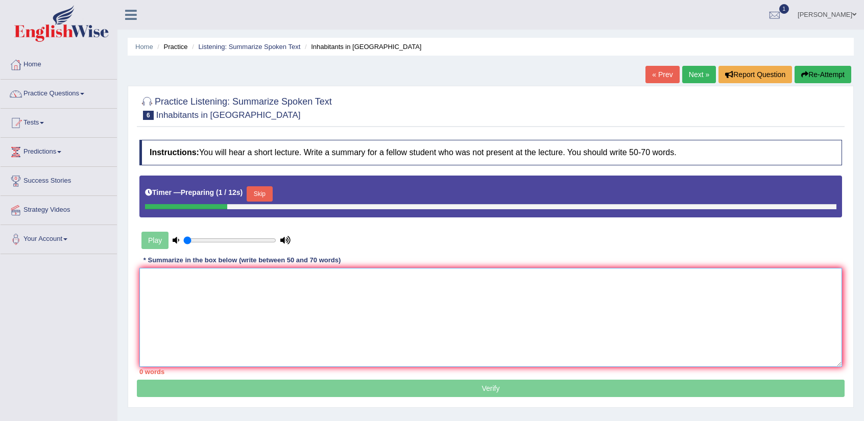
click at [777, 316] on textarea at bounding box center [490, 317] width 703 height 99
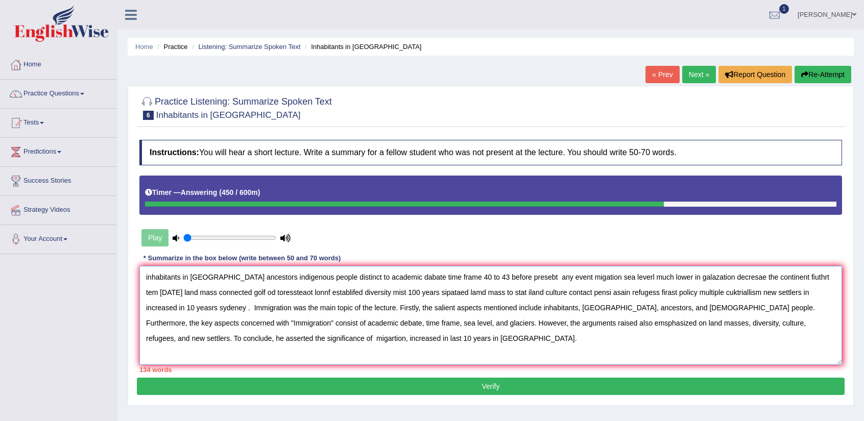
drag, startPoint x: 180, startPoint y: 307, endPoint x: 148, endPoint y: 278, distance: 43.4
click at [148, 278] on textarea "inhabitants in australia ancestors indigenous people distinct to academic dabat…" at bounding box center [490, 315] width 703 height 99
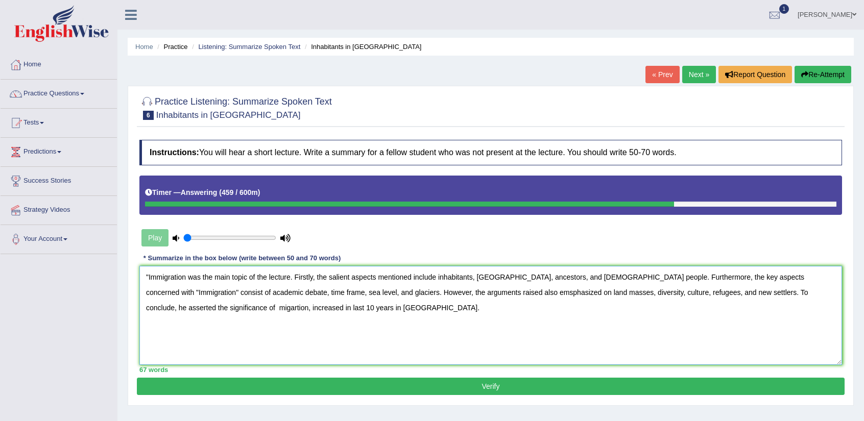
click at [184, 276] on textarea ""Immigration was the main topic of the lecture. Firstly, the salient aspects me…" at bounding box center [490, 315] width 703 height 99
click at [561, 276] on textarea ""Immigration" was the main topic of the lecture. Firstly, the salient aspects m…" at bounding box center [490, 315] width 703 height 99
click at [181, 308] on textarea ""Immigration" was the main topic of the lecture. Firstly, the salient aspects m…" at bounding box center [490, 315] width 703 height 99
click at [178, 307] on textarea ""Immigration" was the main topic of the lecture. Firstly, the salient aspects m…" at bounding box center [490, 315] width 703 height 99
type textarea ""Immigration" was the main topic of the lecture. Firstly, the salient aspects m…"
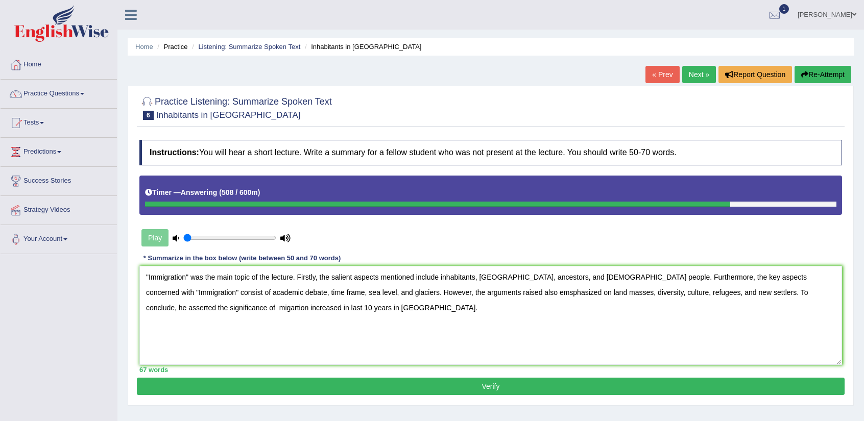
click at [459, 381] on button "Verify" at bounding box center [491, 386] width 708 height 17
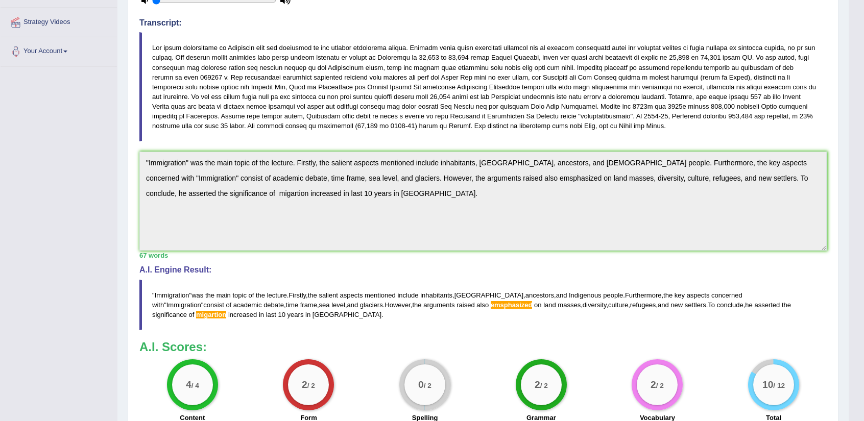
scroll to position [204, 0]
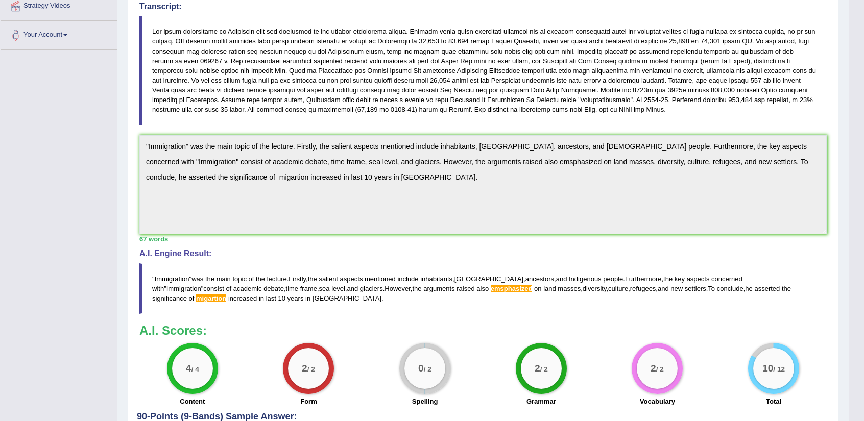
drag, startPoint x: 275, startPoint y: 299, endPoint x: 5, endPoint y: 246, distance: 275.4
click at [5, 246] on div "Toggle navigation Home Practice Questions Speaking Practice Read Aloud Repeat S…" at bounding box center [424, 184] width 849 height 776
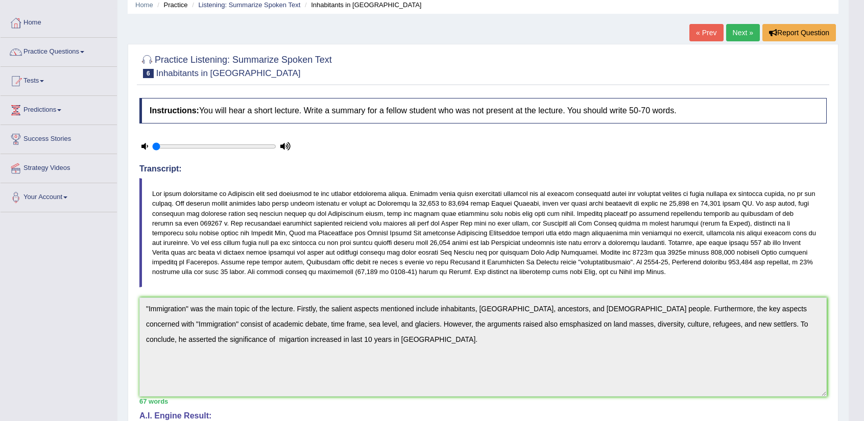
scroll to position [0, 0]
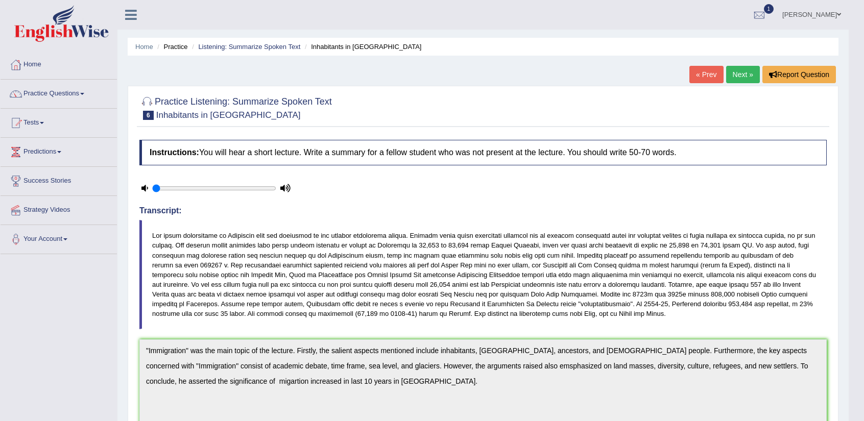
click at [743, 72] on link "Next »" at bounding box center [743, 74] width 34 height 17
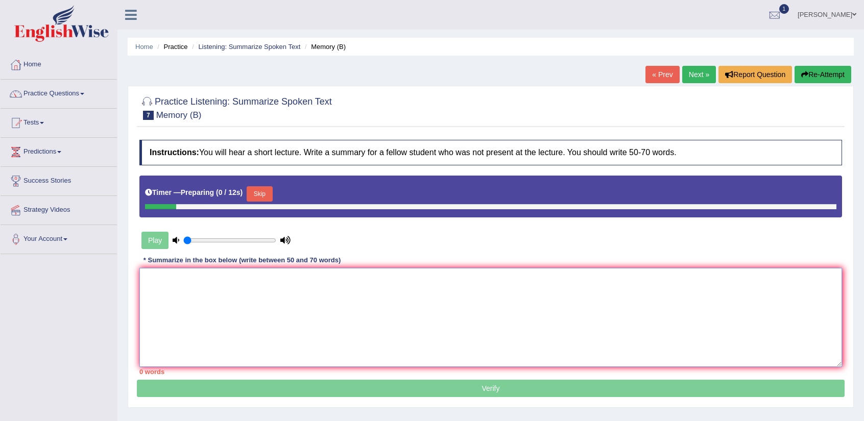
click at [551, 292] on textarea at bounding box center [490, 317] width 703 height 99
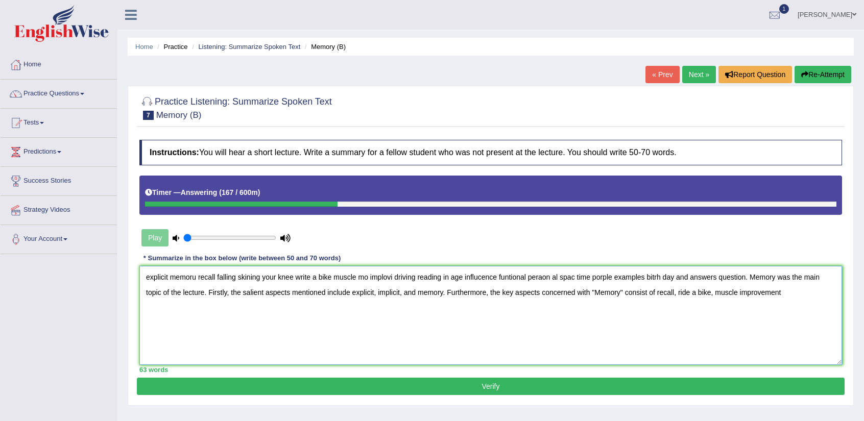
click at [716, 300] on textarea "explicit memoru recall falling skining your knee write a bike muscle mo implovi…" at bounding box center [490, 315] width 703 height 99
click at [795, 294] on textarea "explicit memoru recall falling skining your knee write a bike muscle mo implovi…" at bounding box center [490, 315] width 703 height 99
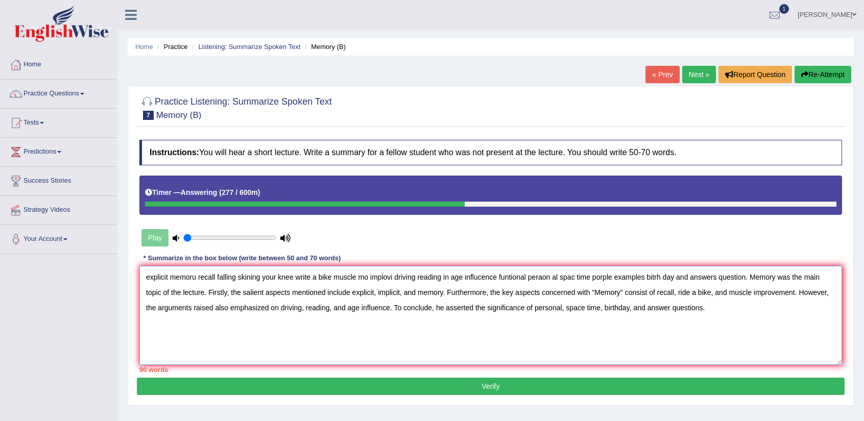
drag, startPoint x: 749, startPoint y: 278, endPoint x: 115, endPoint y: 274, distance: 634.0
click at [115, 274] on div "Toggle navigation Home Practice Questions Speaking Practice Read Aloud Repeat S…" at bounding box center [432, 265] width 864 height 531
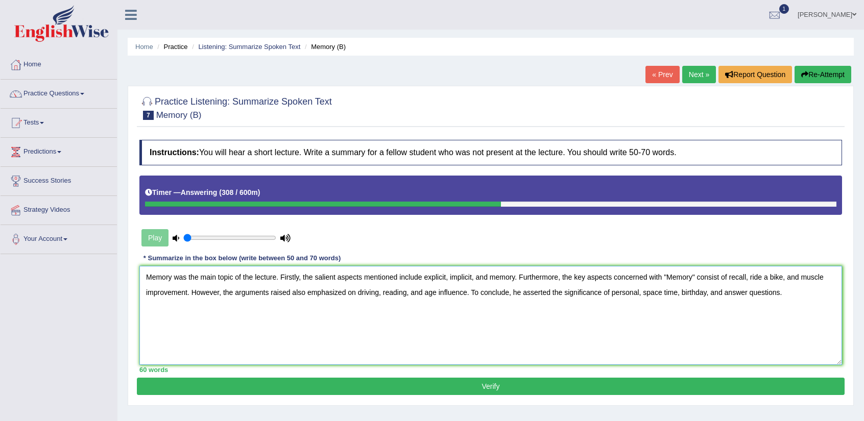
type textarea "Memory was the main topic of the lecture. Firstly, the salient aspects mentione…"
click at [554, 384] on button "Verify" at bounding box center [491, 386] width 708 height 17
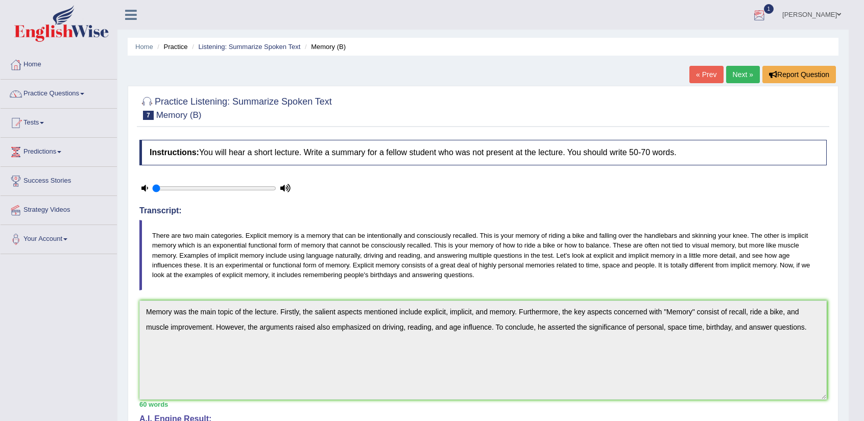
click at [743, 72] on link "Next »" at bounding box center [743, 74] width 34 height 17
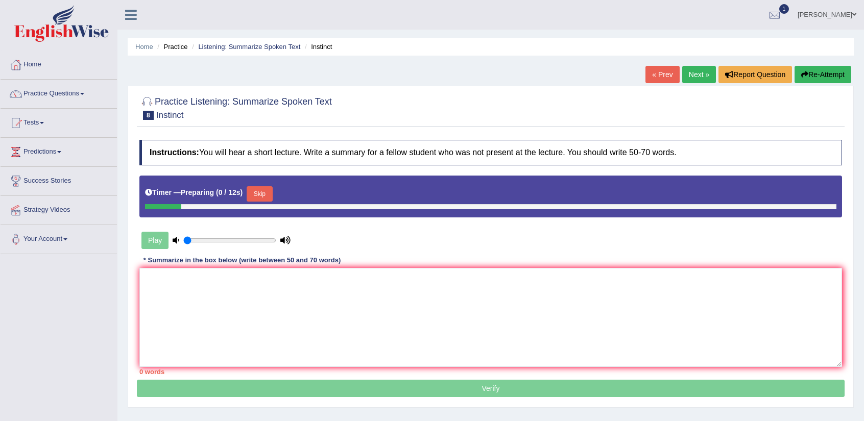
click at [558, 317] on textarea at bounding box center [490, 317] width 703 height 99
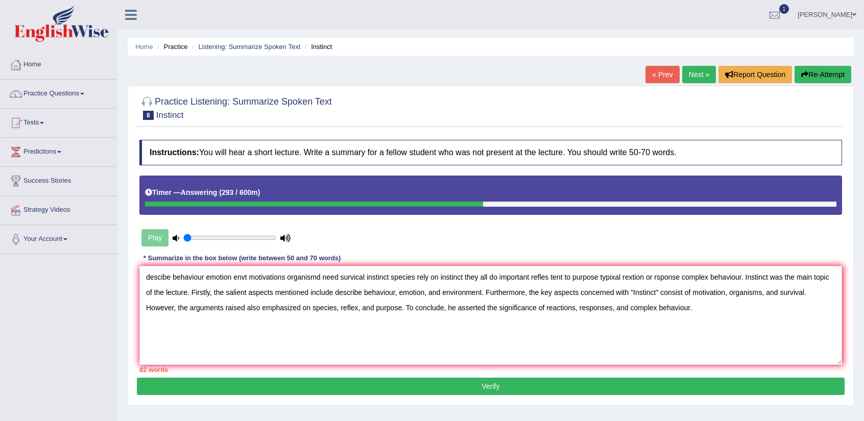
drag, startPoint x: 744, startPoint y: 278, endPoint x: 113, endPoint y: 254, distance: 631.4
click at [113, 254] on div "Toggle navigation Home Practice Questions Speaking Practice Read Aloud Repeat S…" at bounding box center [432, 265] width 864 height 531
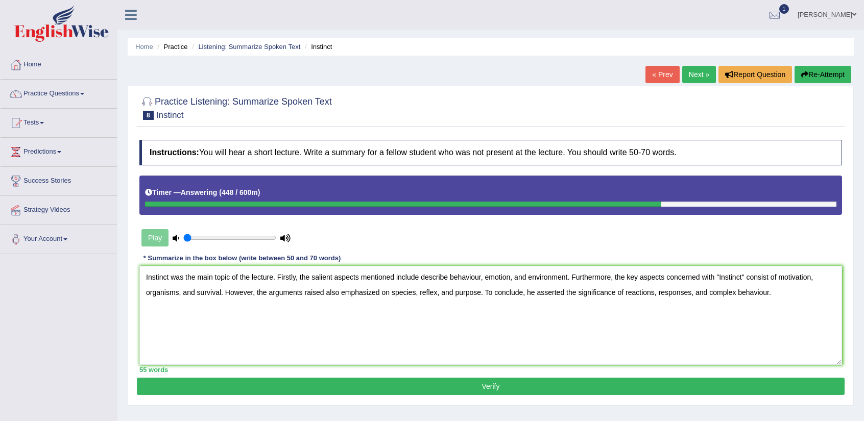
type textarea "Instinct was the main topic of the lecture. Firstly, the salient aspects mentio…"
click at [587, 384] on button "Verify" at bounding box center [491, 386] width 708 height 17
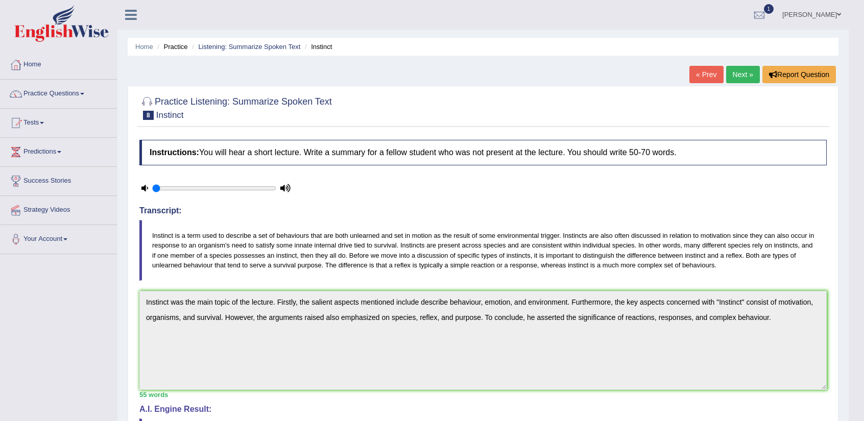
click at [732, 69] on link "Next »" at bounding box center [743, 74] width 34 height 17
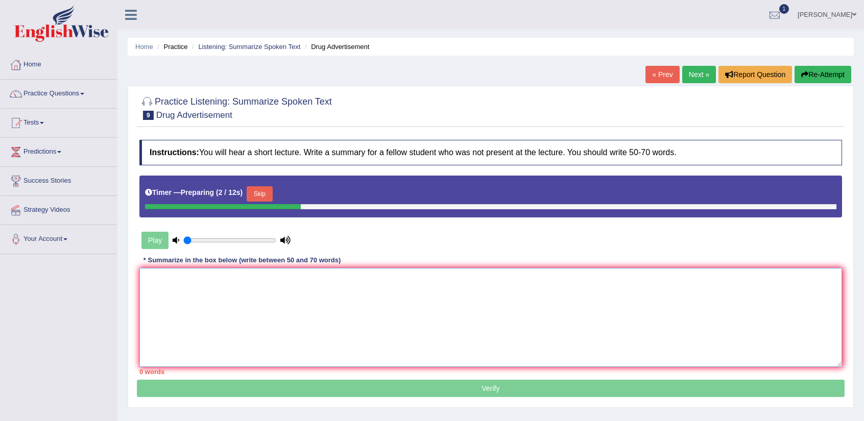
click at [472, 348] on textarea at bounding box center [490, 317] width 703 height 99
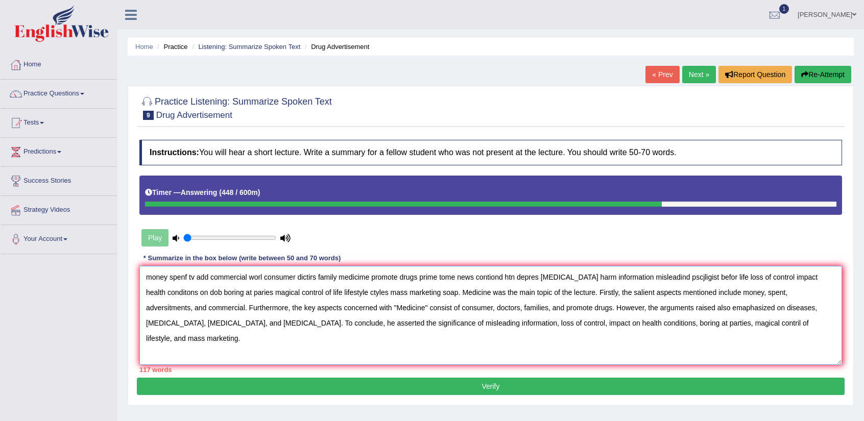
drag, startPoint x: 437, startPoint y: 293, endPoint x: 126, endPoint y: 277, distance: 312.0
click at [126, 277] on div "Home Practice Listening: Summarize Spoken Text Drug Advertisement « Prev Next »…" at bounding box center [490, 255] width 747 height 511
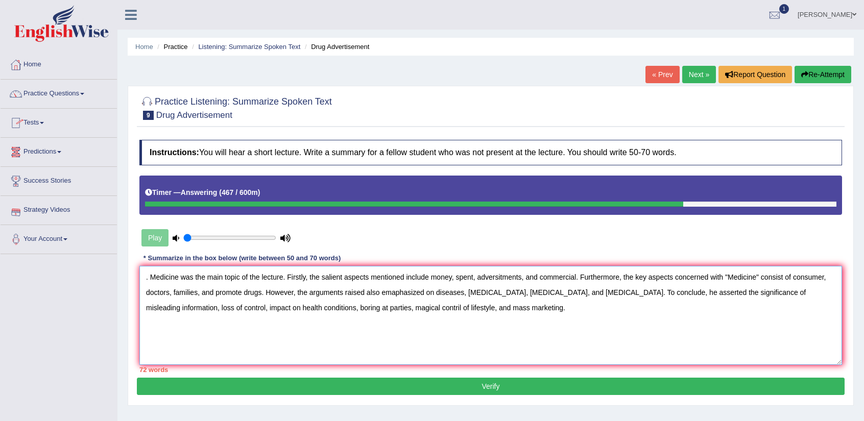
click at [148, 280] on textarea ". Medicine was the main topic of the lecture. Firstly, the salient aspects ment…" at bounding box center [490, 315] width 703 height 99
drag, startPoint x: 315, startPoint y: 309, endPoint x: 262, endPoint y: 315, distance: 54.0
click at [262, 315] on textarea "Medicine was the main topic of the lecture. Firstly, the salient aspects mentio…" at bounding box center [490, 315] width 703 height 99
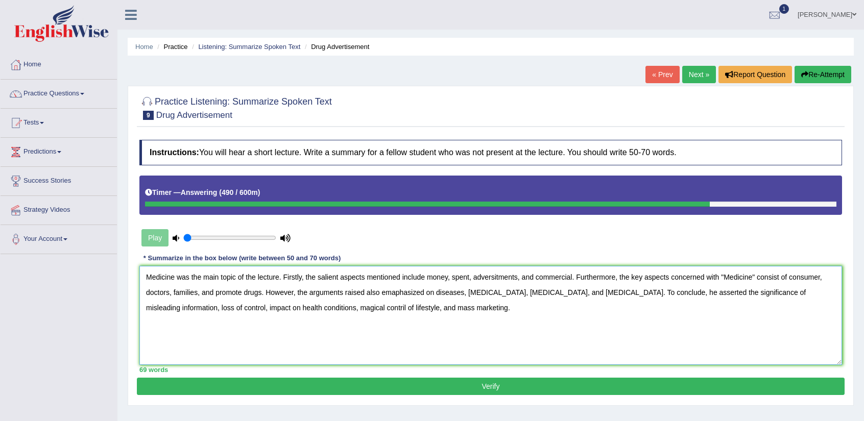
click at [308, 308] on textarea "Medicine was the main topic of the lecture. Firstly, the salient aspects mentio…" at bounding box center [490, 315] width 703 height 99
click at [144, 280] on textarea "Medicine was the main topic of the lecture. Firstly, the salient aspects mentio…" at bounding box center [490, 315] width 703 height 99
drag, startPoint x: 521, startPoint y: 278, endPoint x: 475, endPoint y: 283, distance: 45.7
click at [475, 283] on textarea "Medicine was the main topic of the lecture. Firstly, the salient aspects mentio…" at bounding box center [490, 315] width 703 height 99
click at [338, 292] on textarea "Medicine was the main topic of the lecture. Firstly, the salient aspects mentio…" at bounding box center [490, 315] width 703 height 99
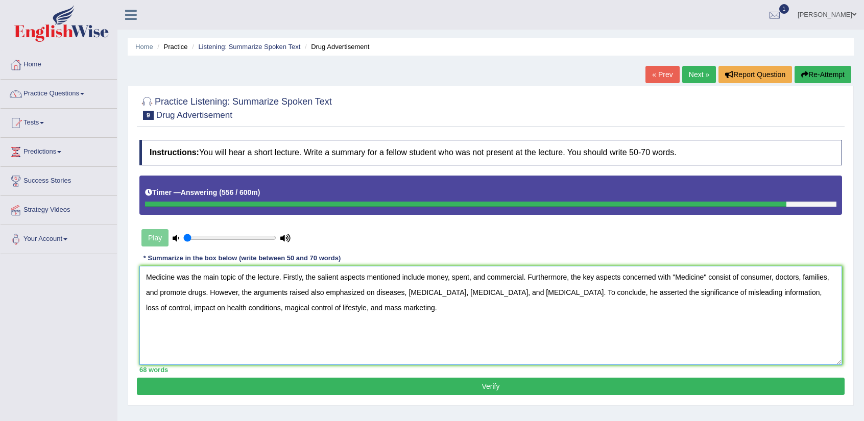
type textarea "Medicine was the main topic of the lecture. Firstly, the salient aspects mentio…"
click at [441, 378] on button "Verify" at bounding box center [491, 386] width 708 height 17
